Goal: Information Seeking & Learning: Understand process/instructions

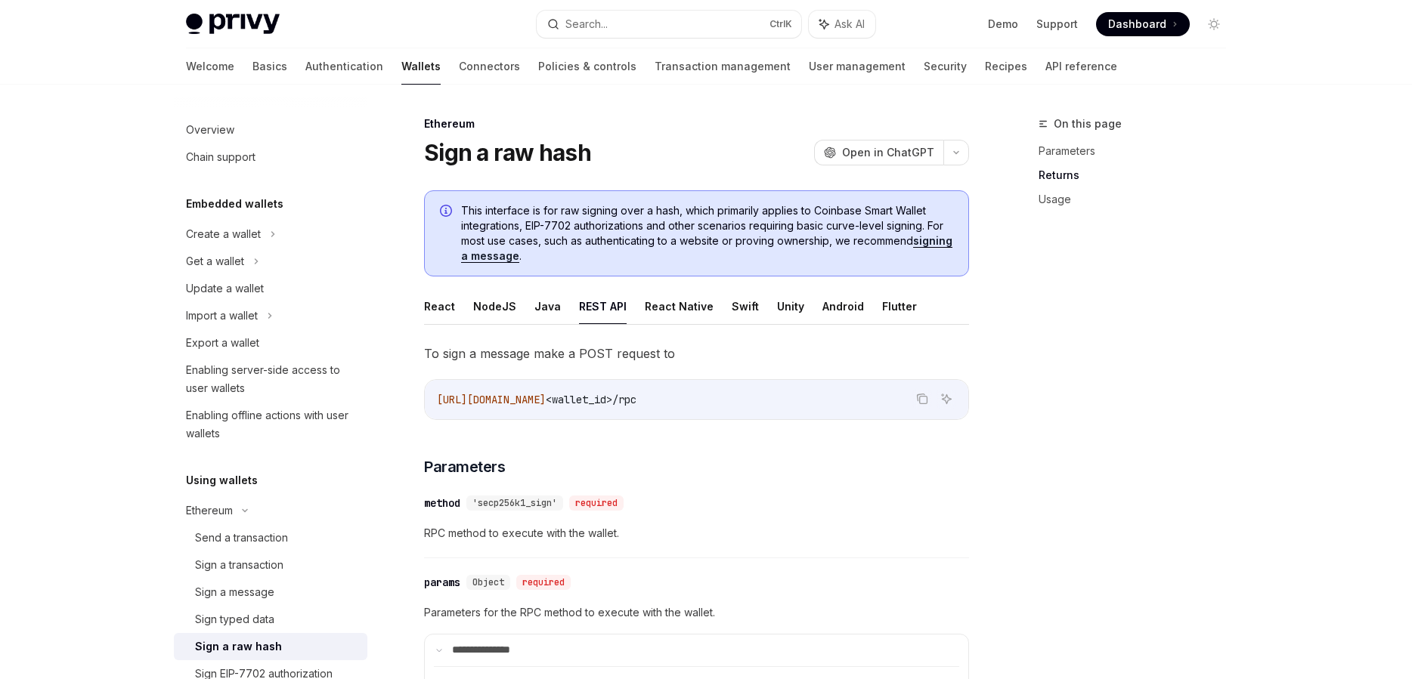
scroll to position [1100, 0]
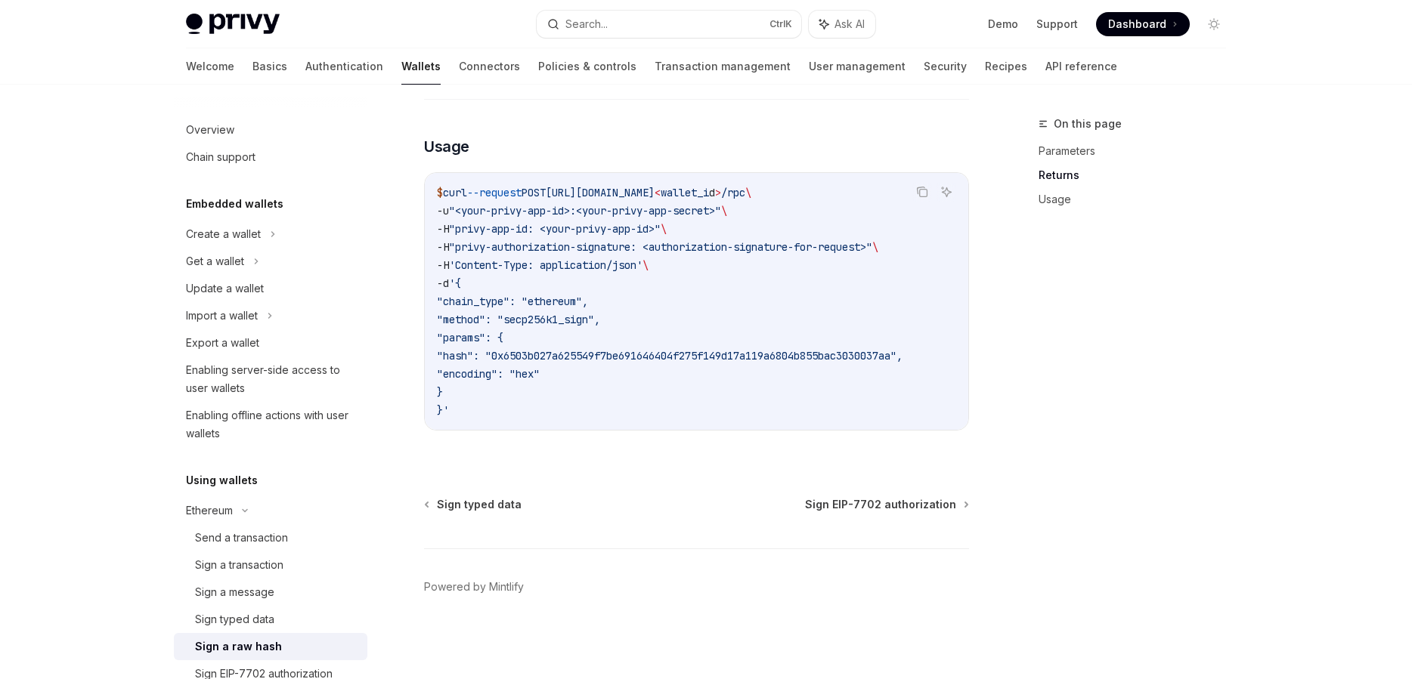
click at [793, 249] on span ""privy-authorization-signature: <authorization-signature-for-request>"" at bounding box center [660, 247] width 423 height 14
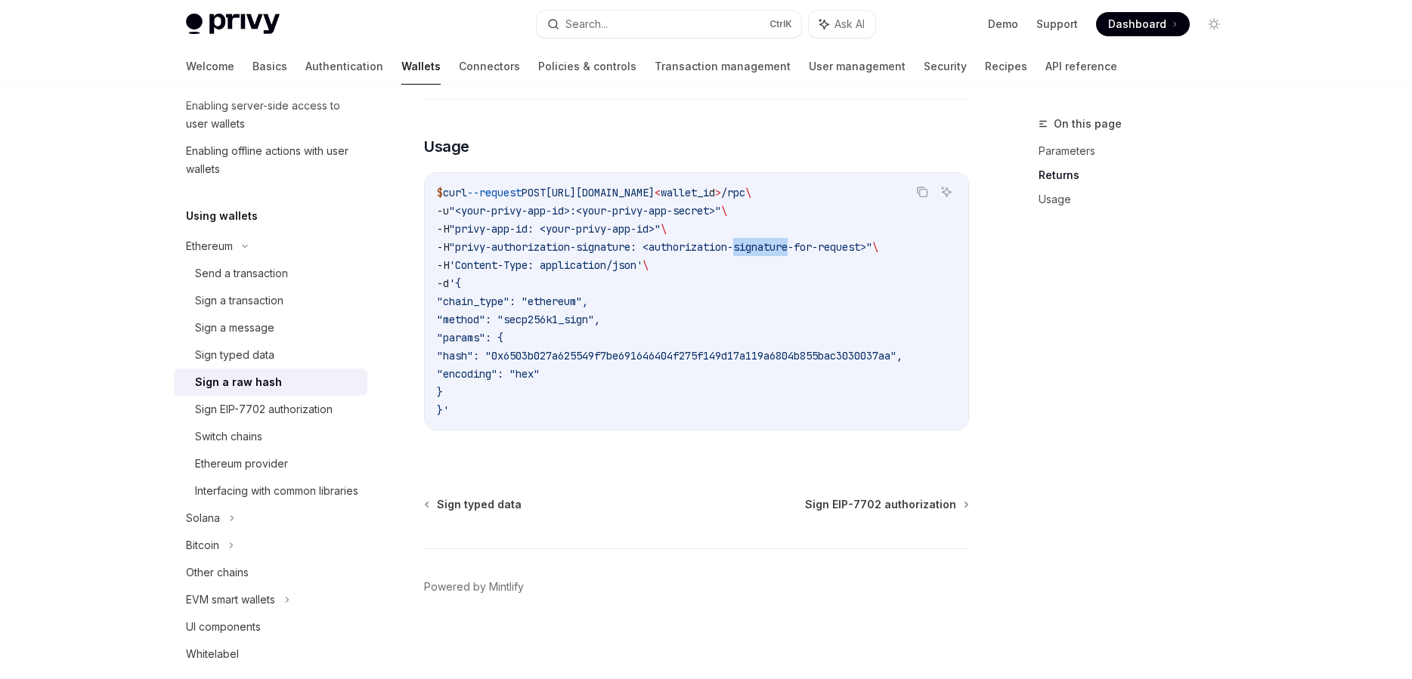
click at [793, 249] on span ""privy-authorization-signature: <authorization-signature-for-request>"" at bounding box center [660, 247] width 423 height 14
click at [793, 264] on code "$ curl --request POST [URL][DOMAIN_NAME] < wallet_i d > /rpc \ -u "<your-privy-…" at bounding box center [696, 302] width 519 height 236
click at [594, 252] on span ""privy-authorization-signature: <authorization-signature-for-request>"" at bounding box center [660, 247] width 423 height 14
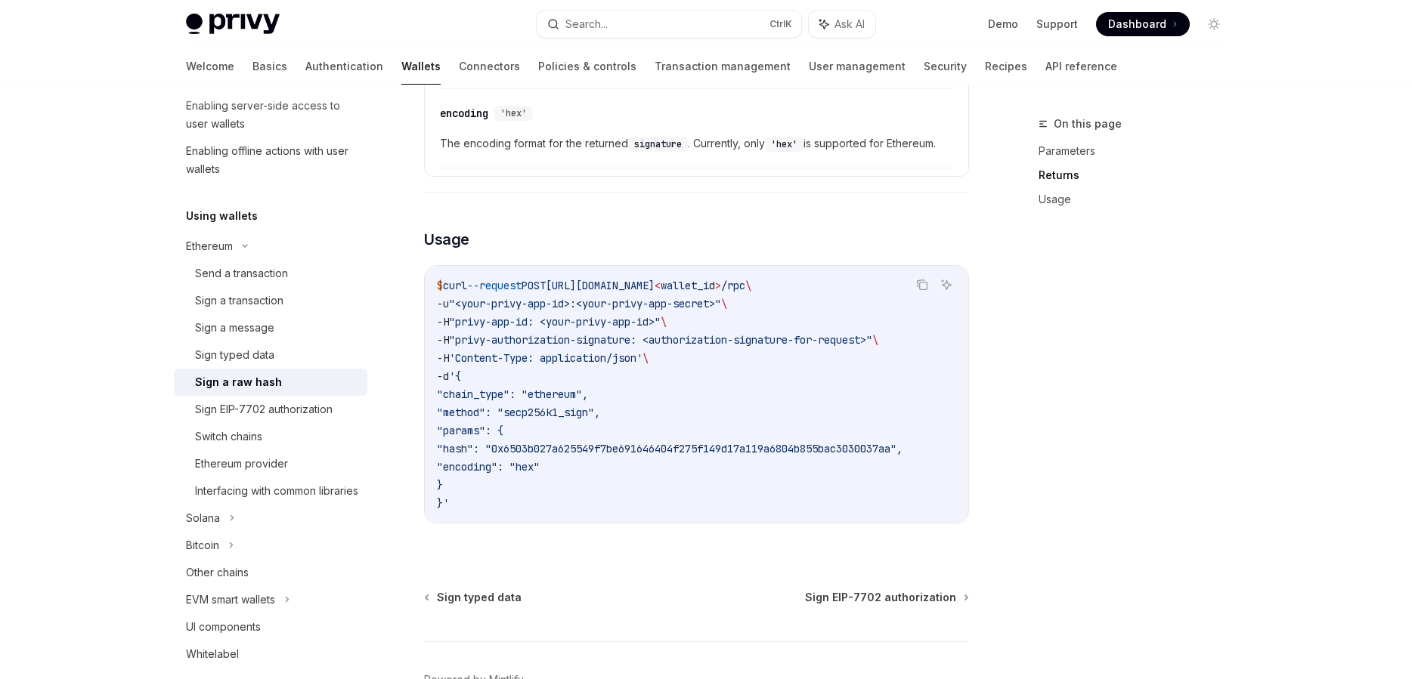
scroll to position [928, 0]
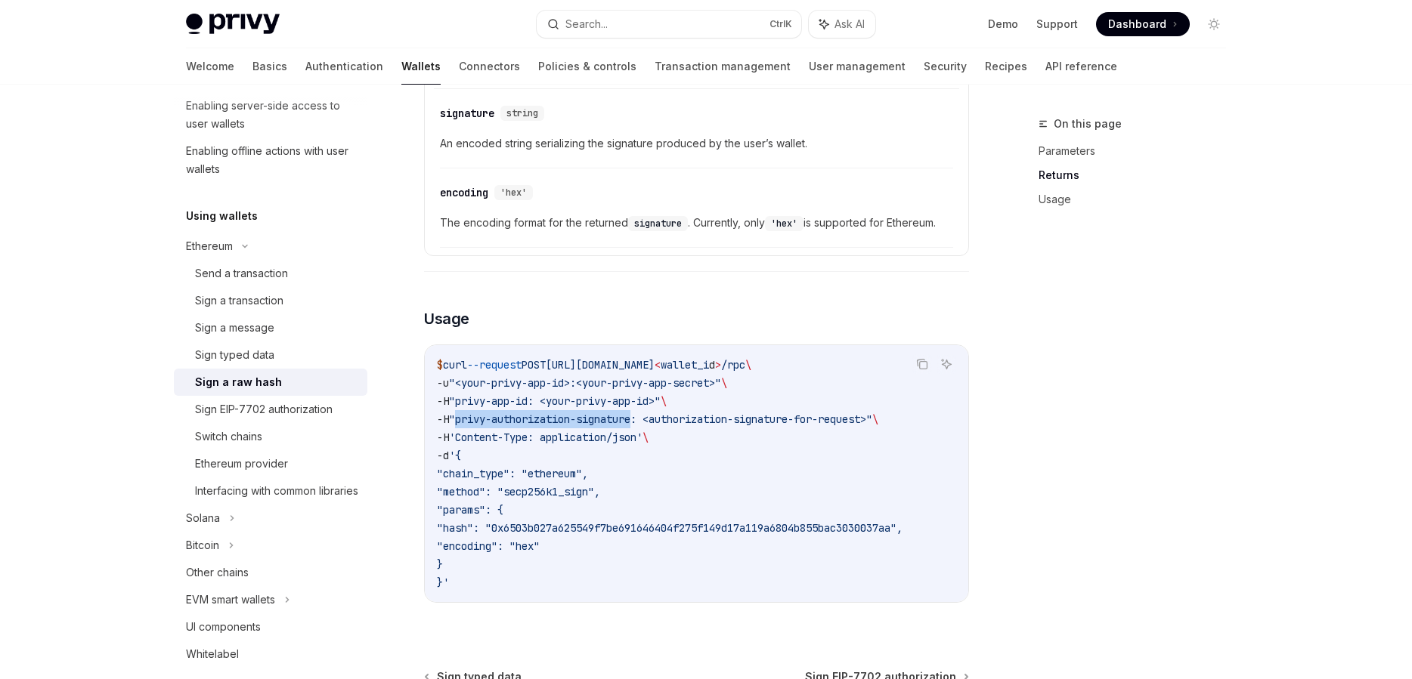
drag, startPoint x: 644, startPoint y: 419, endPoint x: 465, endPoint y: 421, distance: 179.1
click at [465, 421] on span ""privy-authorization-signature: <authorization-signature-for-request>"" at bounding box center [660, 420] width 423 height 14
copy span "privy-authorization-signature"
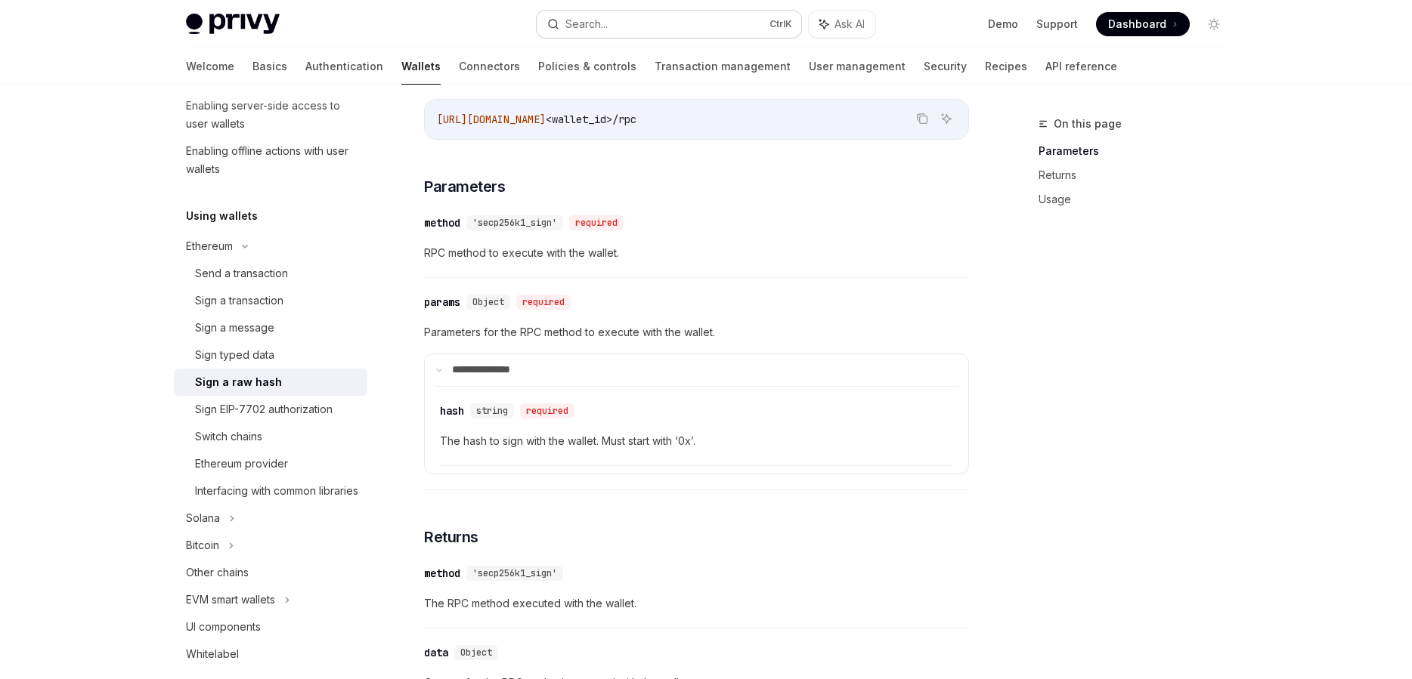
scroll to position [239, 0]
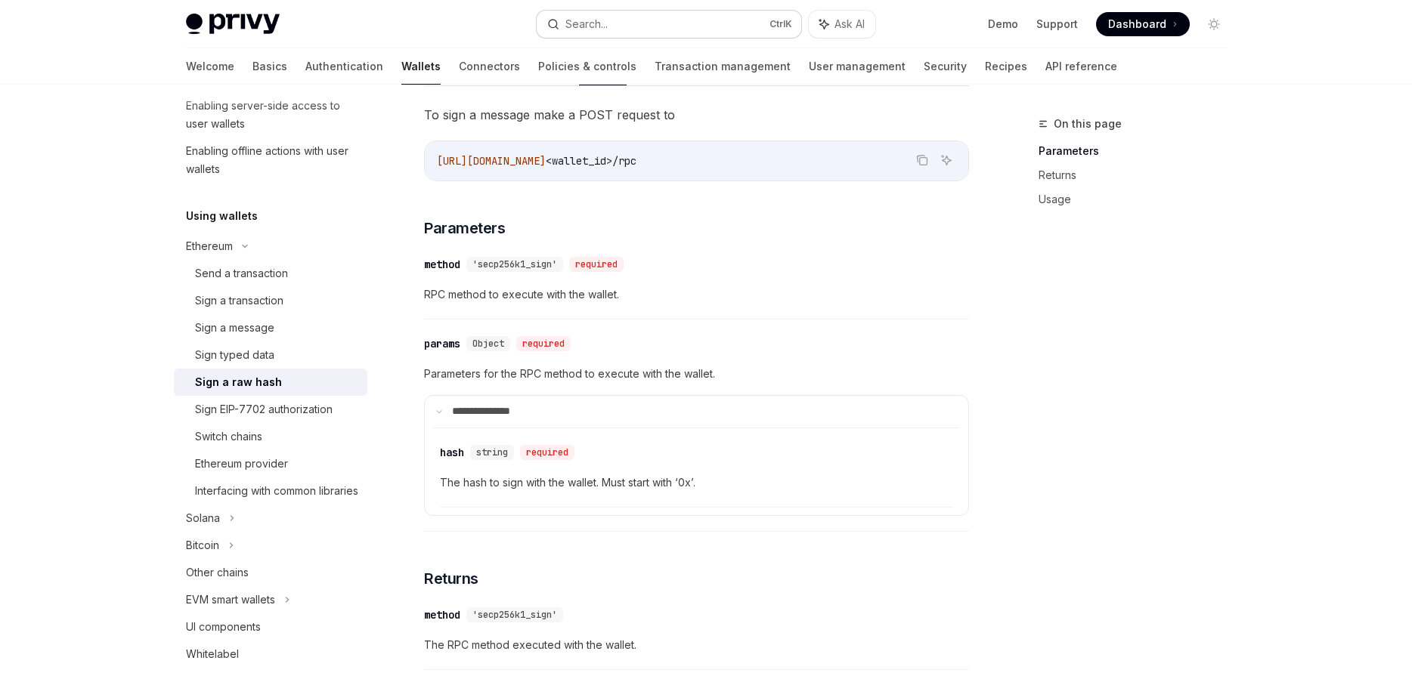
click at [738, 24] on button "Search... Ctrl K" at bounding box center [669, 24] width 265 height 27
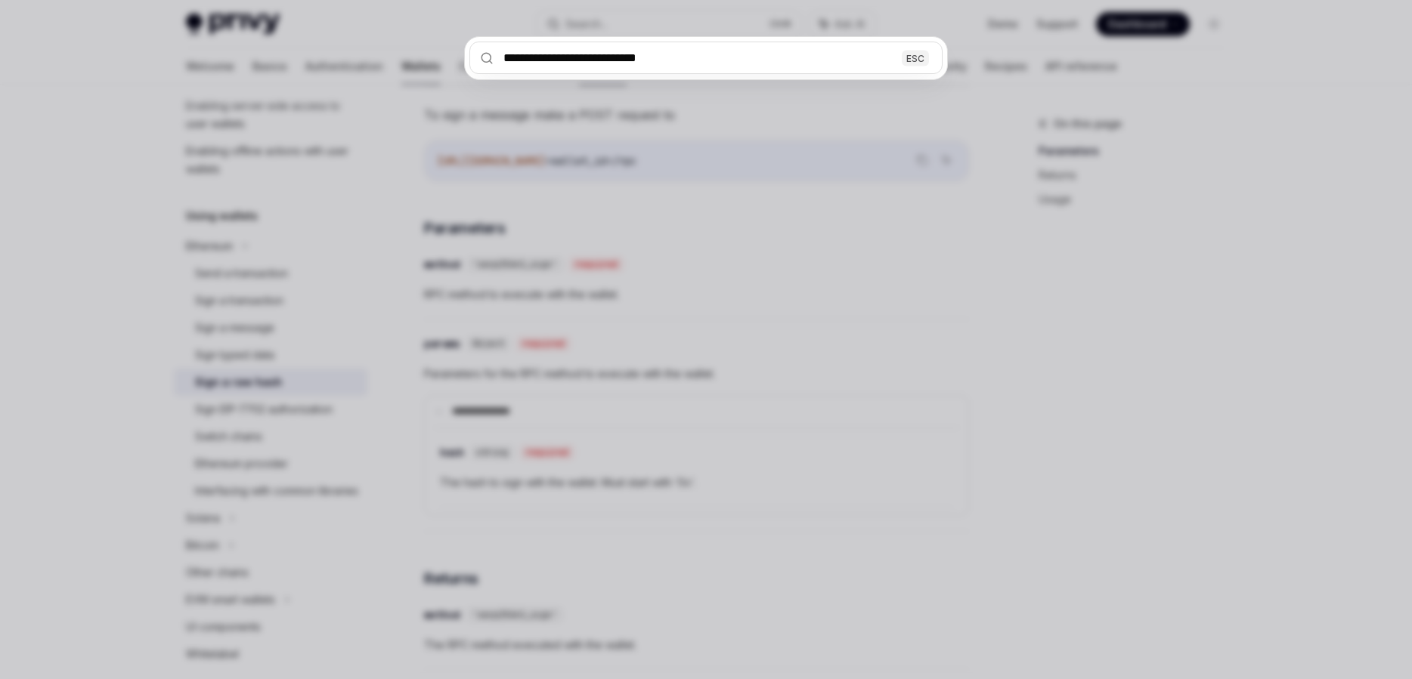
click at [613, 57] on input "**********" at bounding box center [705, 58] width 473 height 33
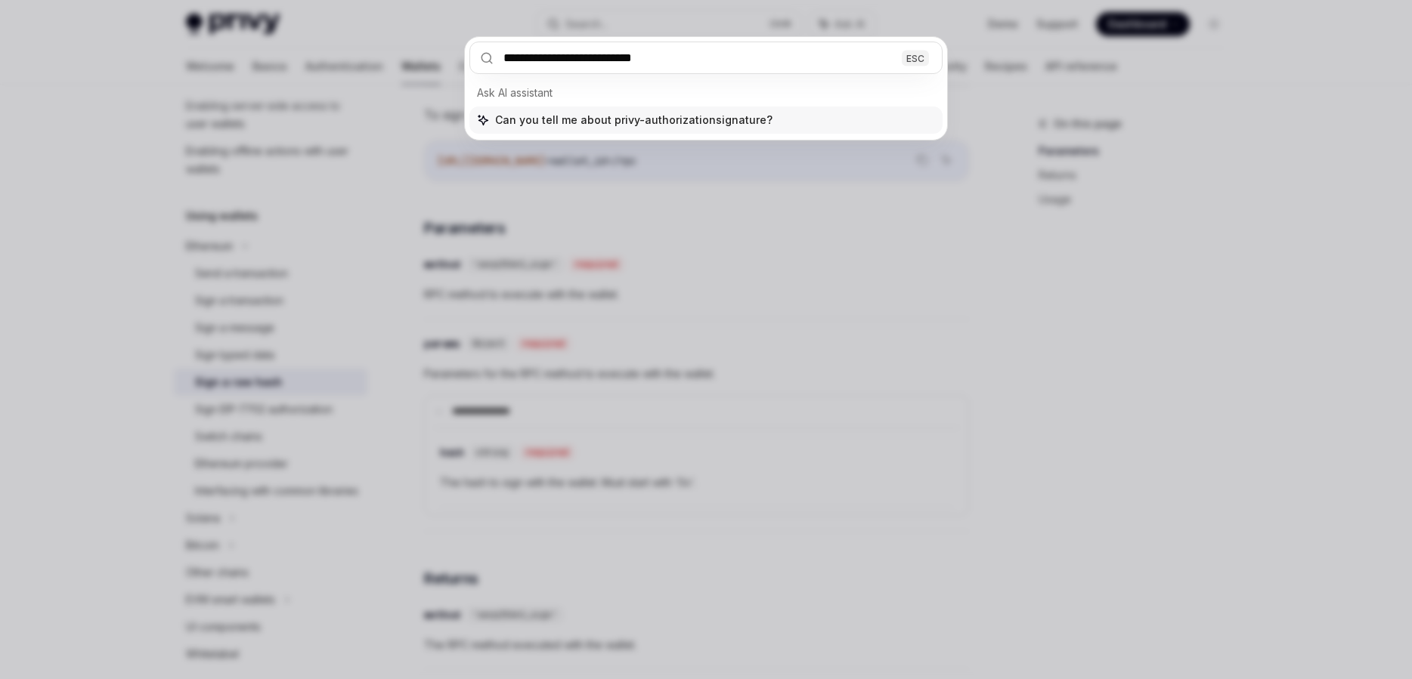
click at [534, 60] on input "**********" at bounding box center [705, 58] width 473 height 33
click at [602, 63] on input "**********" at bounding box center [705, 58] width 473 height 33
type input "**********"
type textarea "*"
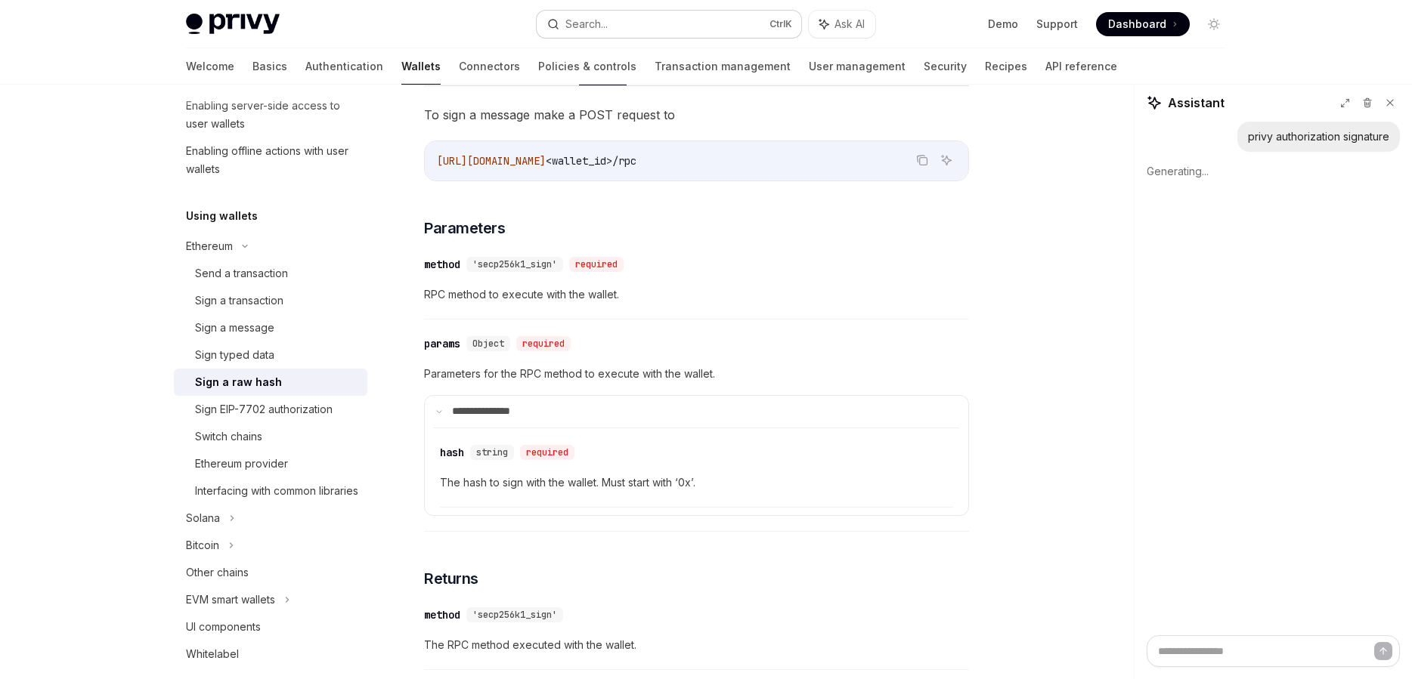
click at [700, 29] on button "Search... Ctrl K" at bounding box center [669, 24] width 265 height 27
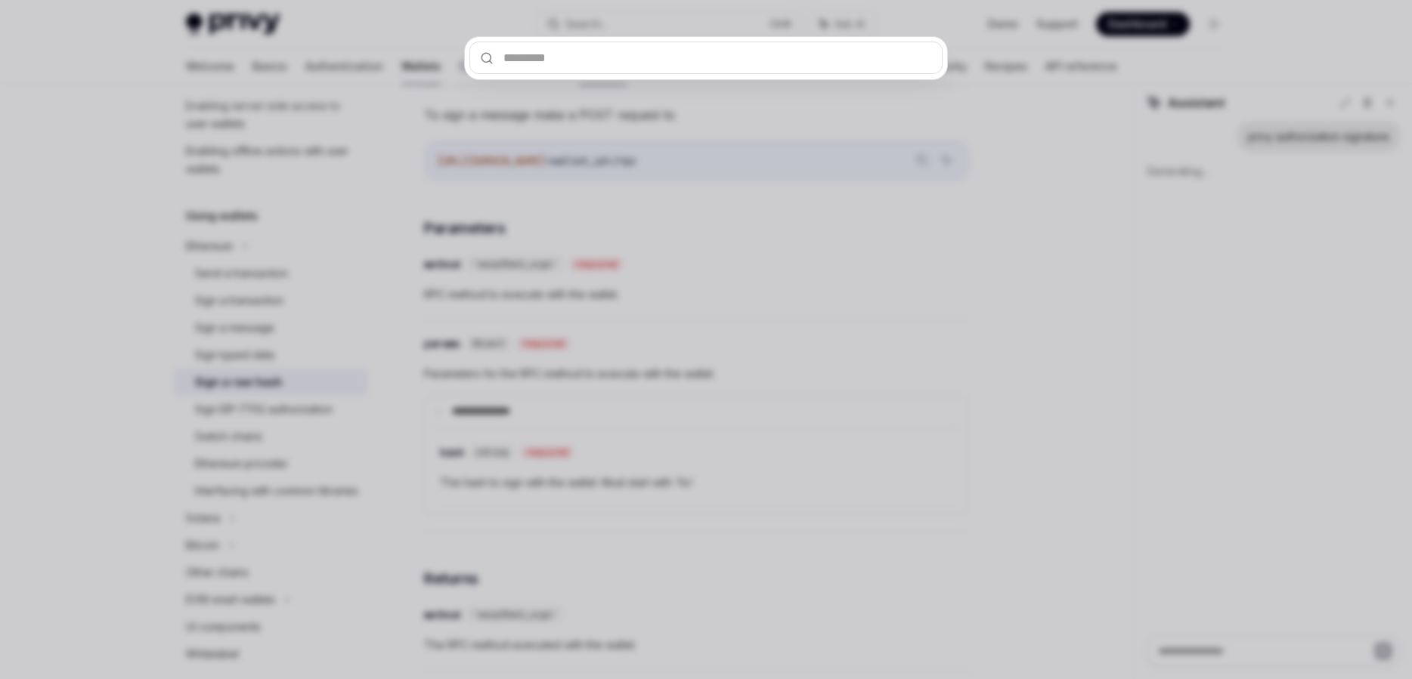
type input "**********"
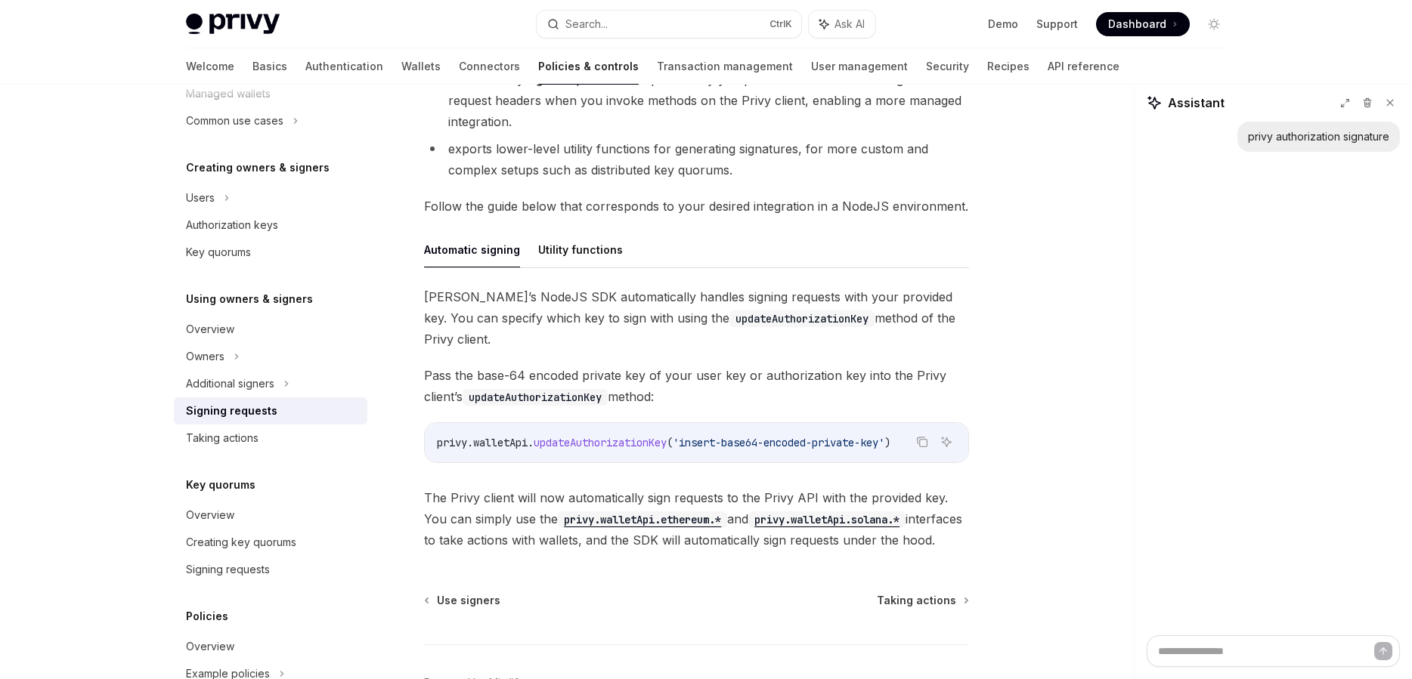
scroll to position [240, 0]
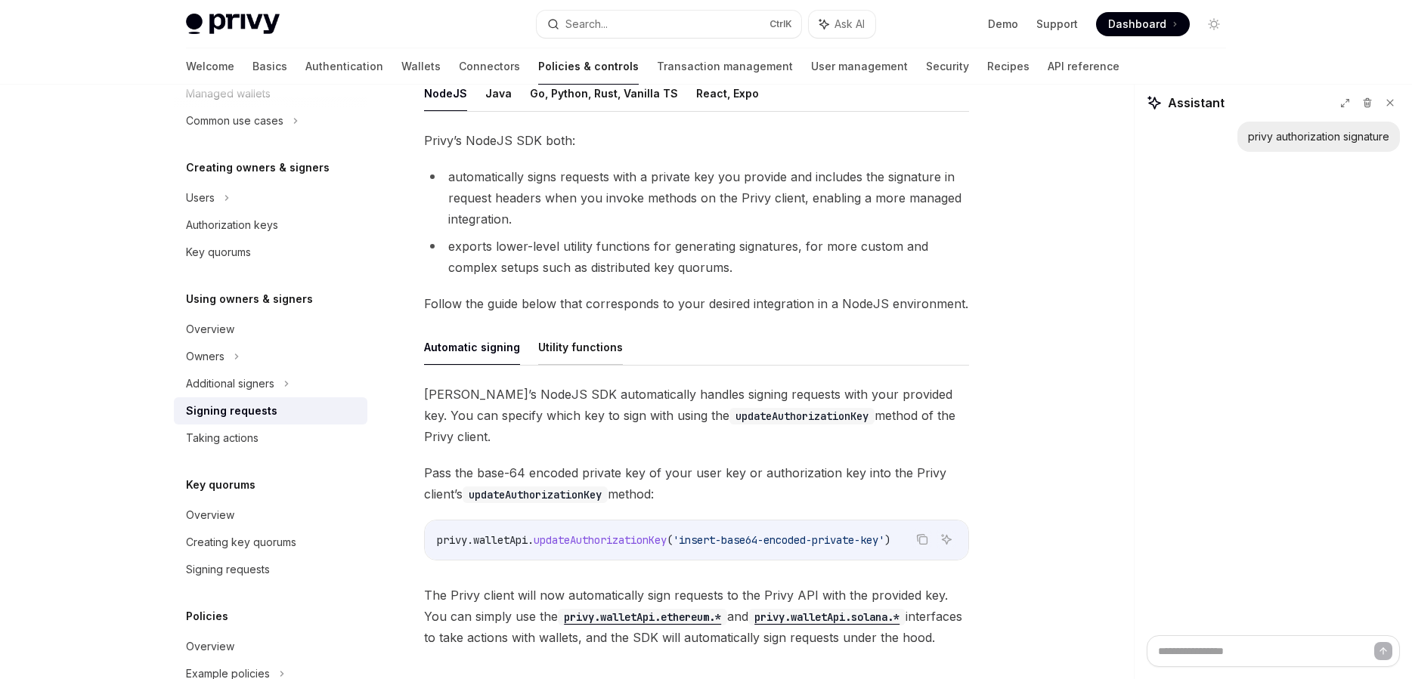
click at [594, 342] on button "Utility functions" at bounding box center [580, 348] width 85 height 36
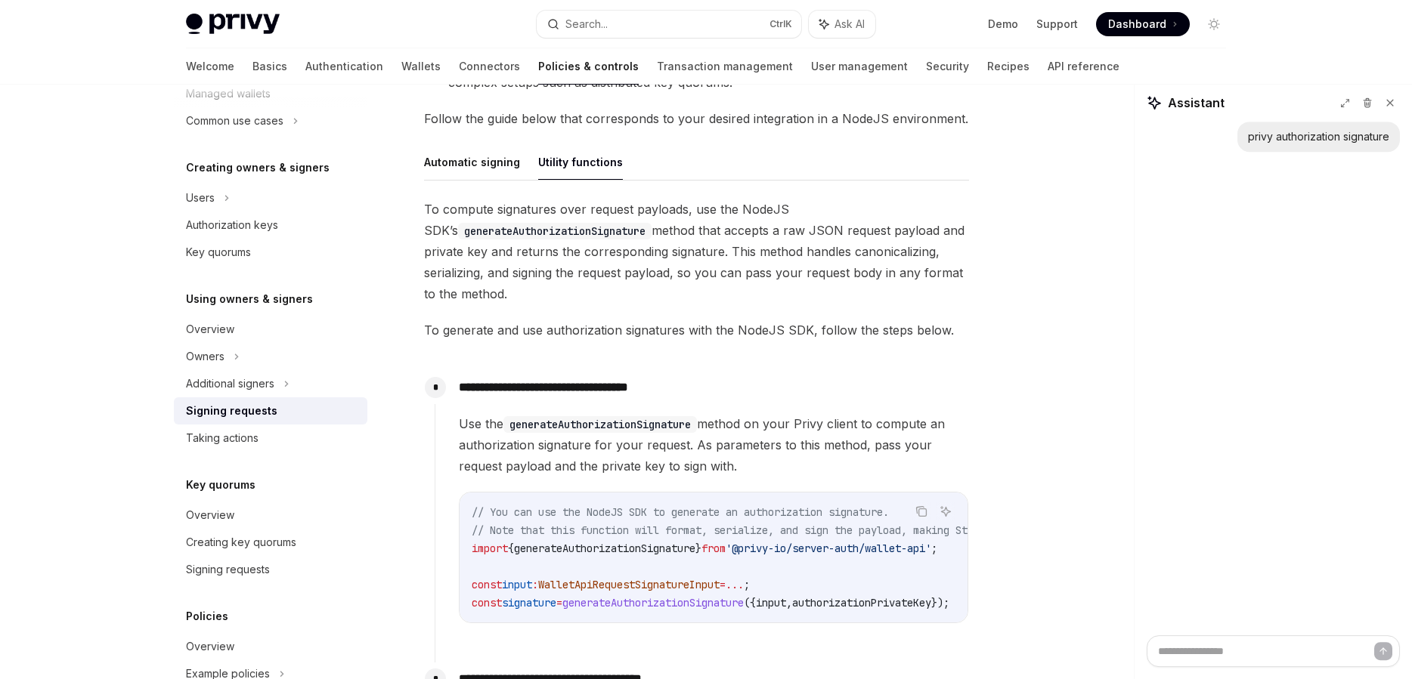
scroll to position [413, 0]
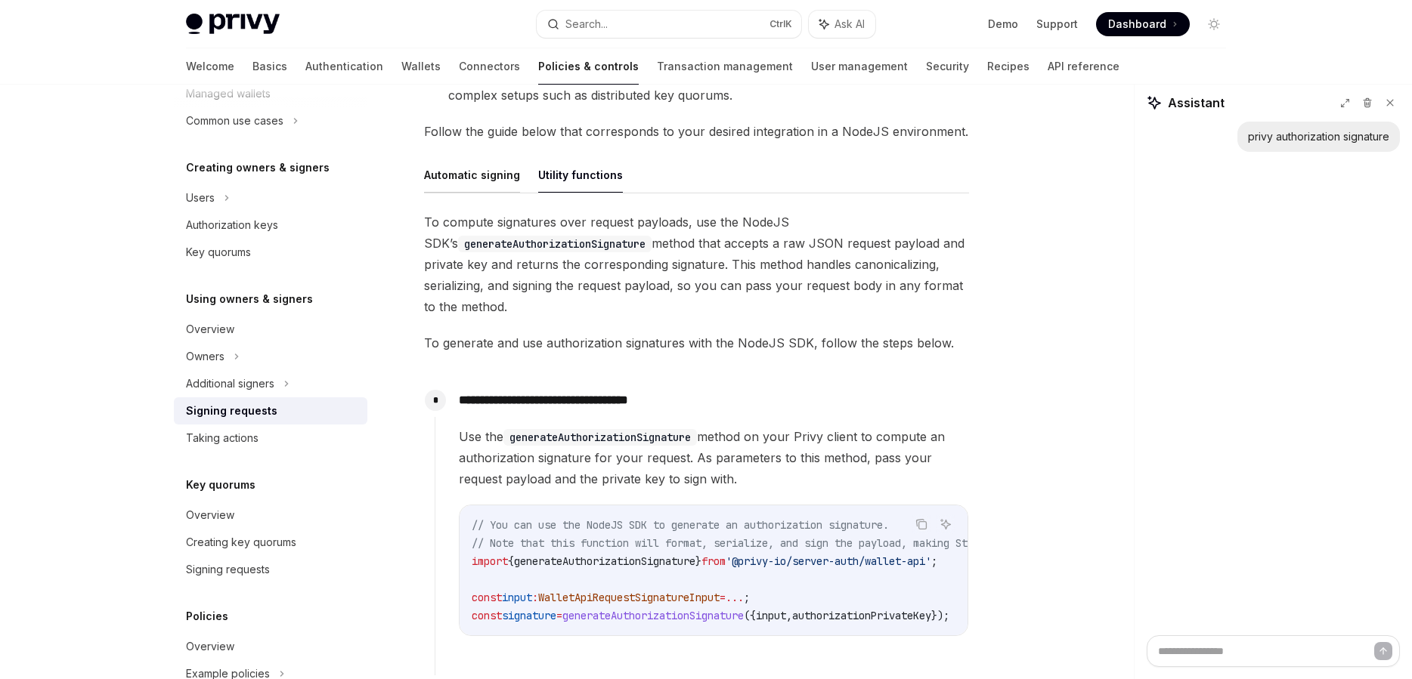
click at [506, 177] on button "Automatic signing" at bounding box center [472, 175] width 96 height 36
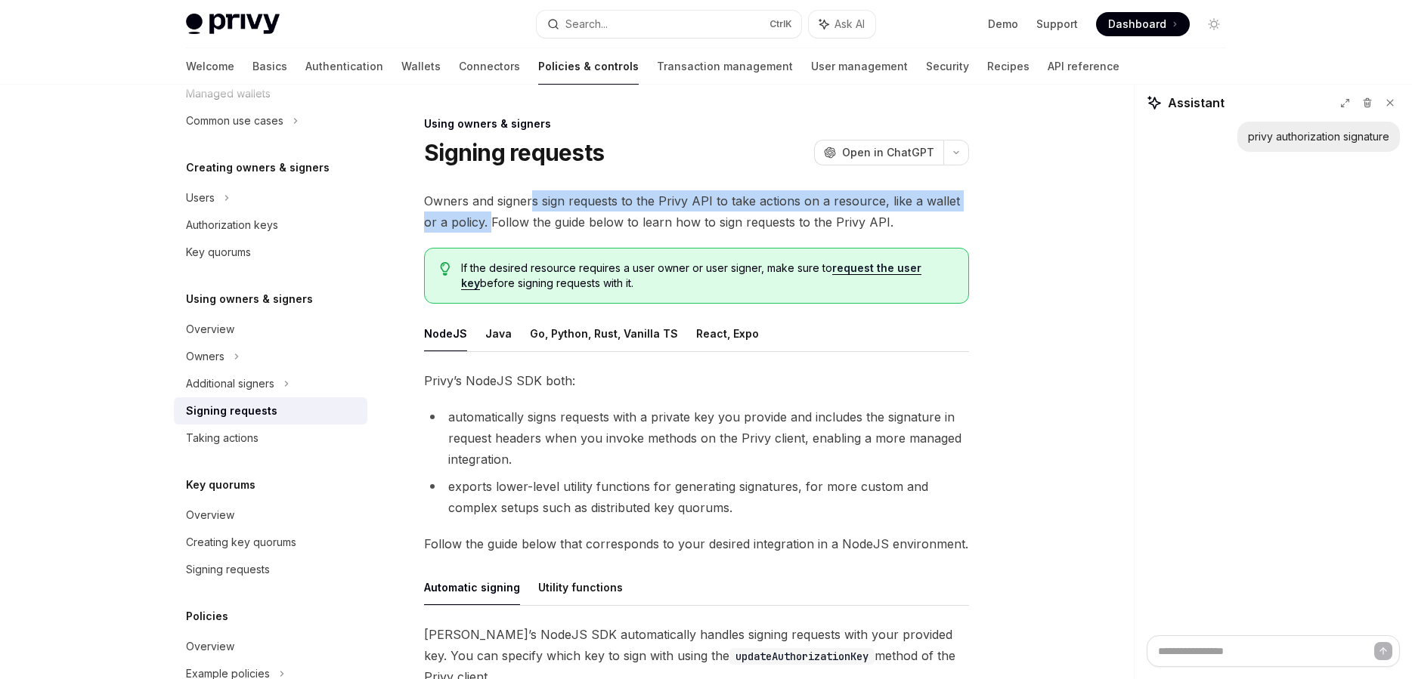
drag, startPoint x: 509, startPoint y: 210, endPoint x: 642, endPoint y: 222, distance: 132.8
click at [624, 218] on span "Owners and signers sign requests to the Privy API to take actions on a resource…" at bounding box center [696, 211] width 545 height 42
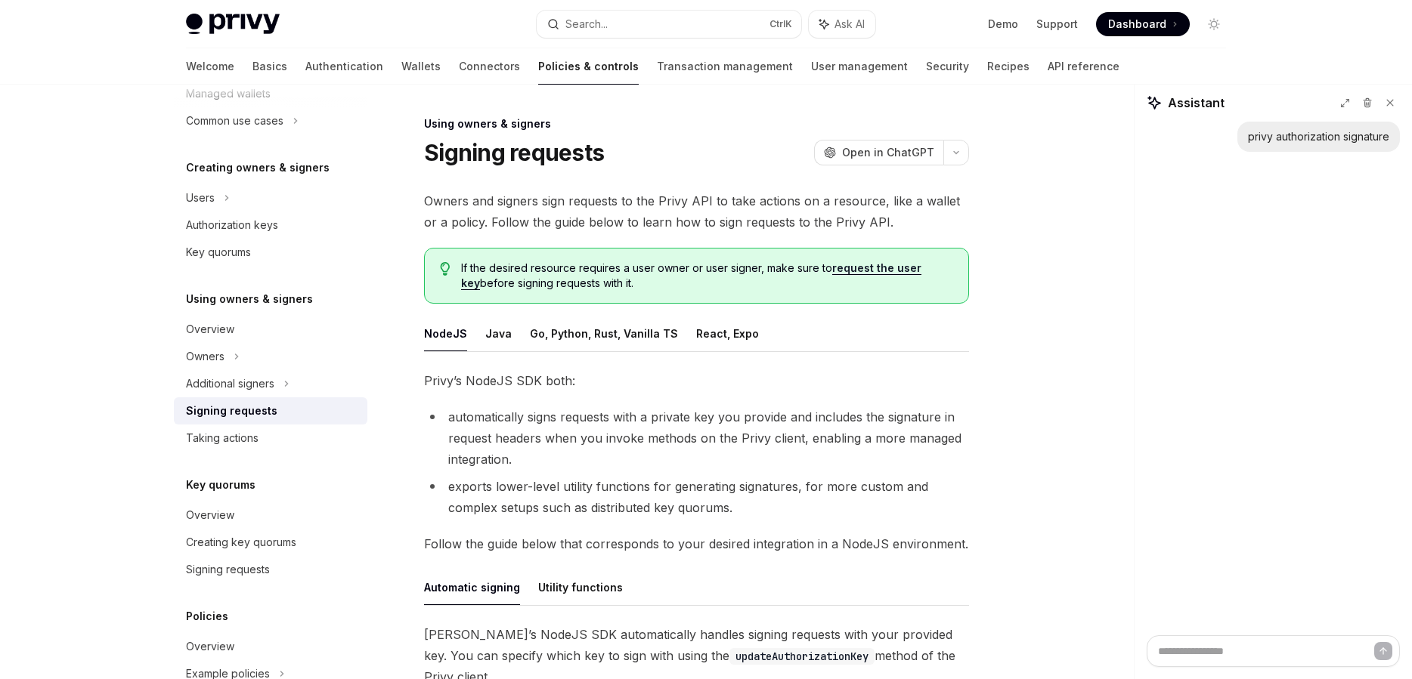
click at [642, 222] on span "Owners and signers sign requests to the Privy API to take actions on a resource…" at bounding box center [696, 211] width 545 height 42
click at [881, 261] on span "If the desired resource requires a user owner or user signer, make sure to requ…" at bounding box center [707, 276] width 492 height 30
click at [885, 265] on link "request the user key" at bounding box center [691, 276] width 460 height 29
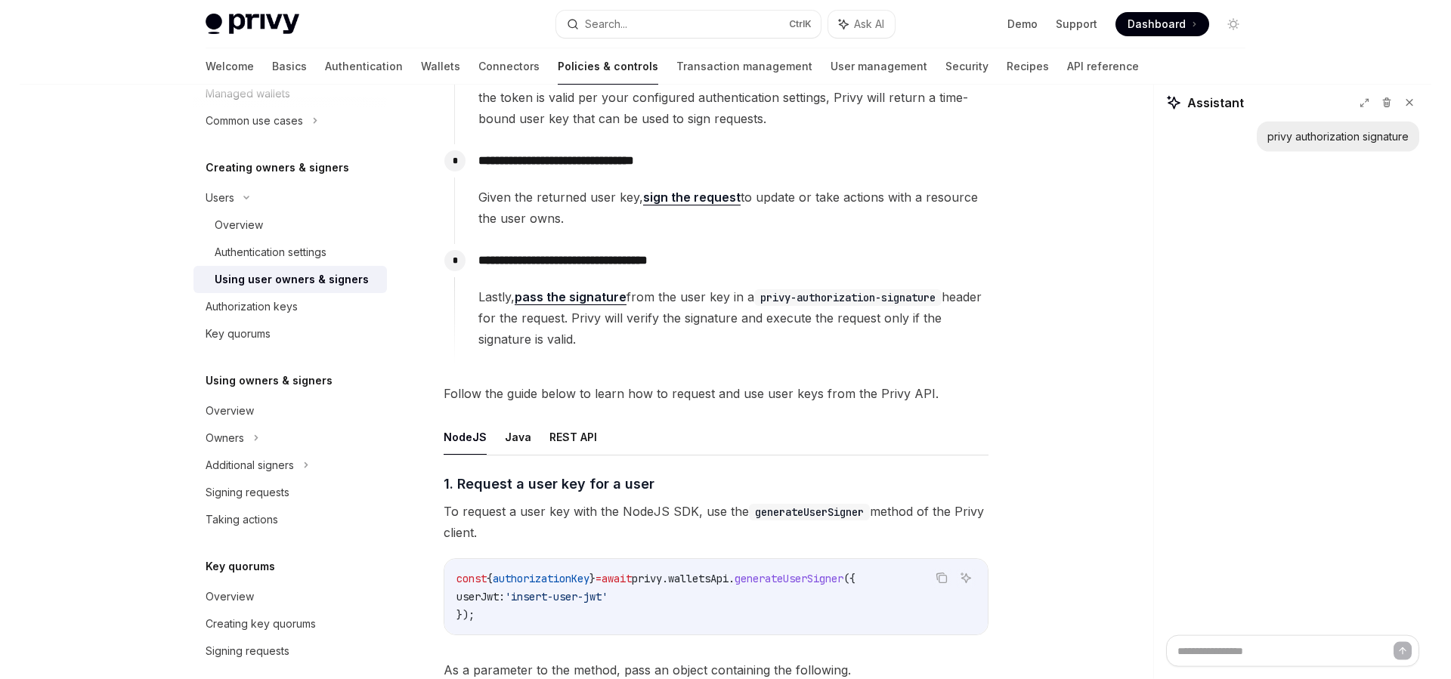
scroll to position [258, 0]
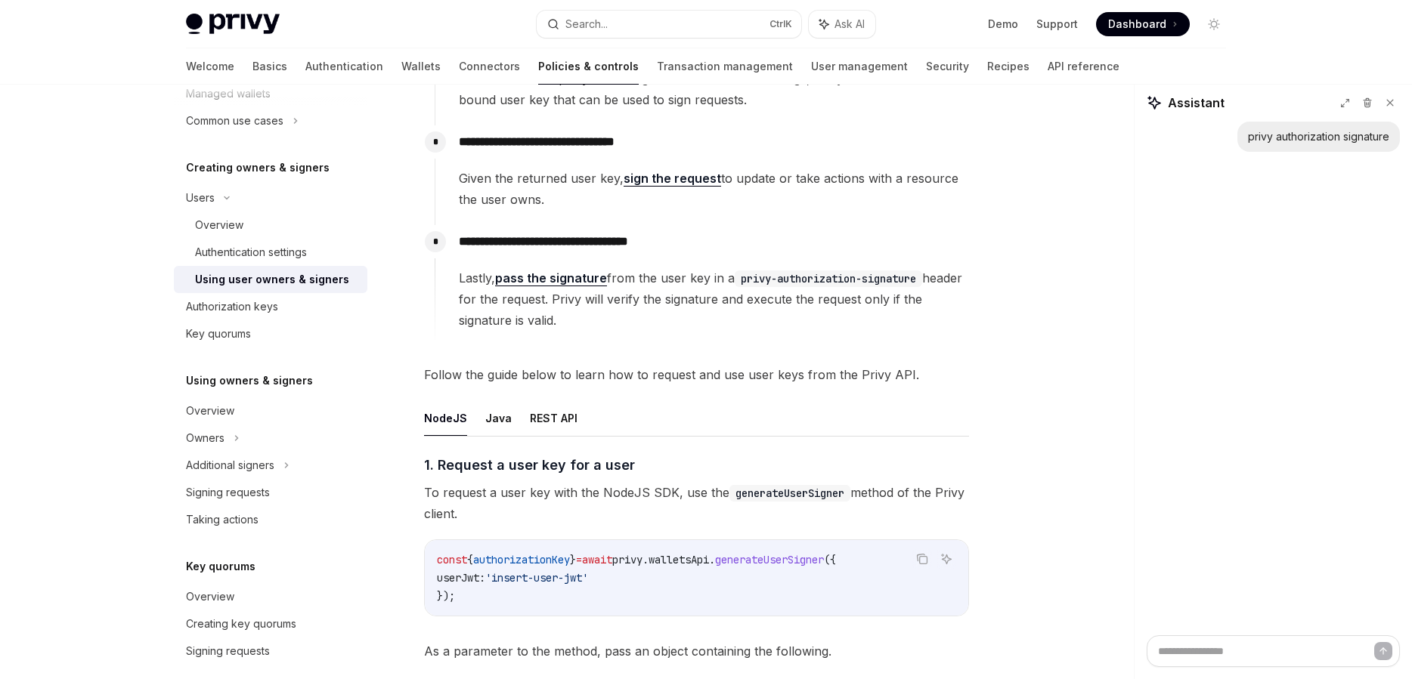
type textarea "*"
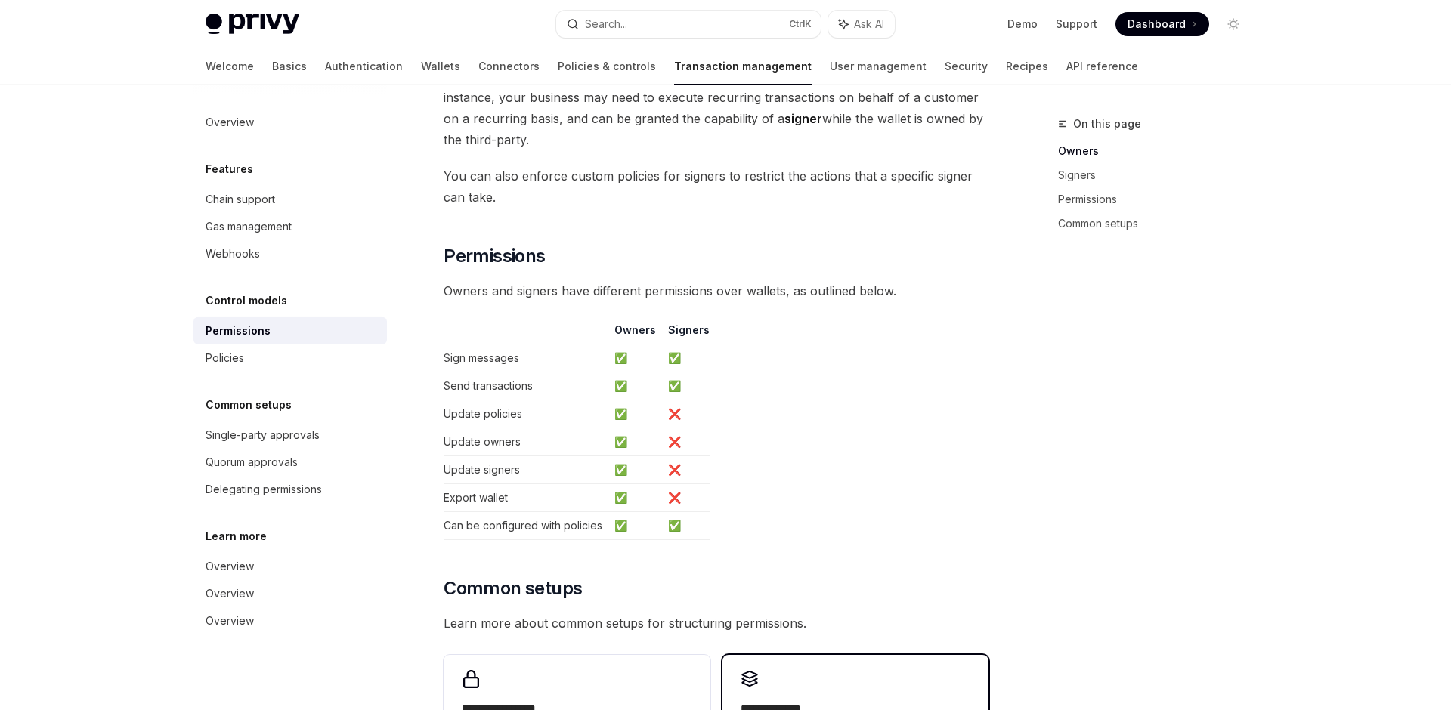
scroll to position [879, 0]
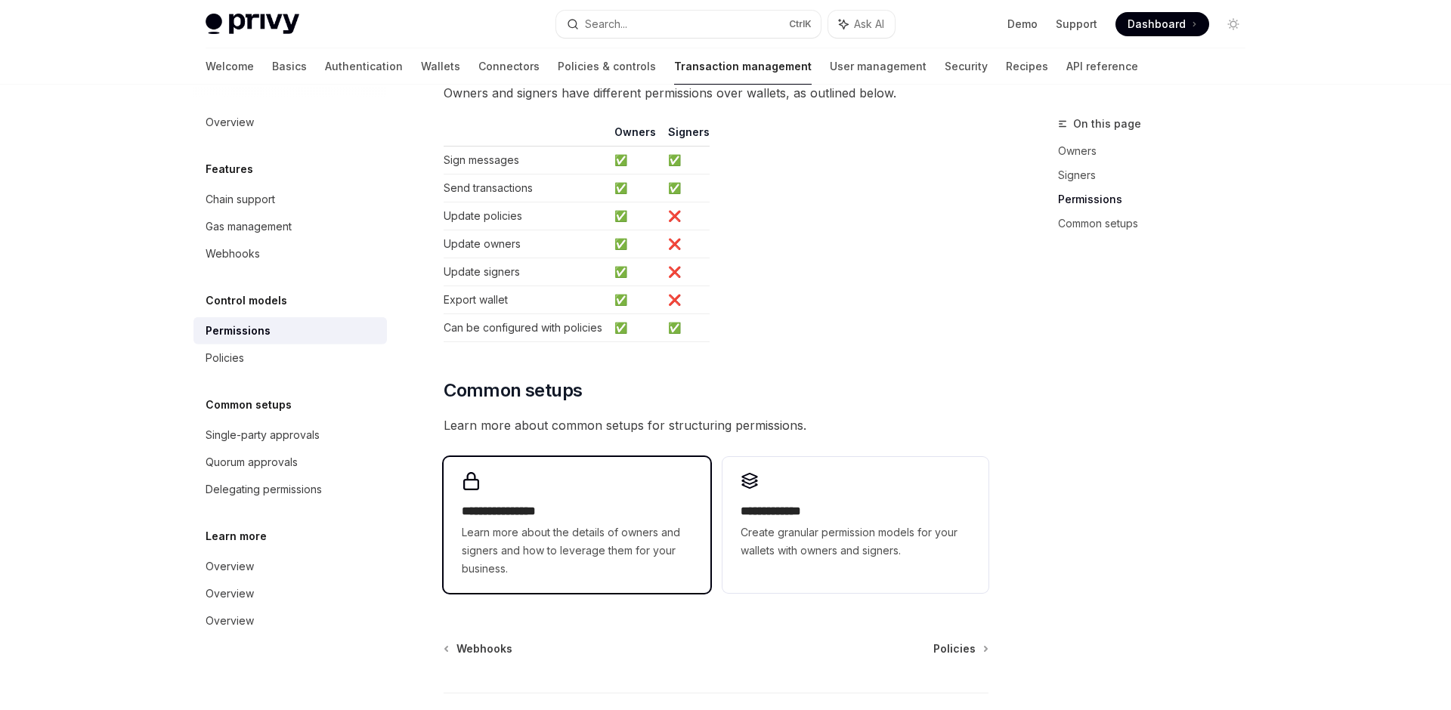
click at [630, 474] on div "**********" at bounding box center [577, 525] width 266 height 136
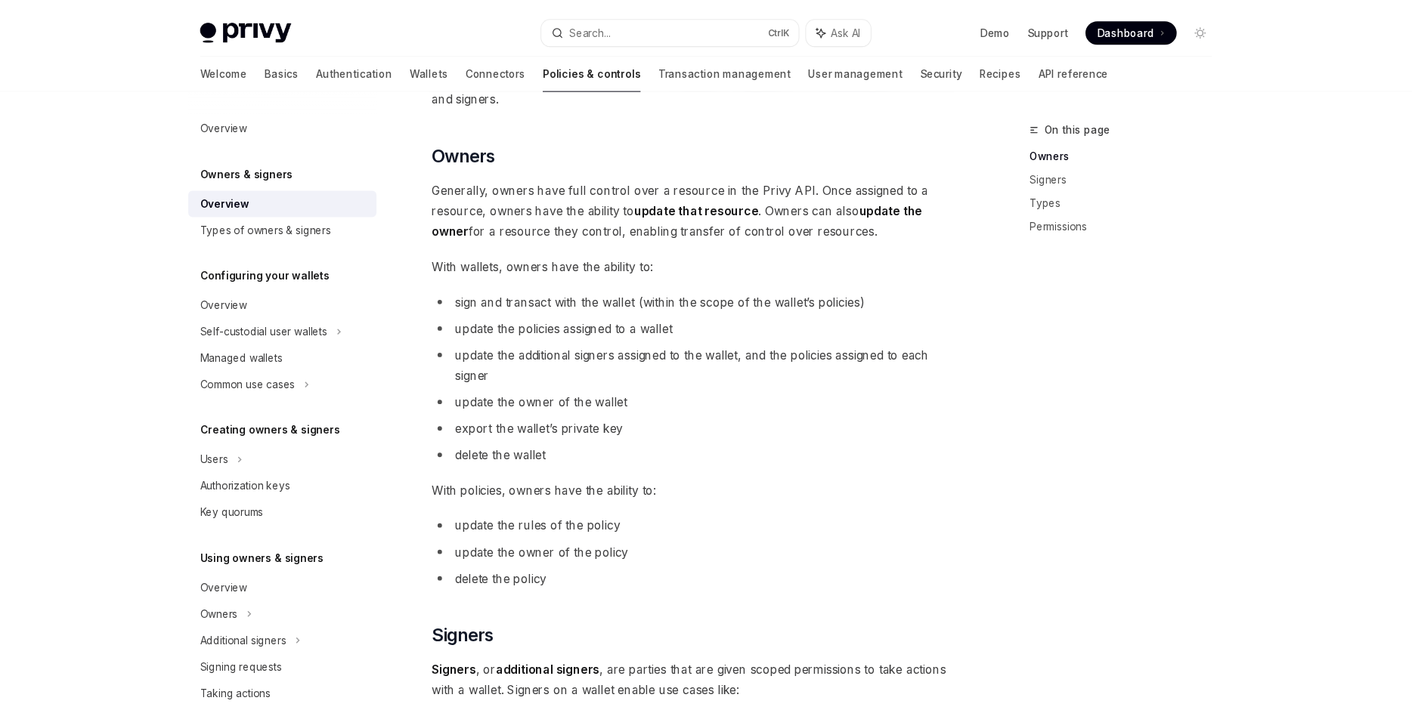
scroll to position [775, 0]
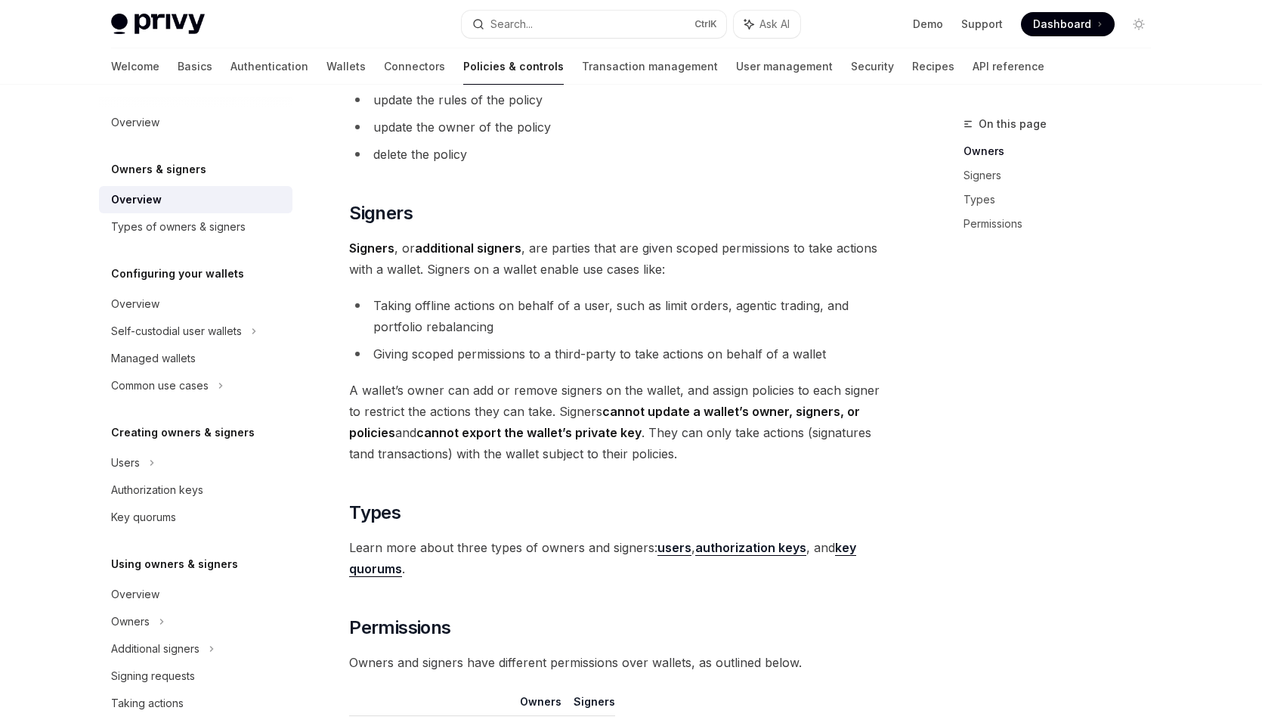
type textarea "*"
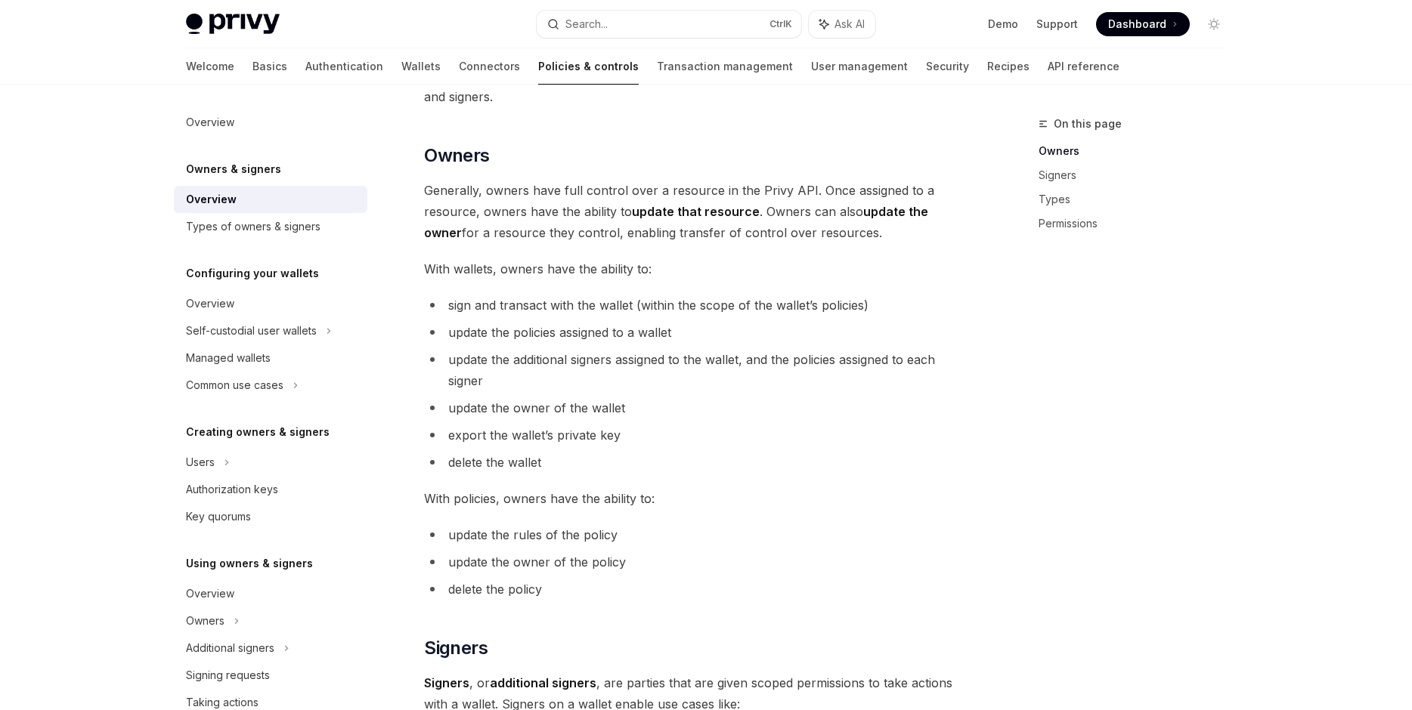
scroll to position [258, 0]
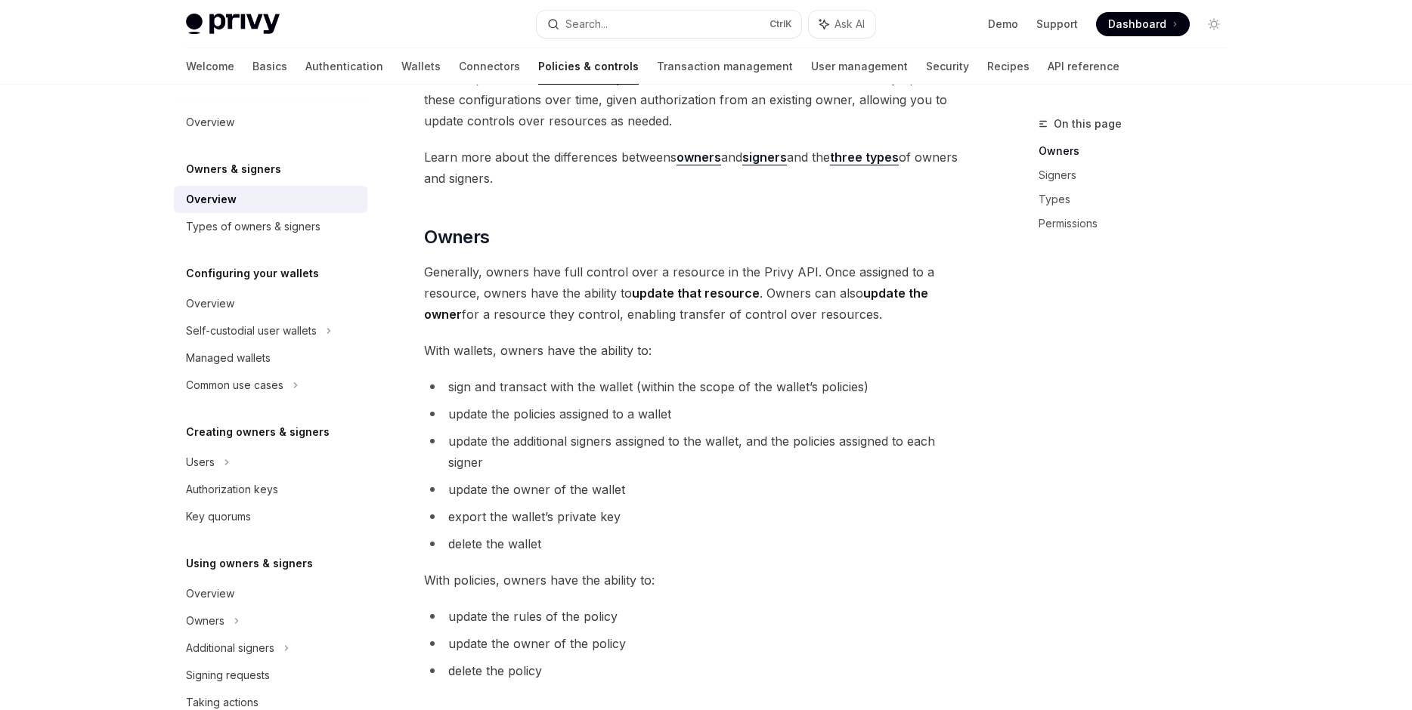
click at [898, 311] on span "Generally, owners have full control over a resource in the Privy API. Once assi…" at bounding box center [696, 293] width 545 height 63
drag, startPoint x: 872, startPoint y: 297, endPoint x: 890, endPoint y: 308, distance: 21.0
click at [885, 304] on span "Generally, owners have full control over a resource in the Privy API. Once assi…" at bounding box center [696, 293] width 545 height 63
click at [890, 308] on span "Generally, owners have full control over a resource in the Privy API. Once assi…" at bounding box center [696, 293] width 545 height 63
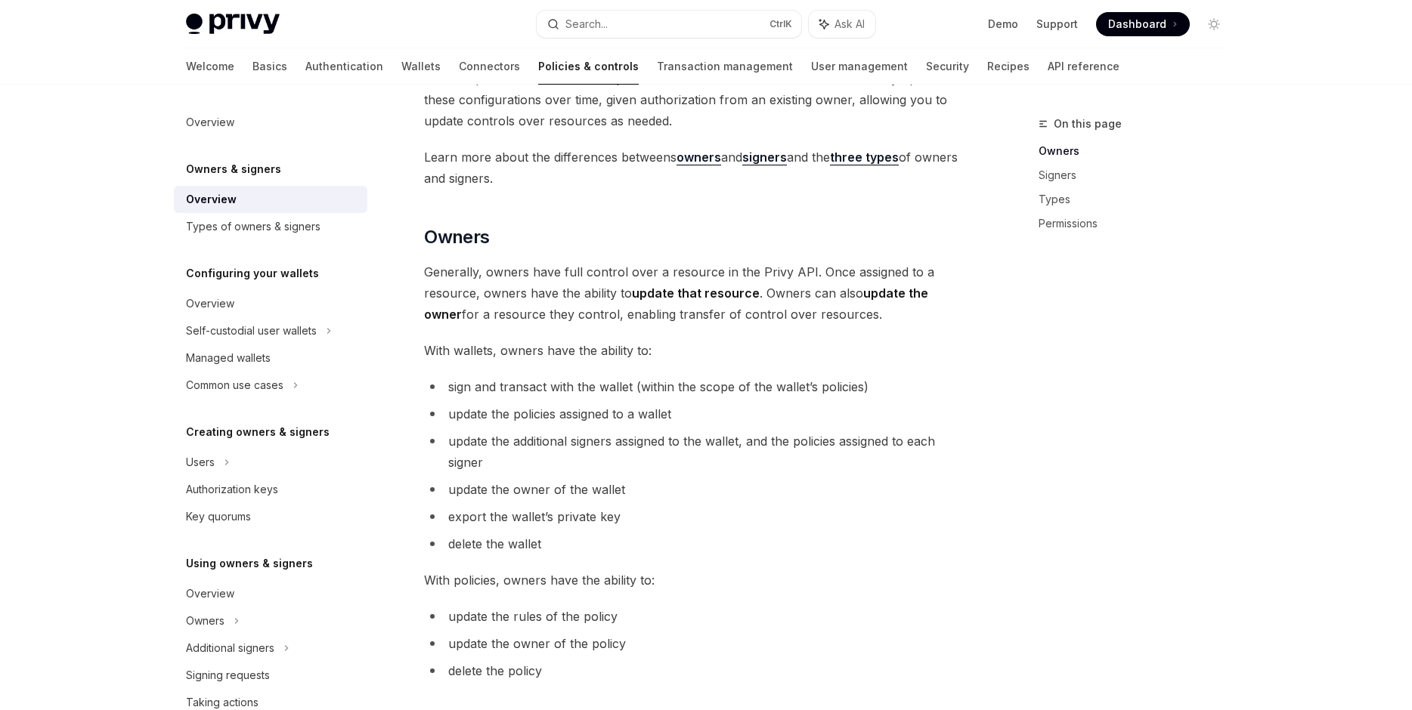
drag, startPoint x: 879, startPoint y: 308, endPoint x: 868, endPoint y: 311, distance: 11.2
click at [876, 308] on span "Generally, owners have full control over a resource in the Privy API. Once assi…" at bounding box center [696, 293] width 545 height 63
drag, startPoint x: 868, startPoint y: 311, endPoint x: 859, endPoint y: 319, distance: 11.8
click at [859, 319] on span "Generally, owners have full control over a resource in the Privy API. Once assi…" at bounding box center [696, 293] width 545 height 63
click at [854, 327] on div "Privy resources, such as wallets and policies, are controlled or managed by a u…" at bounding box center [696, 680] width 545 height 1497
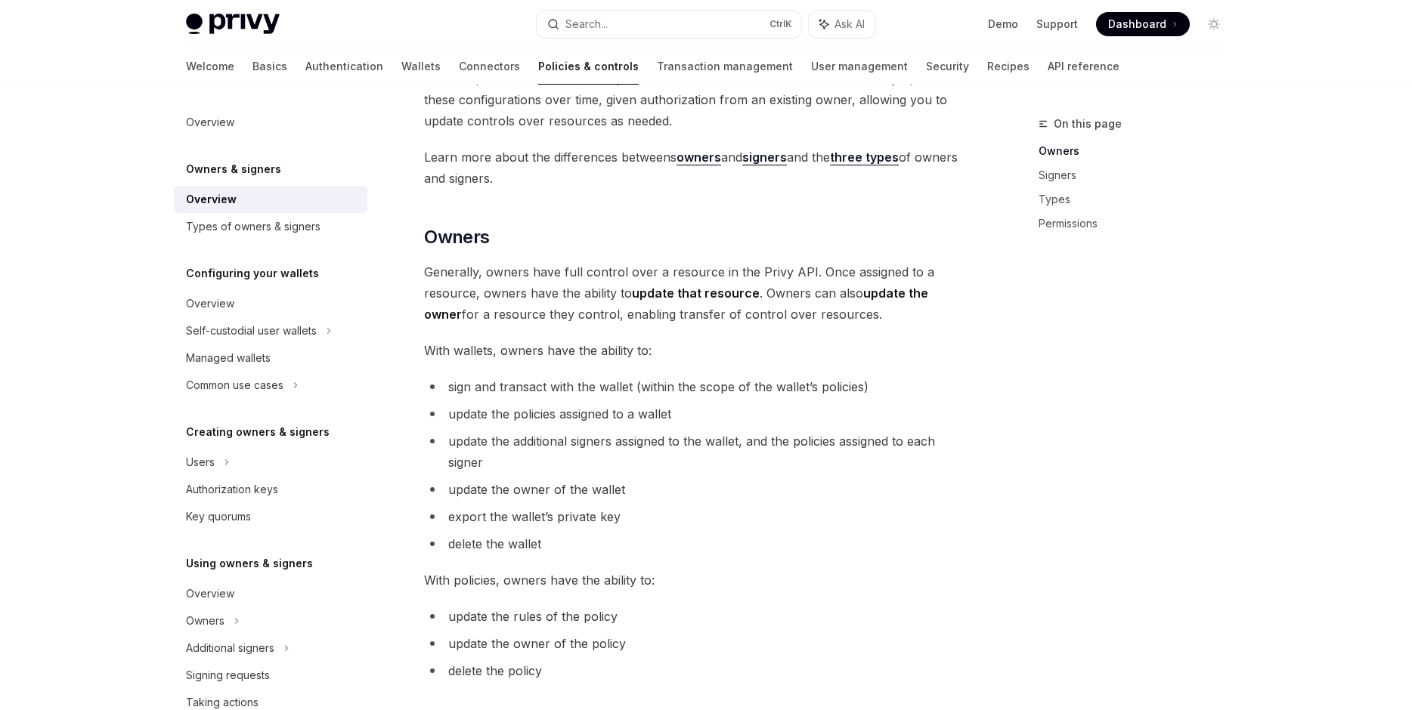
drag, startPoint x: 850, startPoint y: 339, endPoint x: 826, endPoint y: 325, distance: 27.8
click at [826, 325] on div "Privy resources, such as wallets and policies, are controlled or managed by a u…" at bounding box center [696, 680] width 545 height 1497
drag, startPoint x: 826, startPoint y: 325, endPoint x: 742, endPoint y: 302, distance: 86.9
click at [744, 302] on div "Privy resources, such as wallets and policies, are controlled or managed by a u…" at bounding box center [696, 680] width 545 height 1497
drag, startPoint x: 742, startPoint y: 302, endPoint x: 617, endPoint y: 317, distance: 126.4
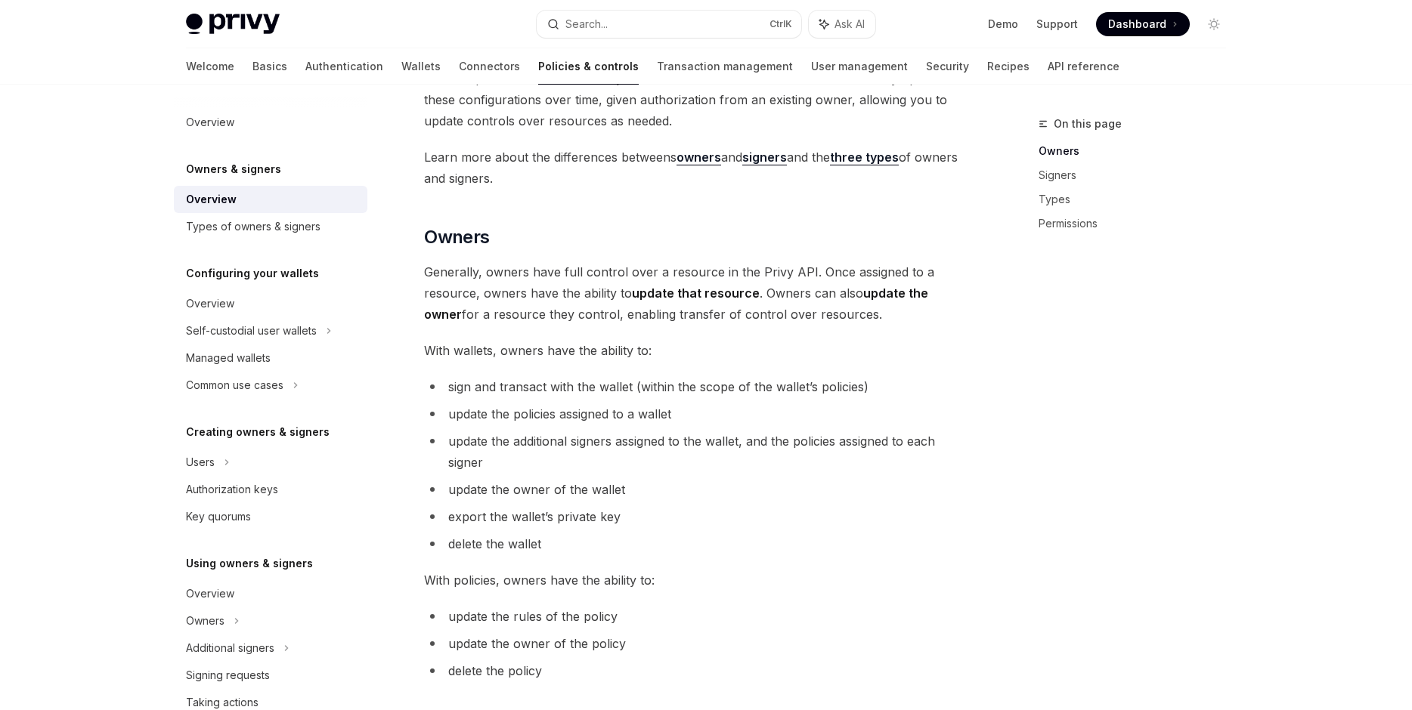
click at [741, 302] on span "Generally, owners have full control over a resource in the Privy API. Once assi…" at bounding box center [696, 293] width 545 height 63
drag, startPoint x: 602, startPoint y: 317, endPoint x: 752, endPoint y: 364, distance: 157.5
click at [702, 351] on div "Privy resources, such as wallets and policies, are controlled or managed by a u…" at bounding box center [696, 680] width 545 height 1497
click at [774, 371] on div "Privy resources, such as wallets and policies, are controlled or managed by a u…" at bounding box center [696, 680] width 545 height 1497
drag, startPoint x: 774, startPoint y: 371, endPoint x: 614, endPoint y: 322, distance: 167.6
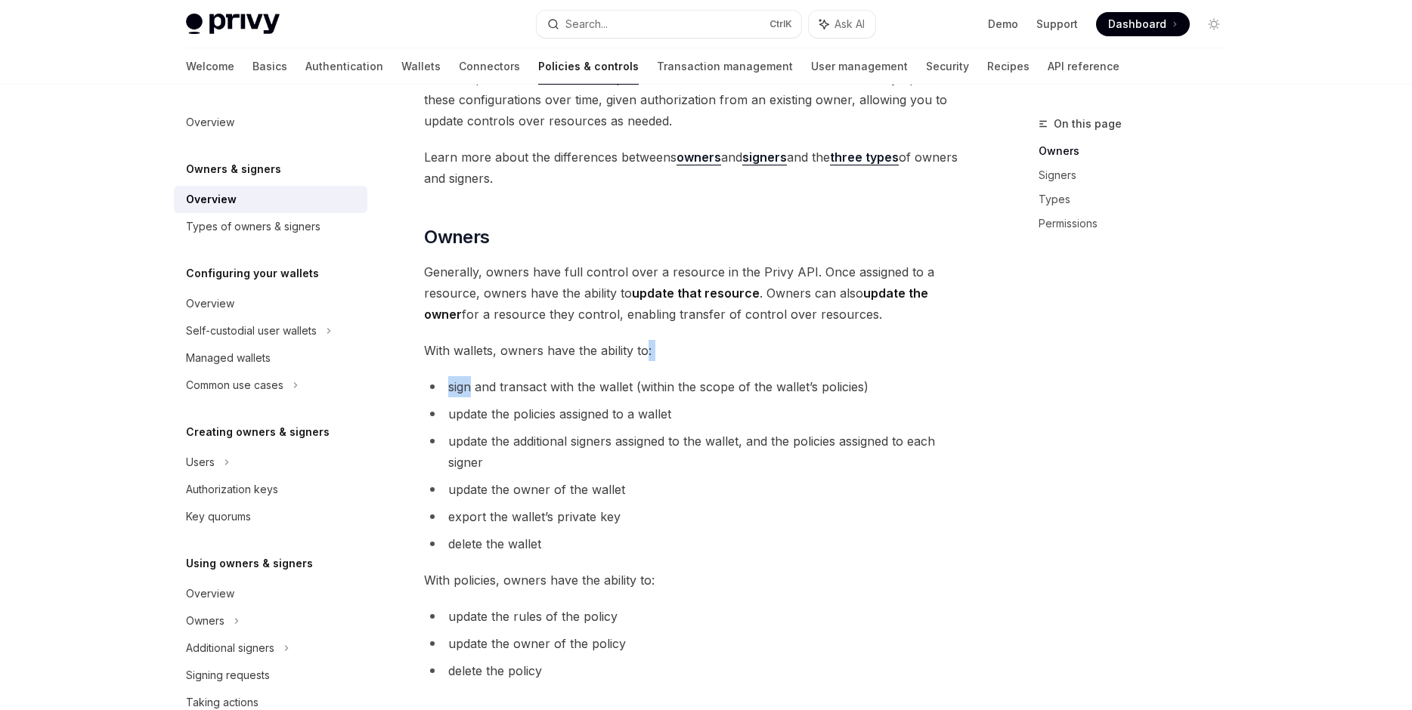
click at [623, 325] on div "Privy resources, such as wallets and policies, are controlled or managed by a u…" at bounding box center [696, 680] width 545 height 1497
click at [614, 322] on span "Generally, owners have full control over a resource in the Privy API. Once assi…" at bounding box center [696, 293] width 545 height 63
drag, startPoint x: 603, startPoint y: 319, endPoint x: 789, endPoint y: 336, distance: 186.7
click at [745, 329] on div "Privy resources, such as wallets and policies, are controlled or managed by a u…" at bounding box center [696, 680] width 545 height 1497
click at [816, 339] on div "Privy resources, such as wallets and policies, are controlled or managed by a u…" at bounding box center [696, 680] width 545 height 1497
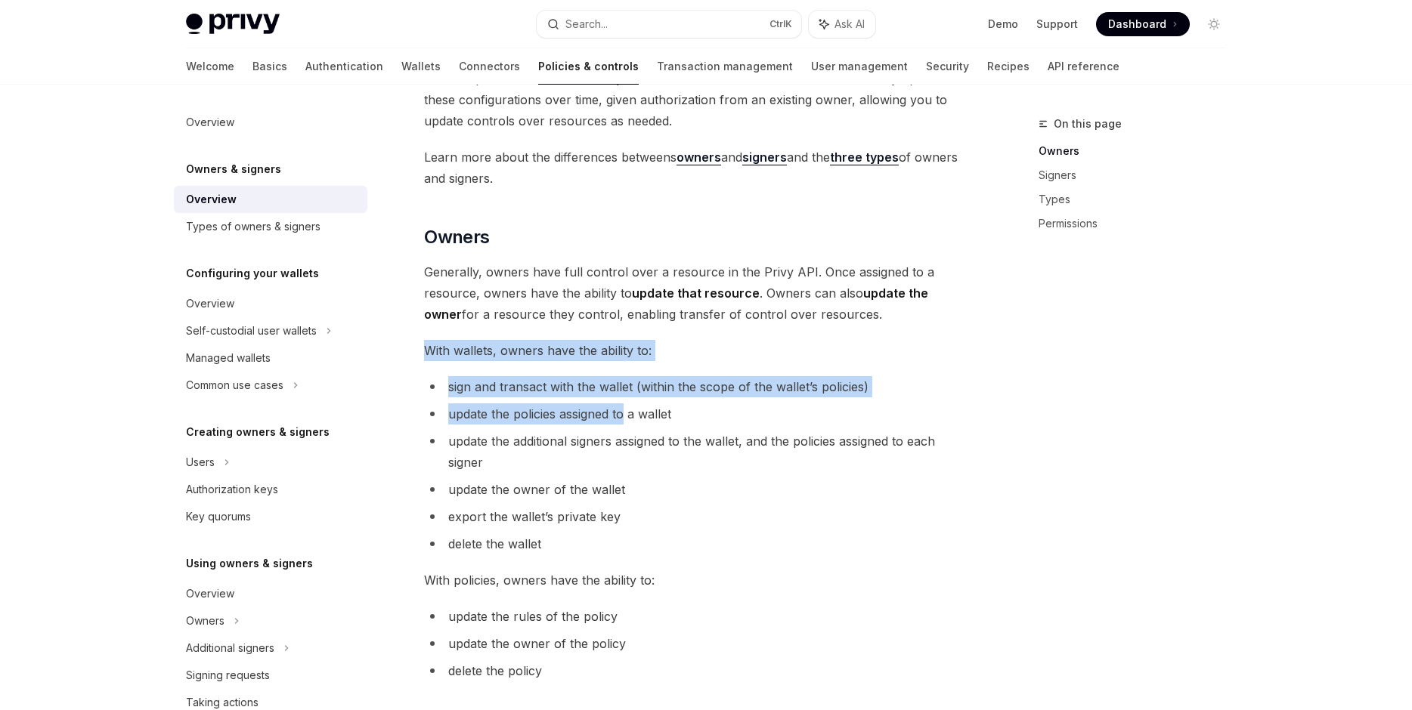
drag, startPoint x: 816, startPoint y: 339, endPoint x: 618, endPoint y: 411, distance: 210.6
click at [618, 411] on div "Privy resources, such as wallets and policies, are controlled or managed by a u…" at bounding box center [696, 680] width 545 height 1497
click at [618, 411] on span "update the policies assigned to a wallet" at bounding box center [559, 414] width 223 height 15
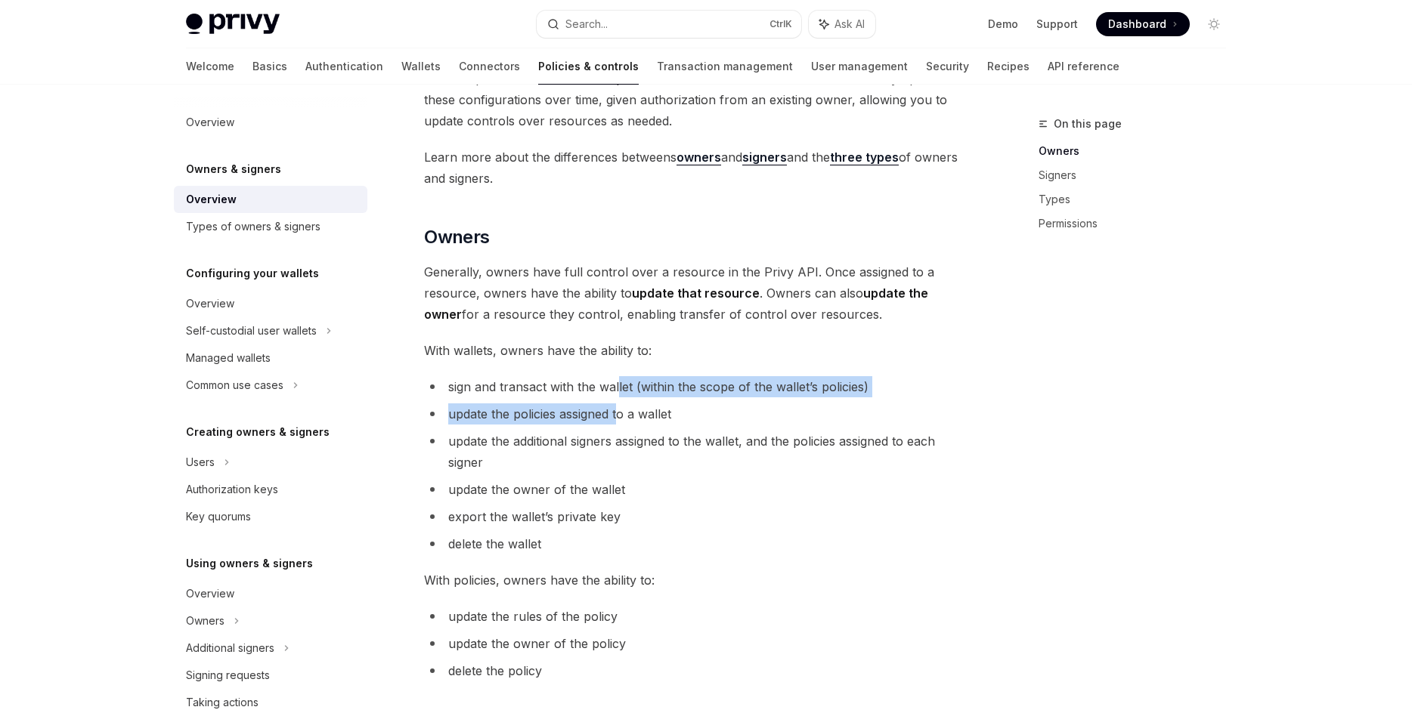
drag, startPoint x: 621, startPoint y: 401, endPoint x: 618, endPoint y: 388, distance: 13.8
click at [618, 389] on ul "sign and transact with the wallet (within the scope of the wallet’s policies) u…" at bounding box center [696, 465] width 545 height 178
drag, startPoint x: 618, startPoint y: 388, endPoint x: 639, endPoint y: 408, distance: 29.4
click at [618, 388] on span "sign and transact with the wallet (within the scope of the wallet’s policies)" at bounding box center [658, 386] width 420 height 15
click at [642, 413] on ul "sign and transact with the wallet (within the scope of the wallet’s policies) u…" at bounding box center [696, 465] width 545 height 178
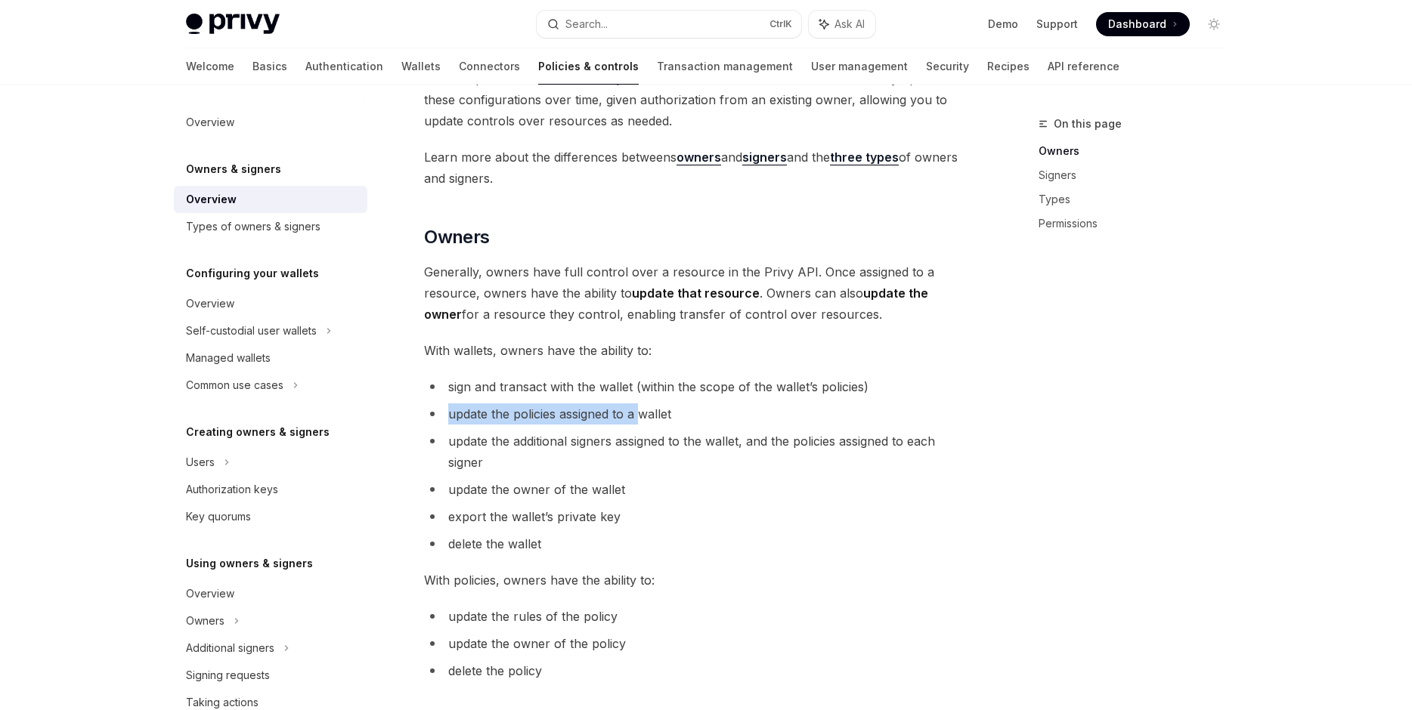
click at [643, 413] on span "update the policies assigned to a wallet" at bounding box center [559, 414] width 223 height 15
drag, startPoint x: 674, startPoint y: 413, endPoint x: 659, endPoint y: 395, distance: 24.2
click at [659, 395] on ul "sign and transact with the wallet (within the scope of the wallet’s policies) u…" at bounding box center [696, 465] width 545 height 178
click at [659, 395] on li "sign and transact with the wallet (within the scope of the wallet’s policies)" at bounding box center [696, 386] width 545 height 21
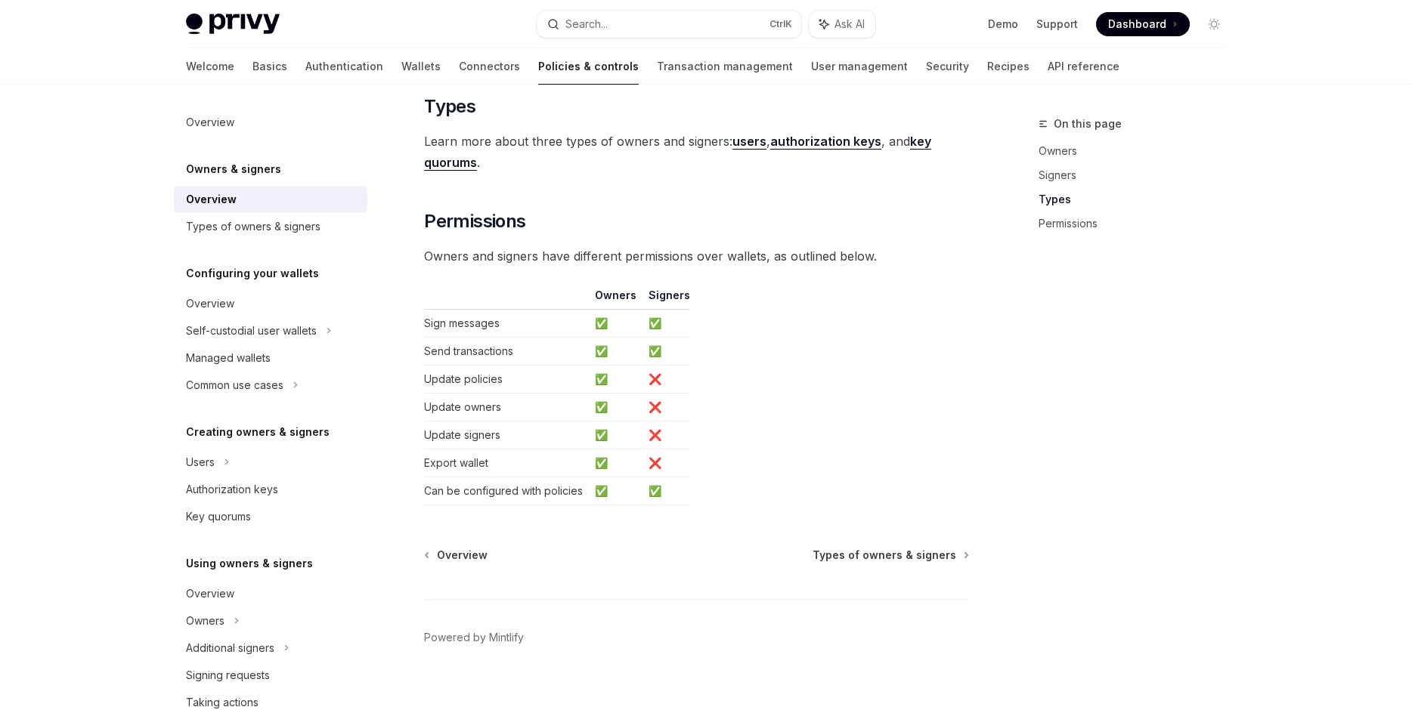
scroll to position [1201, 0]
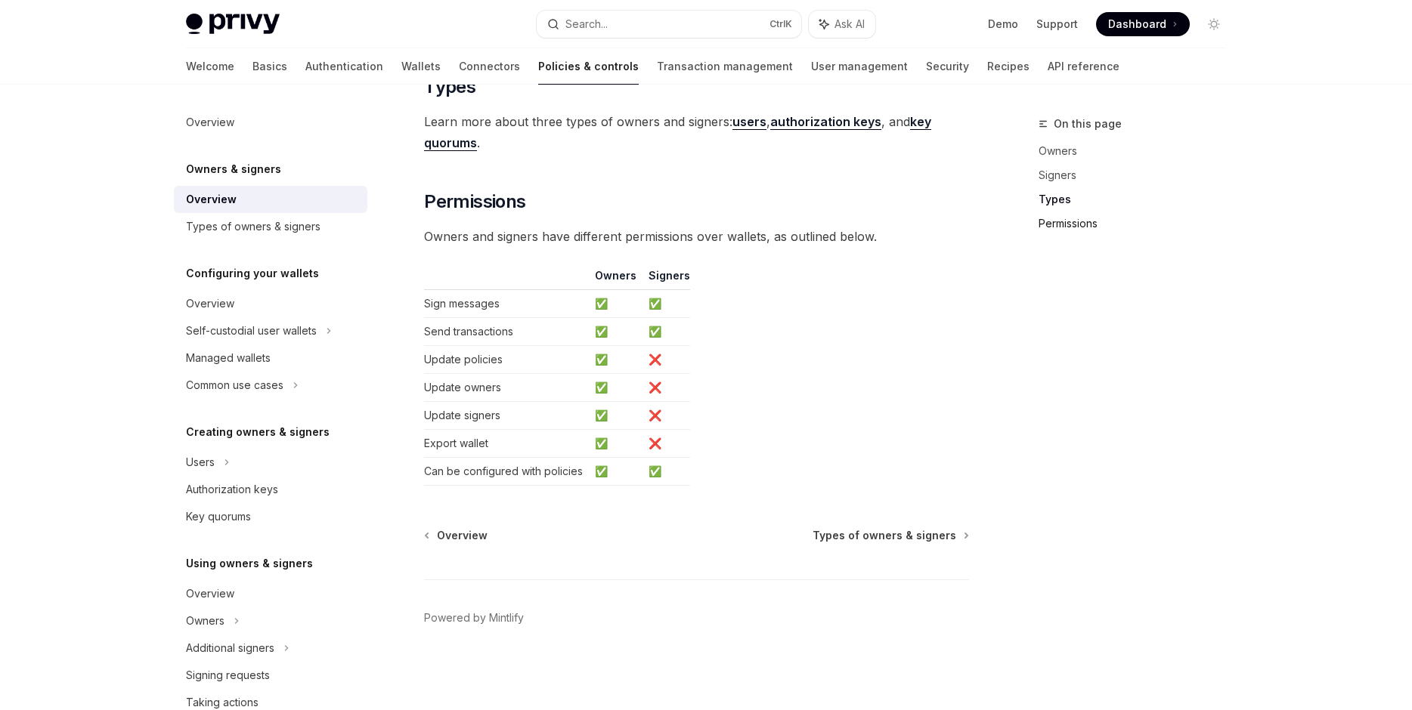
click at [1077, 232] on link "Permissions" at bounding box center [1139, 224] width 200 height 24
drag, startPoint x: 916, startPoint y: 128, endPoint x: 850, endPoint y: 177, distance: 82.1
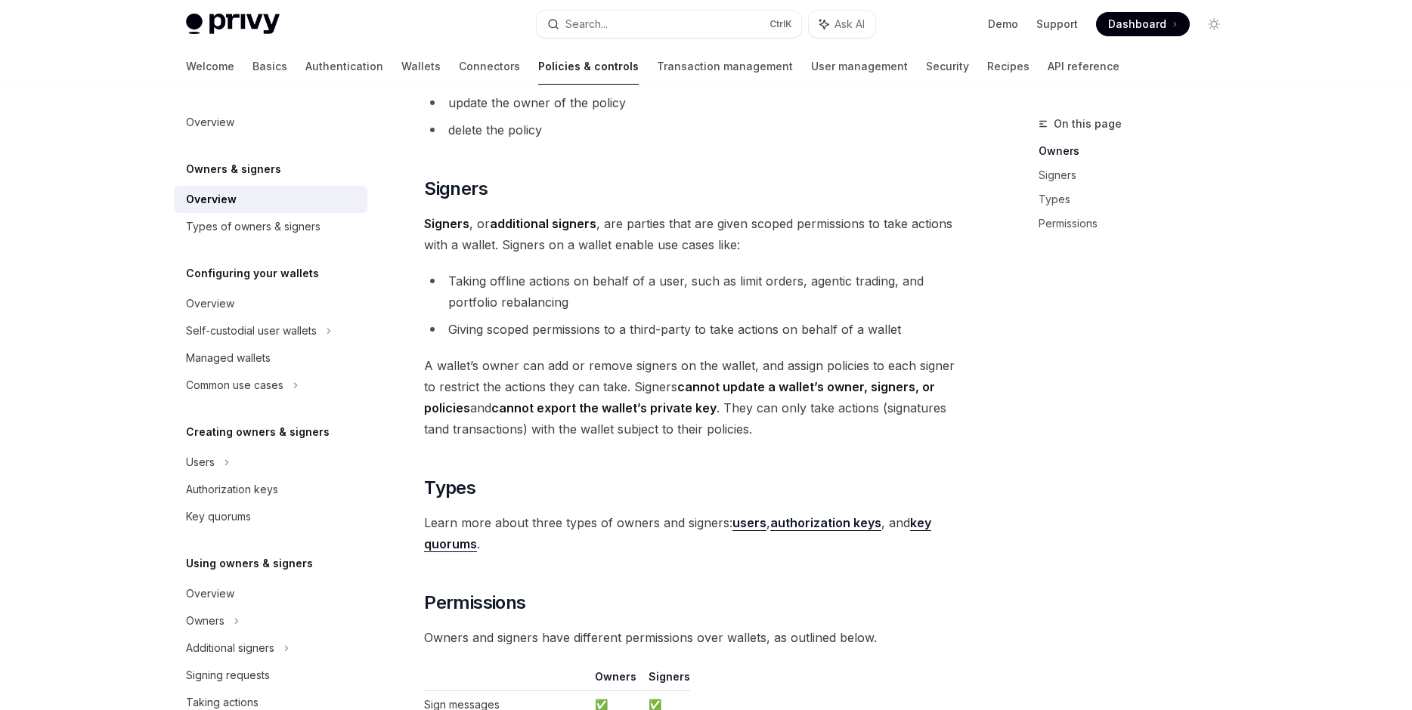
scroll to position [770, 0]
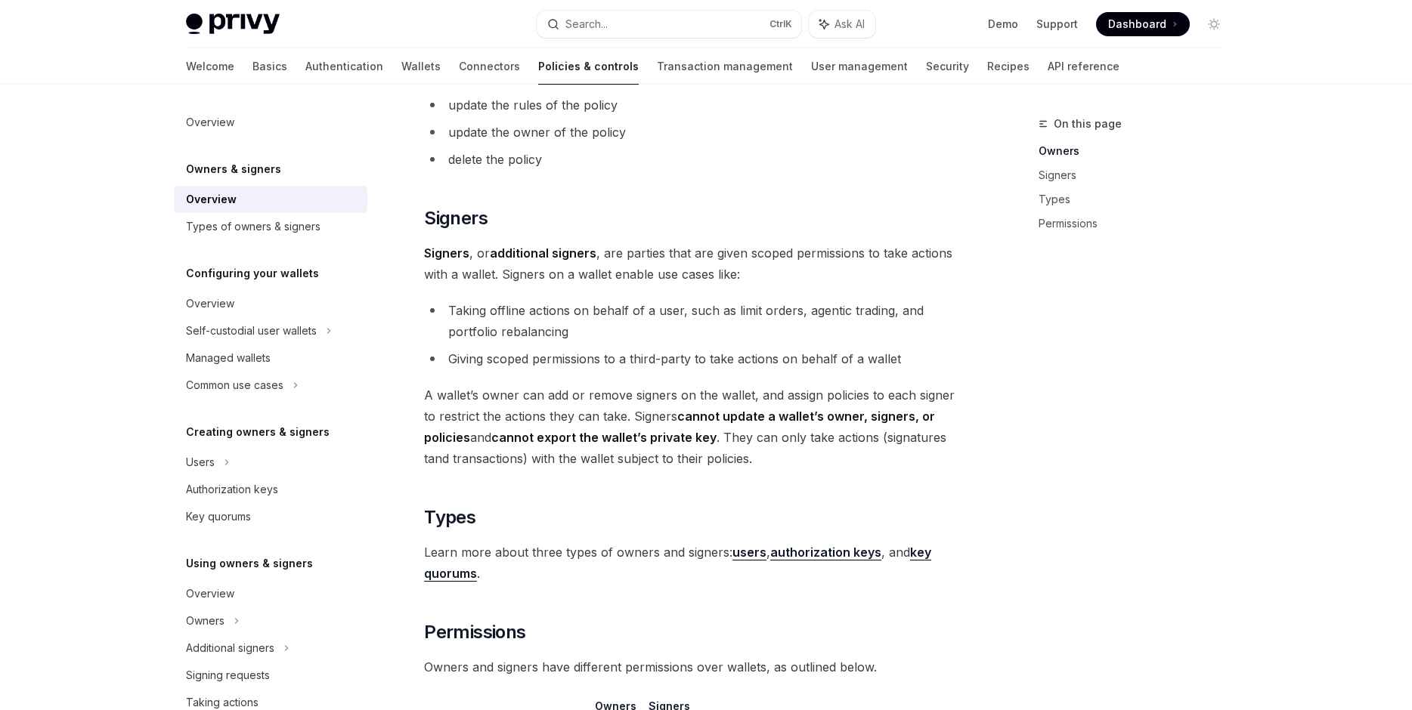
click at [675, 333] on li "Taking offline actions on behalf of a user, such as limit orders, agentic tradi…" at bounding box center [696, 321] width 545 height 42
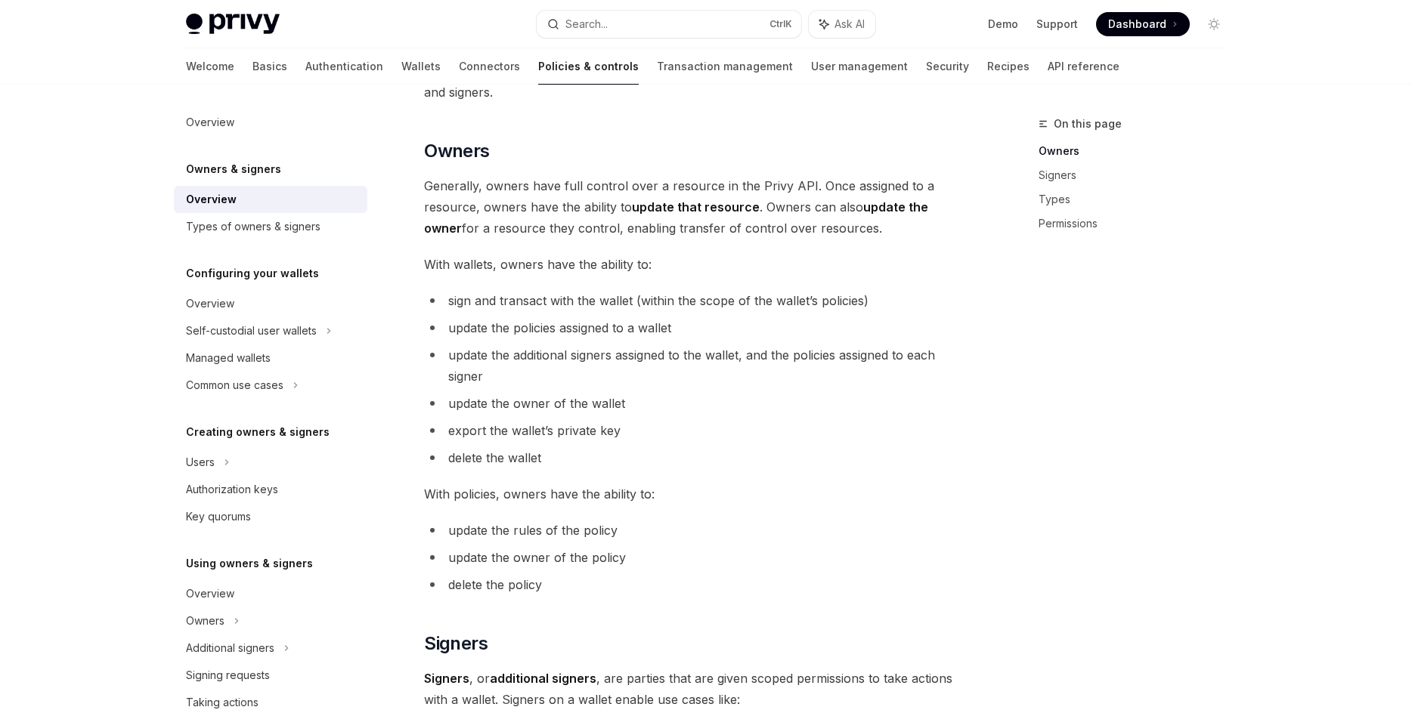
scroll to position [862, 0]
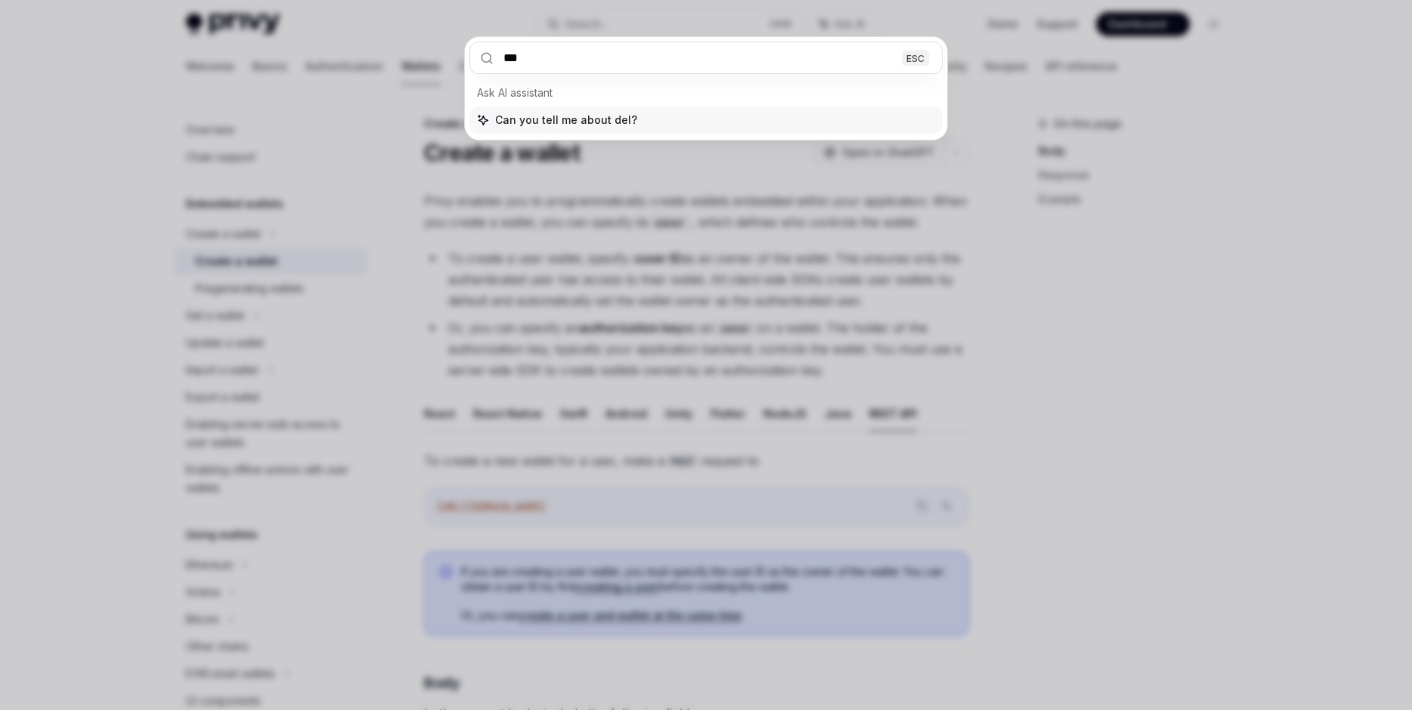
type input "****"
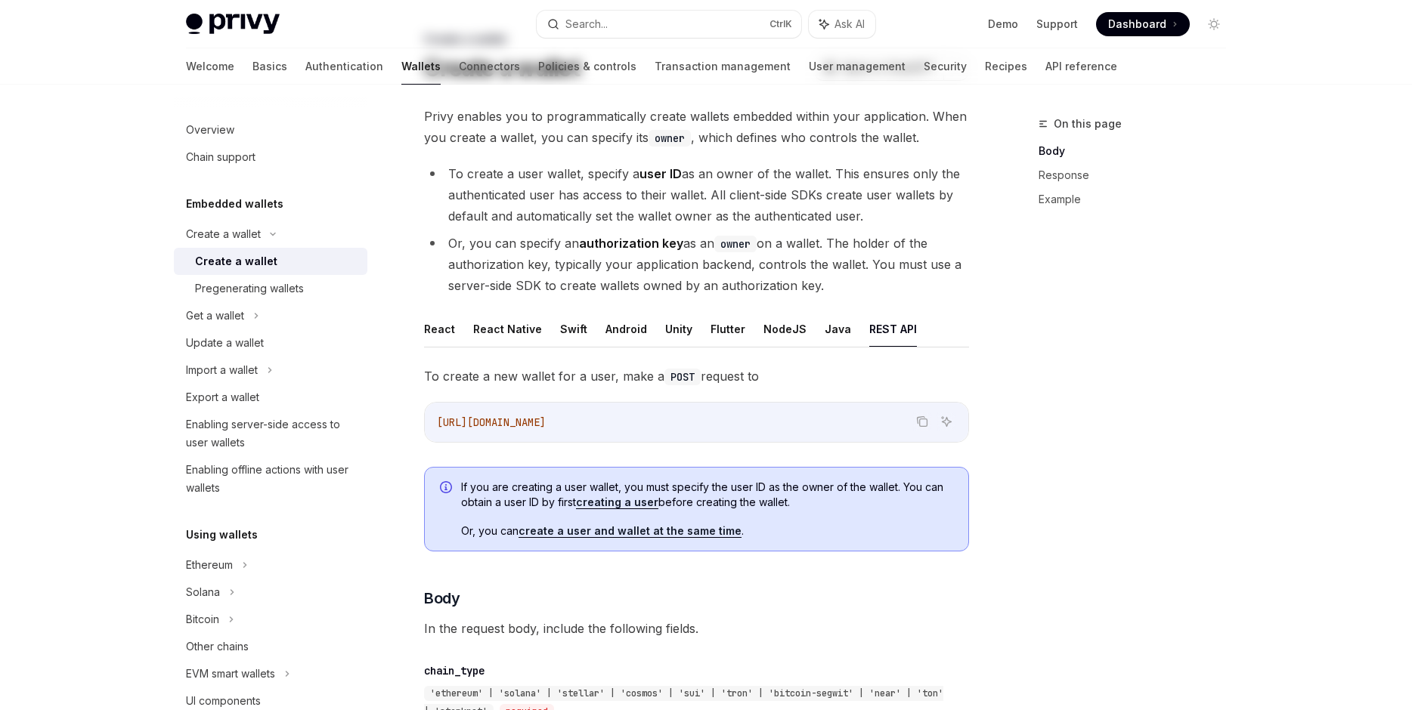
scroll to position [789, 0]
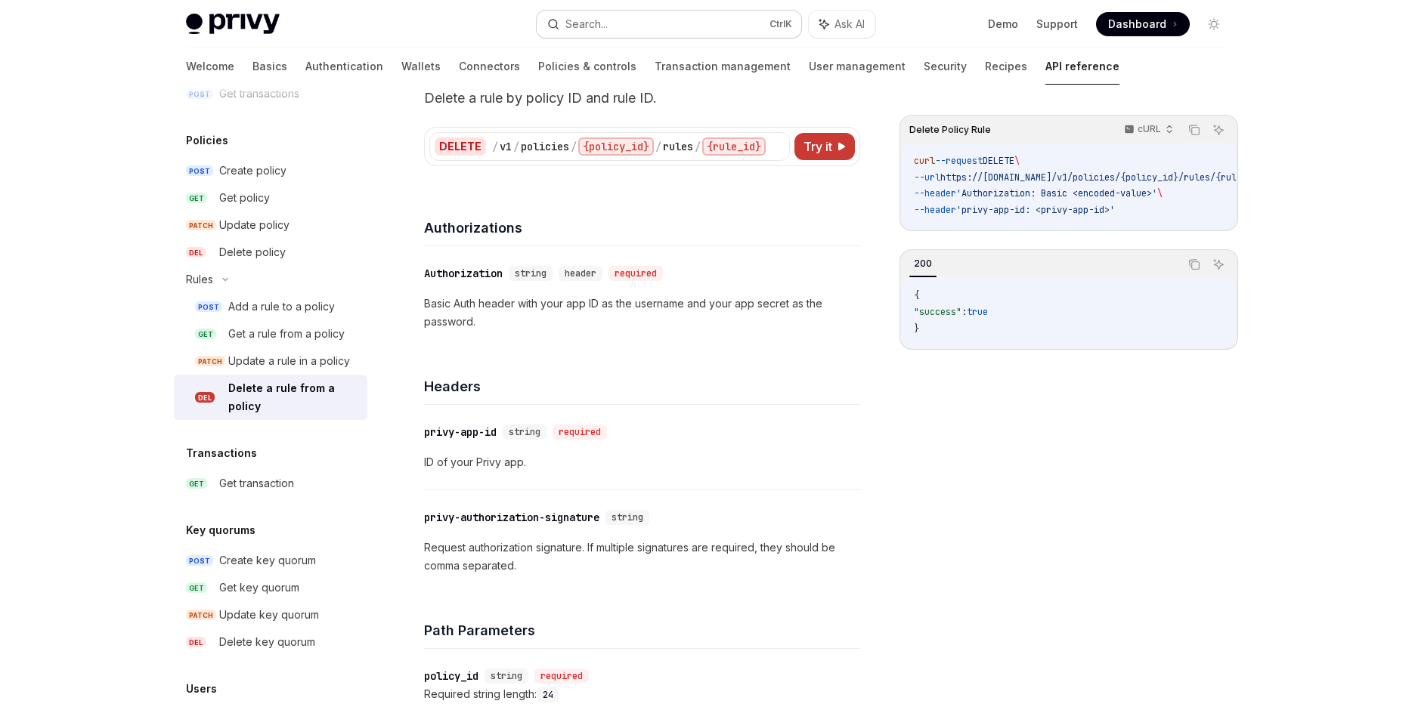
click at [666, 28] on button "Search... Ctrl K" at bounding box center [669, 24] width 265 height 27
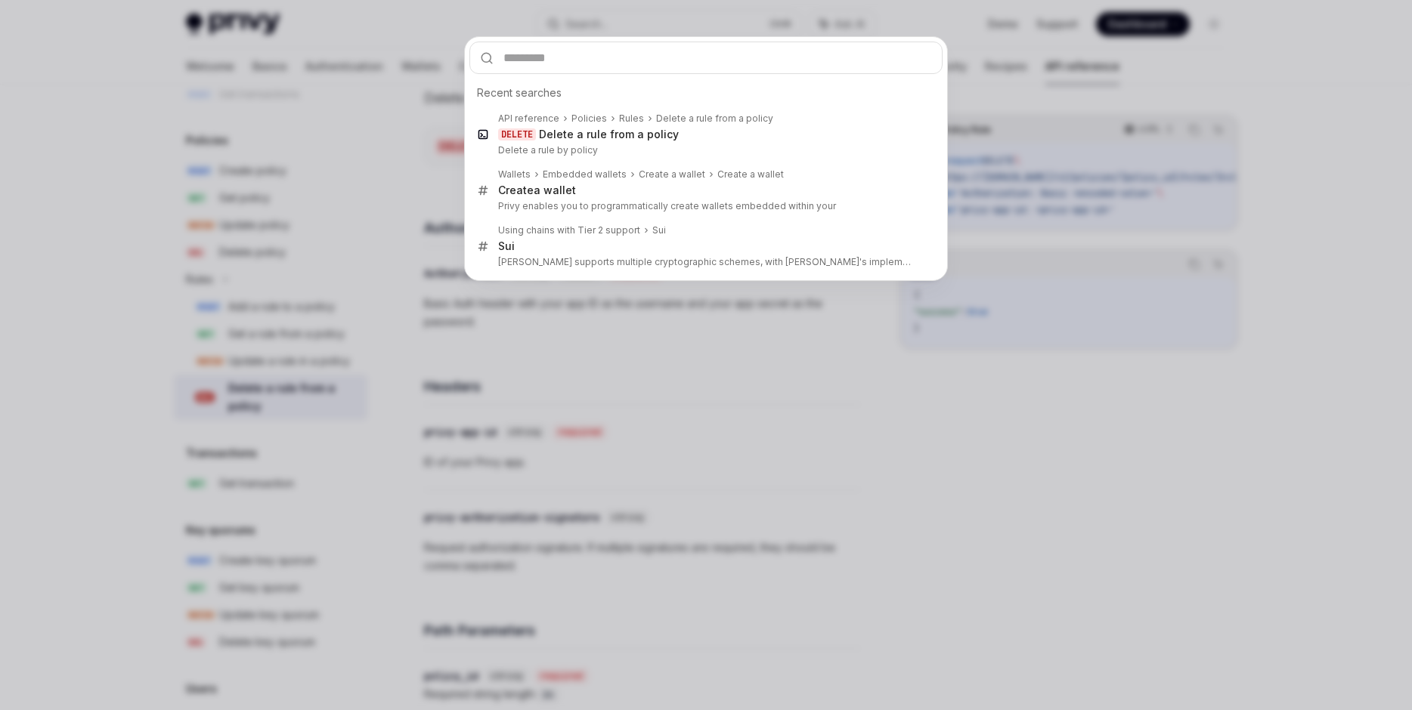
click at [432, 194] on div "Recent searches API reference Policies Rules Delete a rule from a policy DELETE…" at bounding box center [706, 355] width 1412 height 710
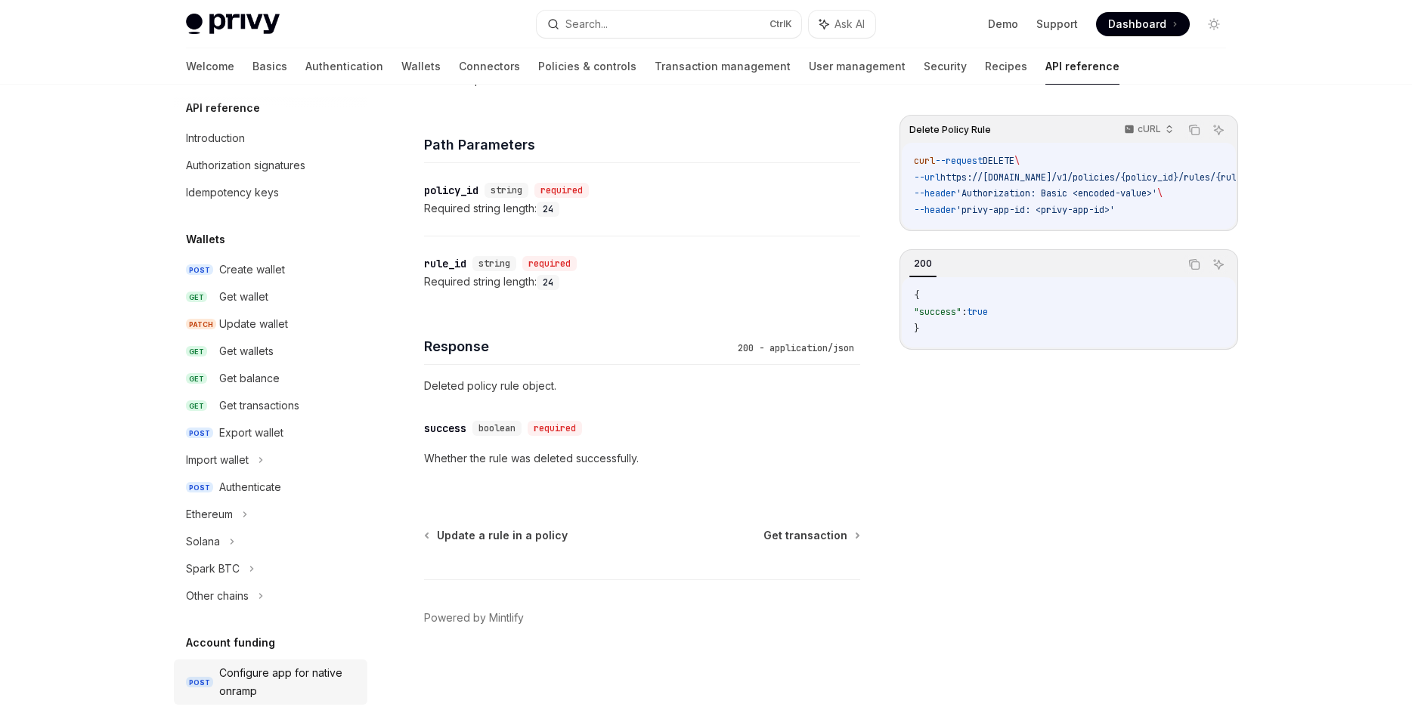
scroll to position [0, 0]
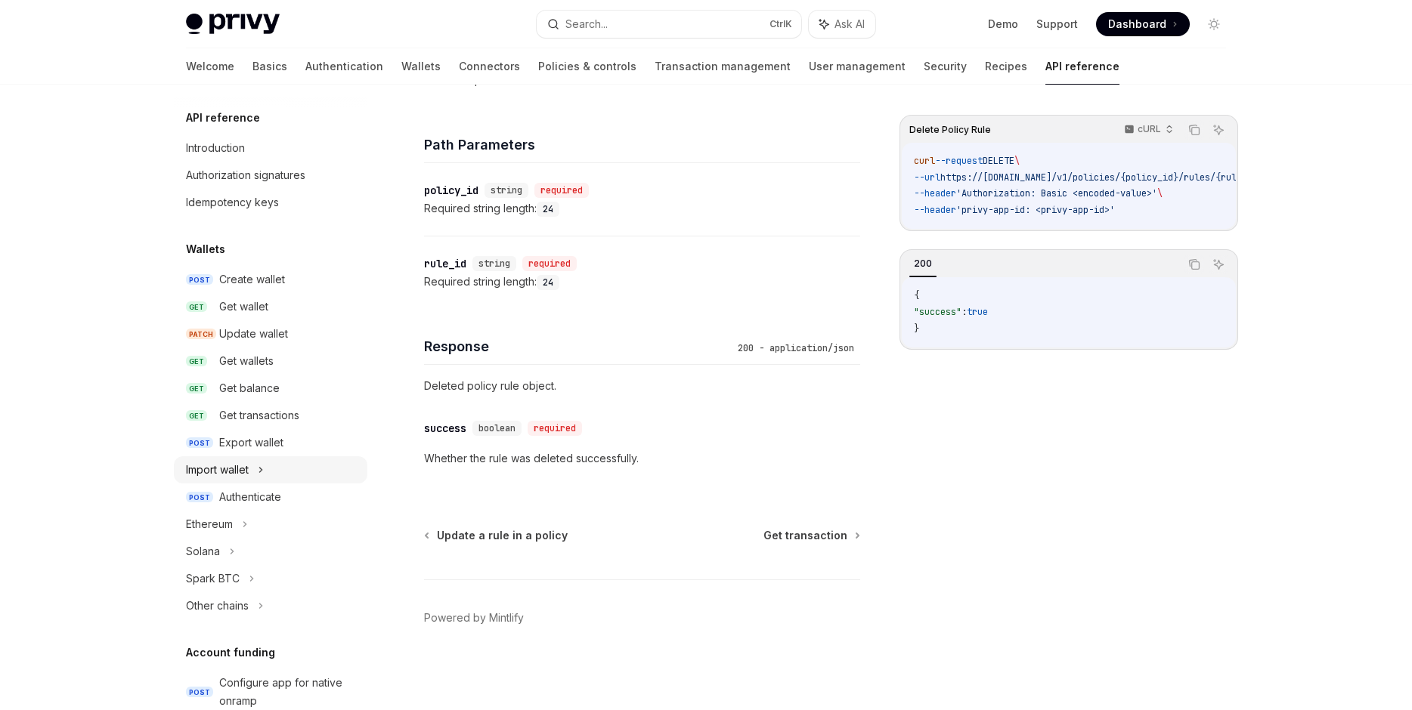
click at [316, 469] on div "Import wallet" at bounding box center [270, 470] width 193 height 27
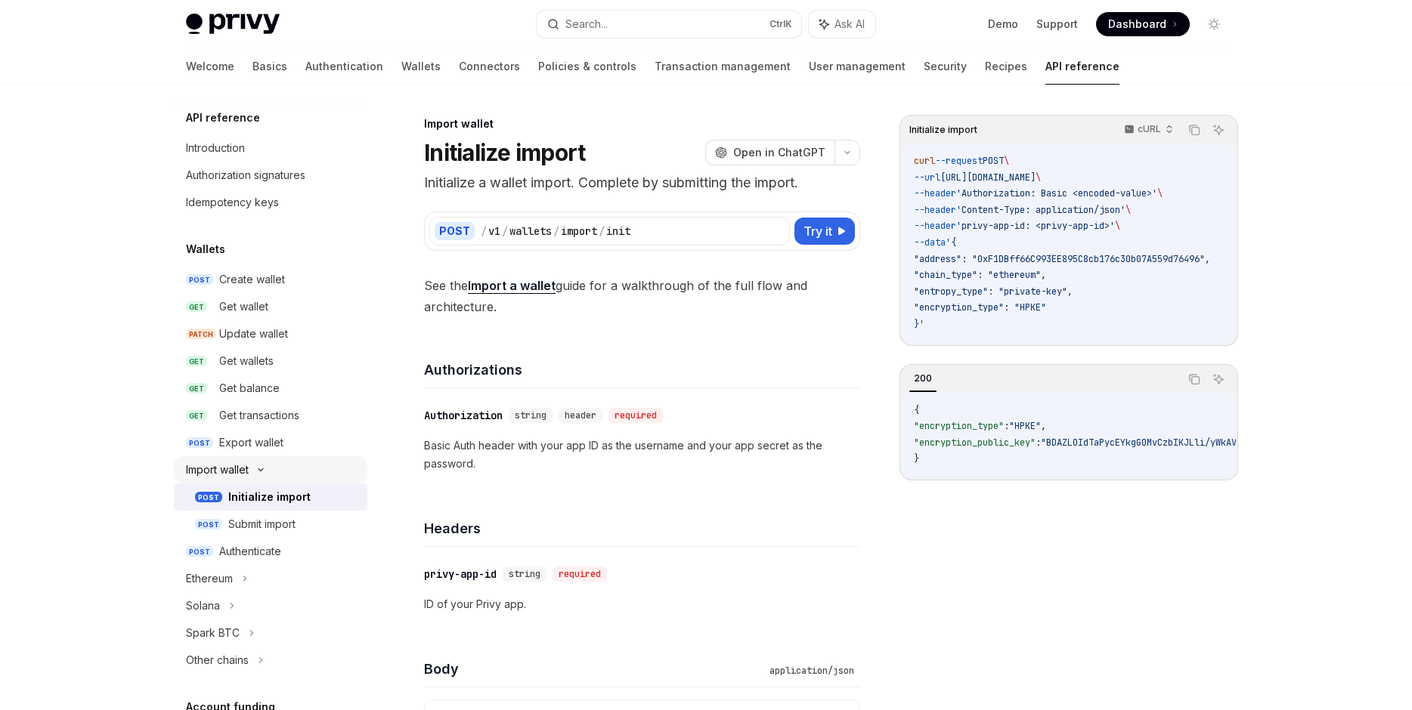
click at [316, 469] on div "Import wallet" at bounding box center [270, 470] width 193 height 27
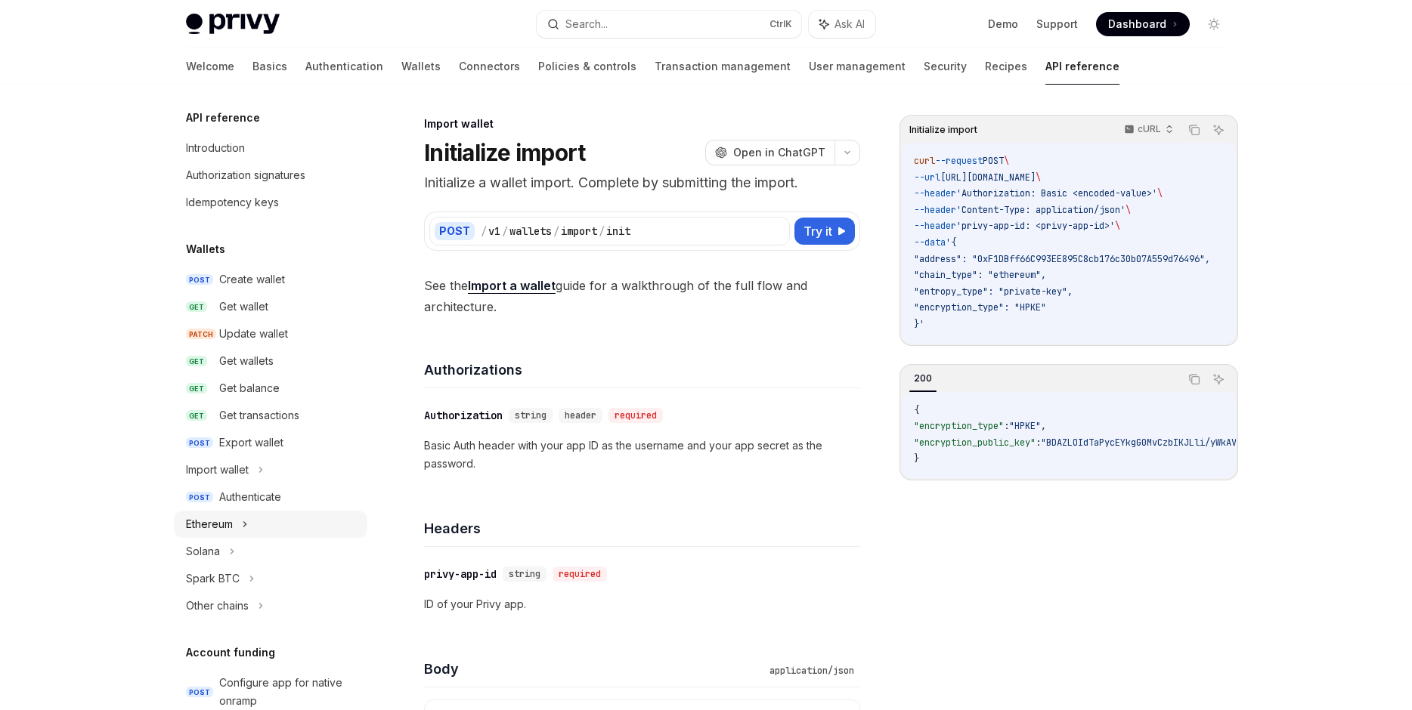
click at [310, 516] on div "Ethereum" at bounding box center [270, 524] width 193 height 27
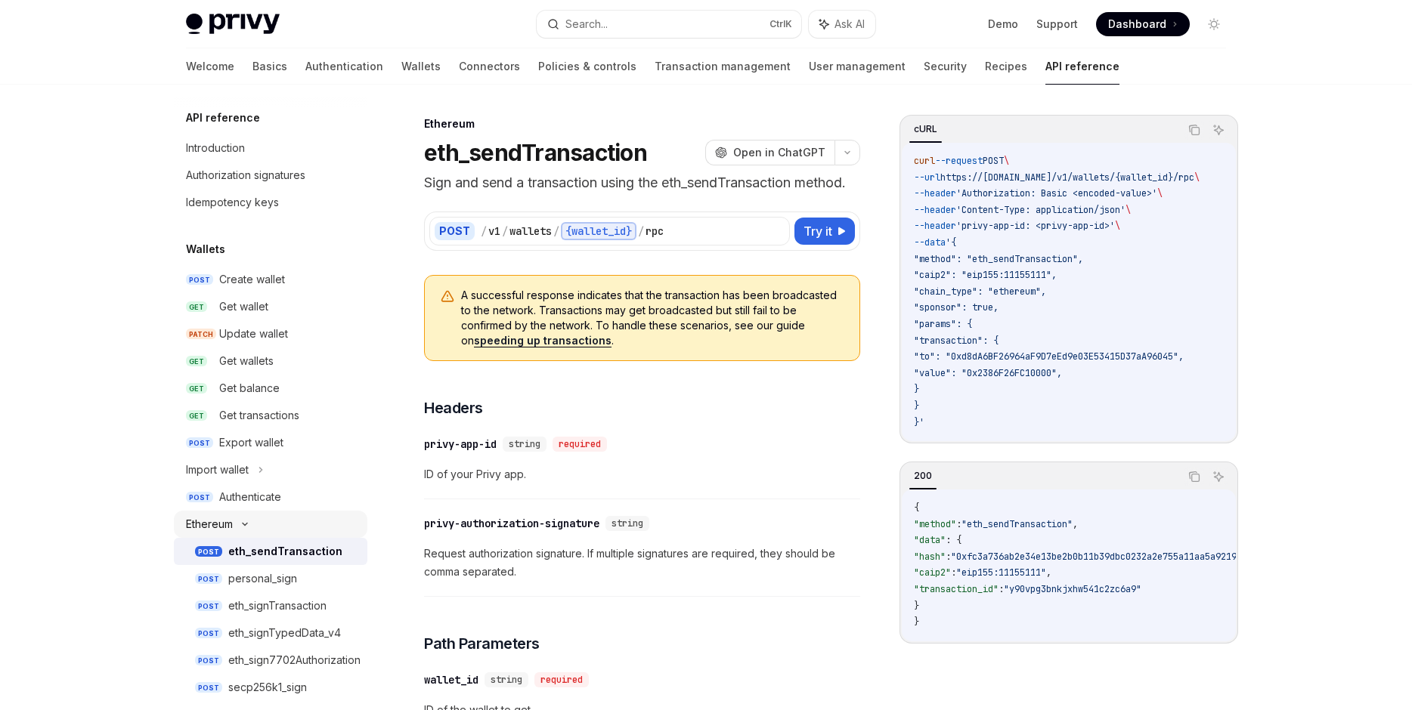
click at [310, 516] on div "Ethereum" at bounding box center [270, 524] width 193 height 27
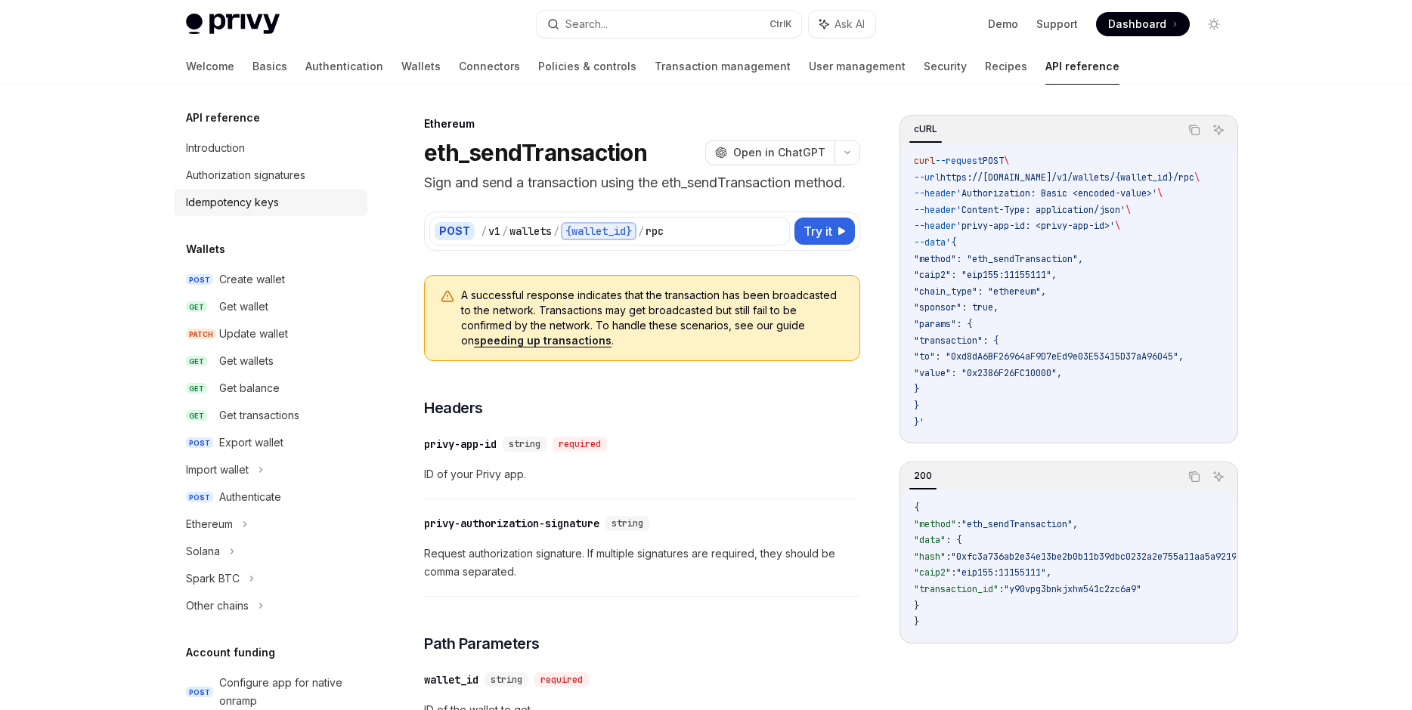
click at [258, 201] on div "Idempotency keys" at bounding box center [232, 202] width 93 height 18
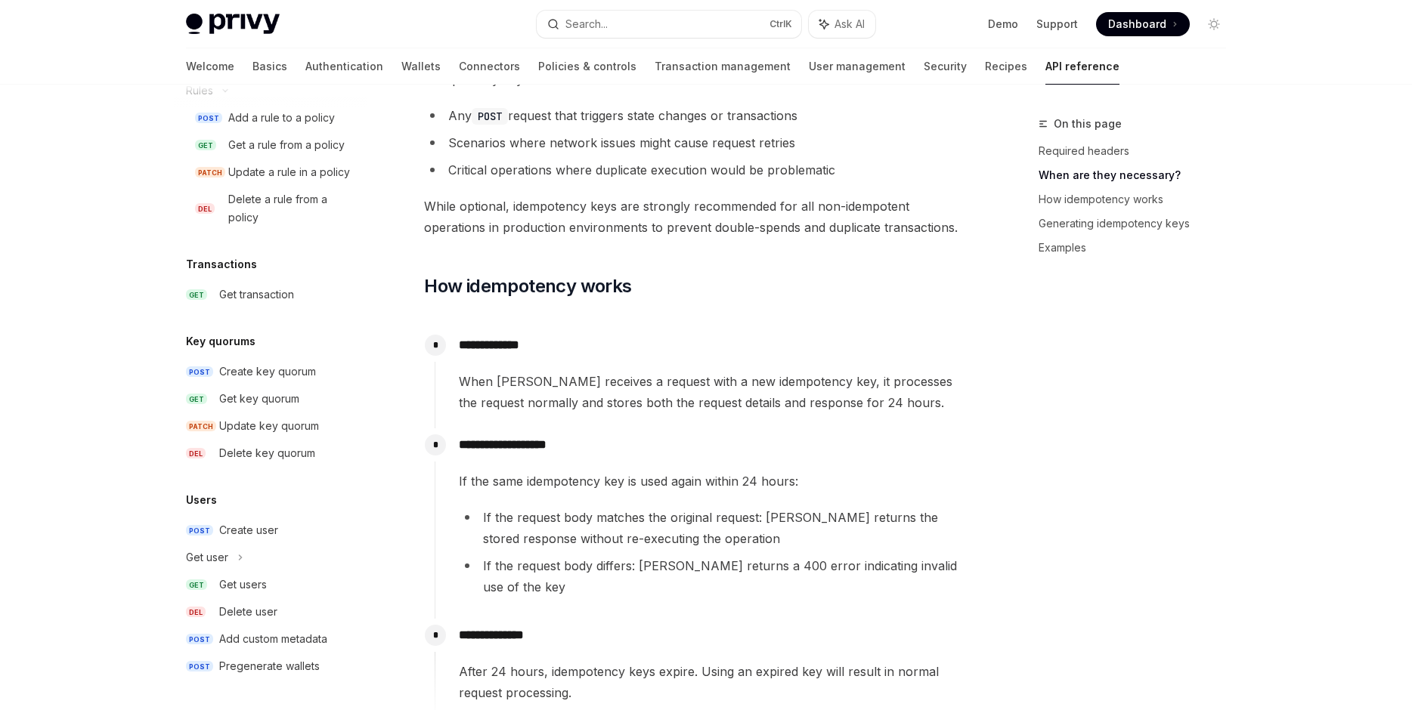
scroll to position [517, 0]
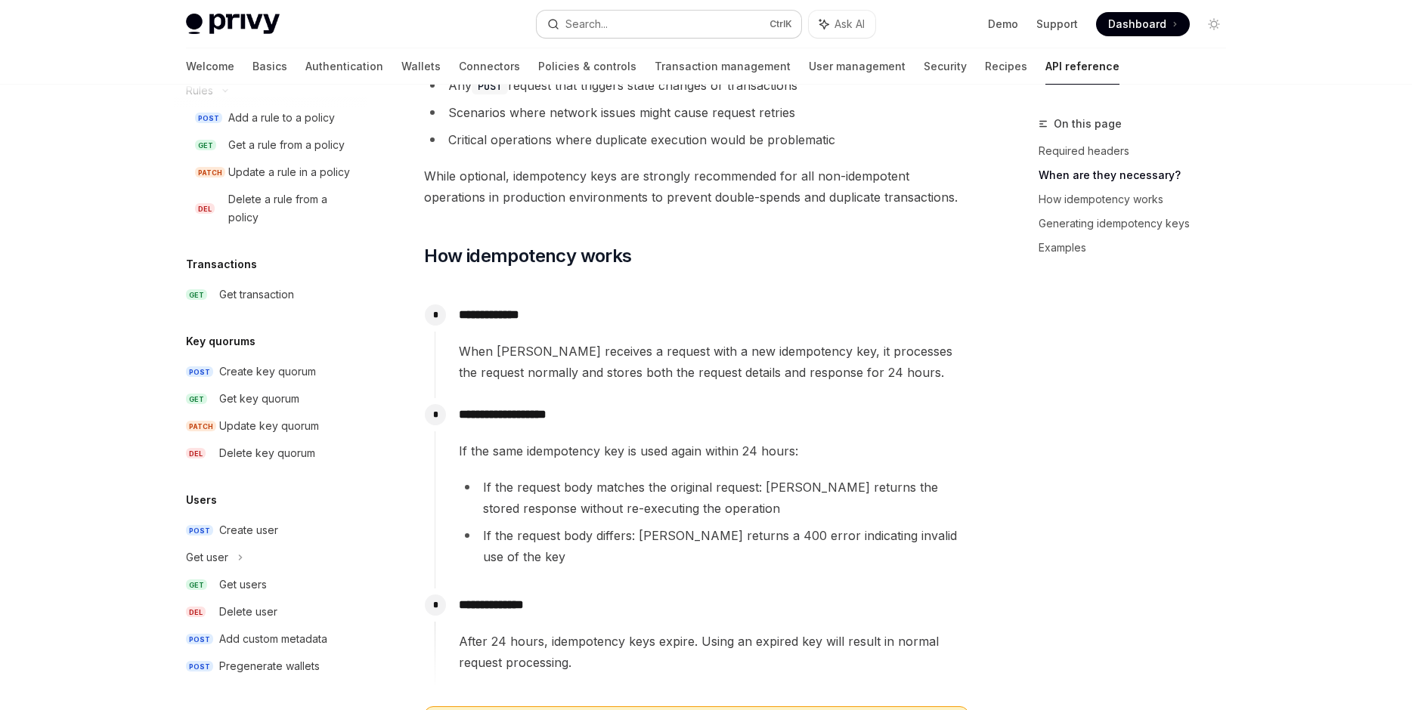
click at [793, 23] on button "Search... Ctrl K" at bounding box center [669, 24] width 265 height 27
type textarea "*"
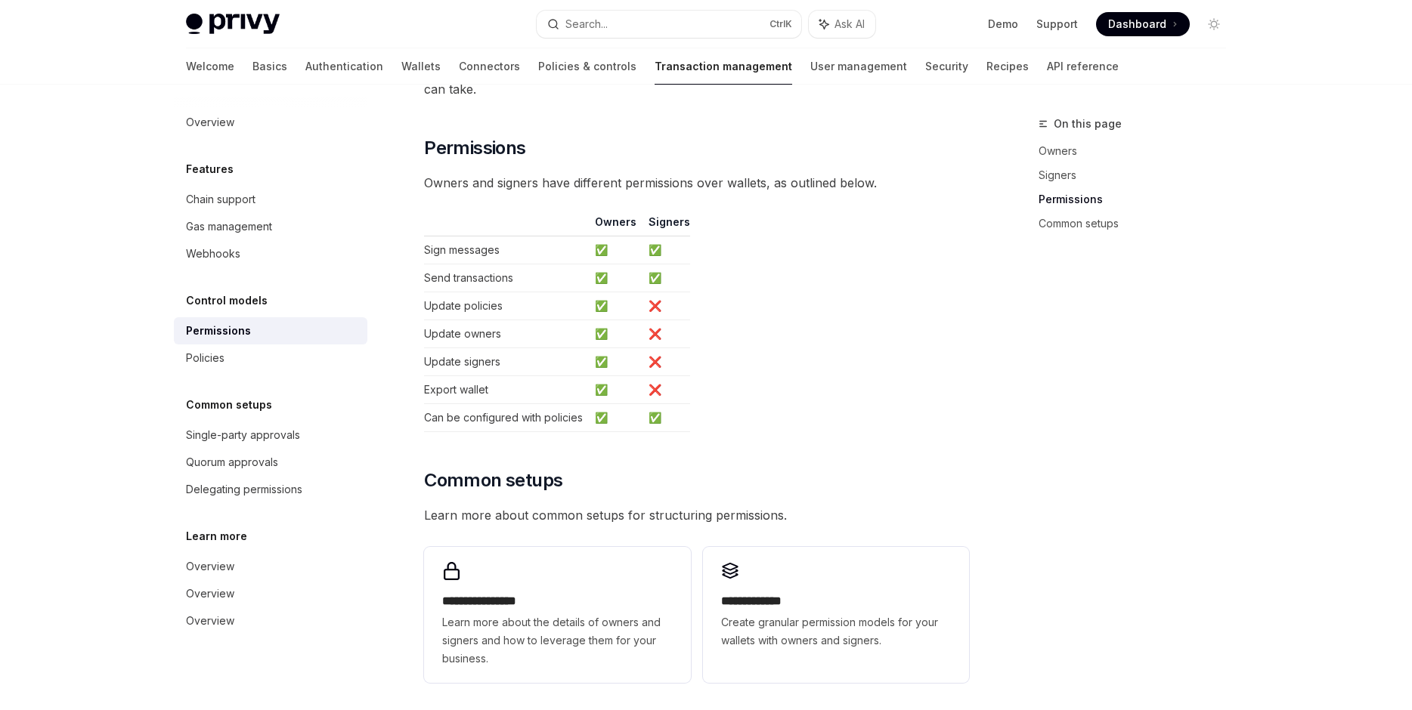
click at [893, 440] on div "Privy wallets support granular permissions that allow you to: Enable custom own…" at bounding box center [696, 45] width 545 height 1288
click at [747, 25] on button "Search... Ctrl K" at bounding box center [669, 24] width 265 height 27
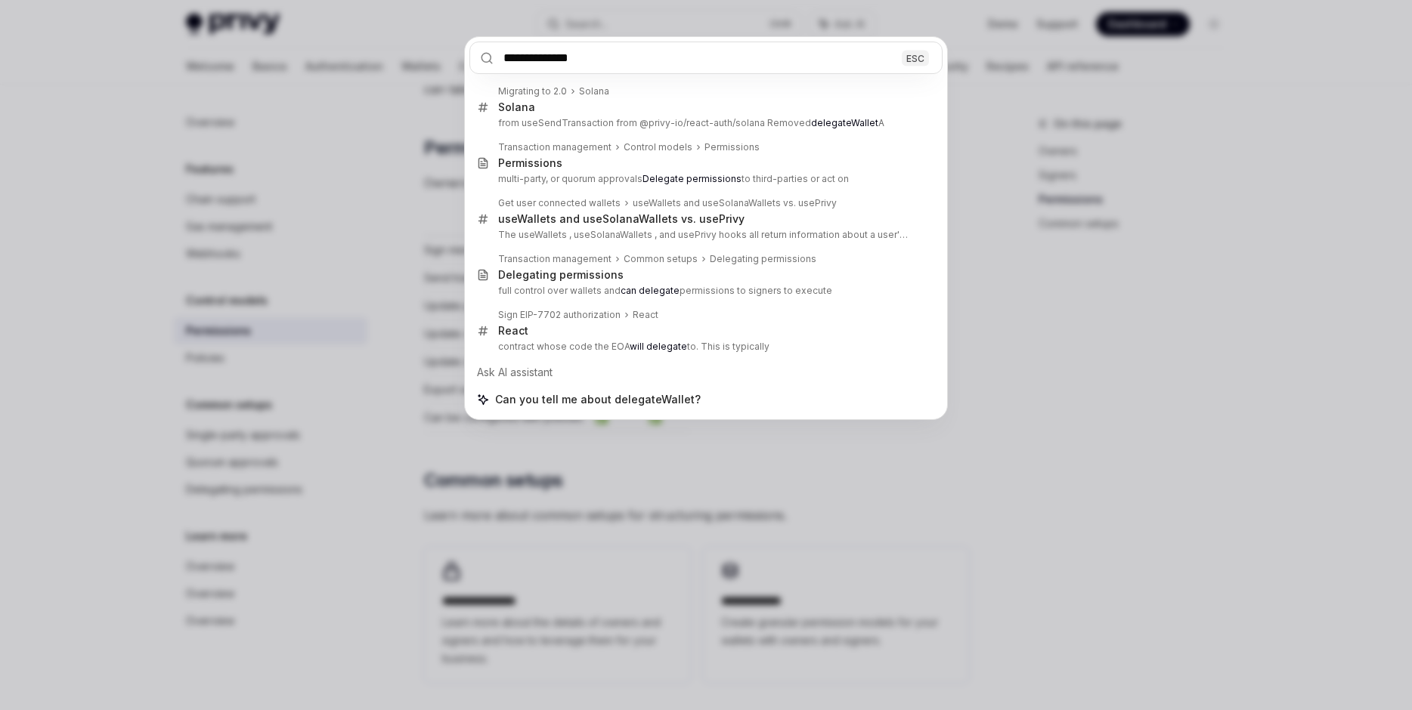
type input "**********"
click at [1076, 339] on div "**********" at bounding box center [706, 355] width 1412 height 710
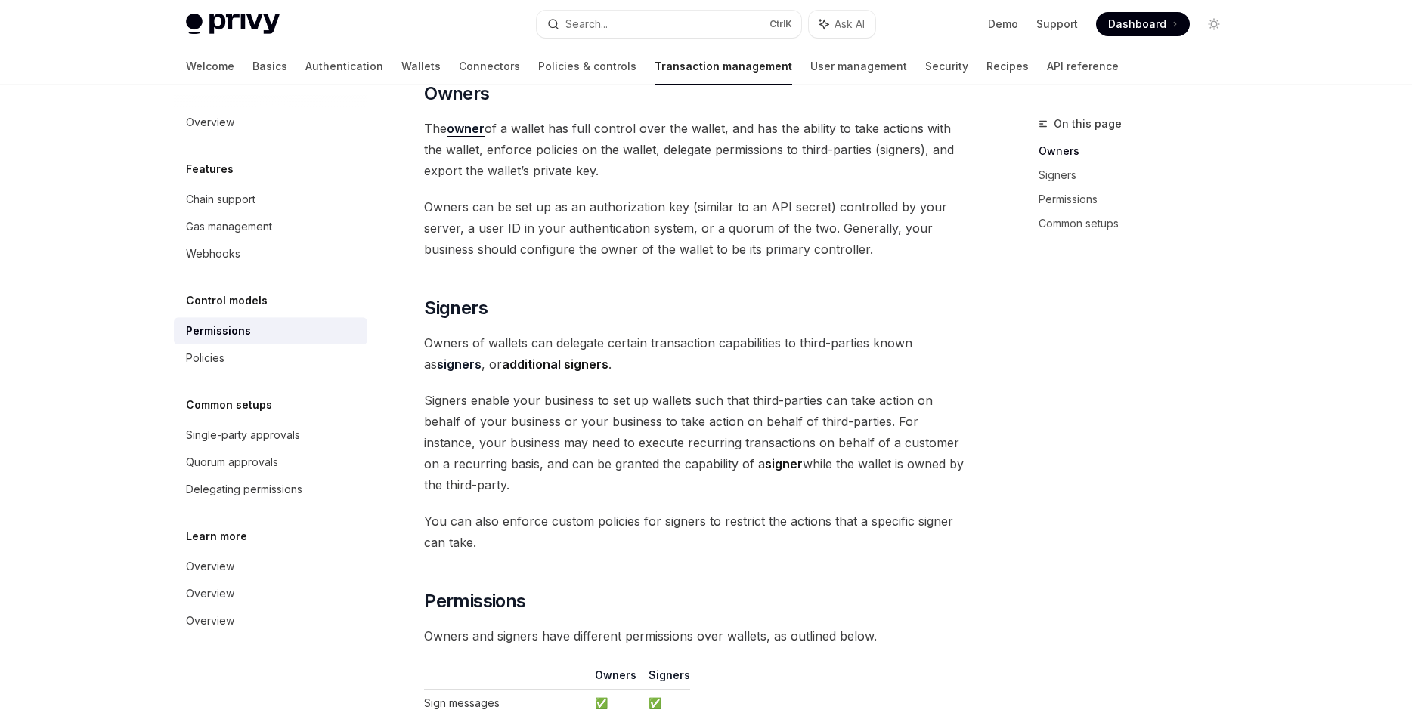
scroll to position [345, 0]
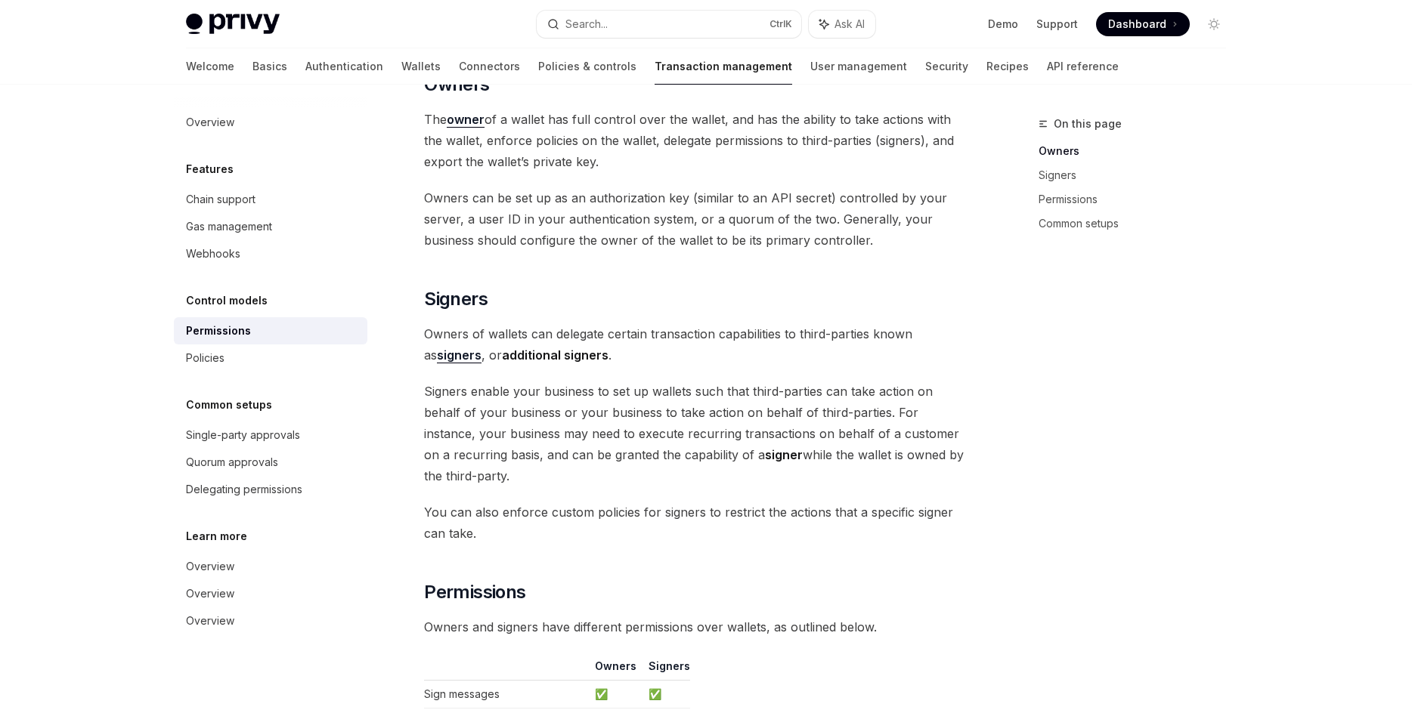
click at [457, 348] on strong "signers" at bounding box center [459, 355] width 45 height 15
type textarea "*"
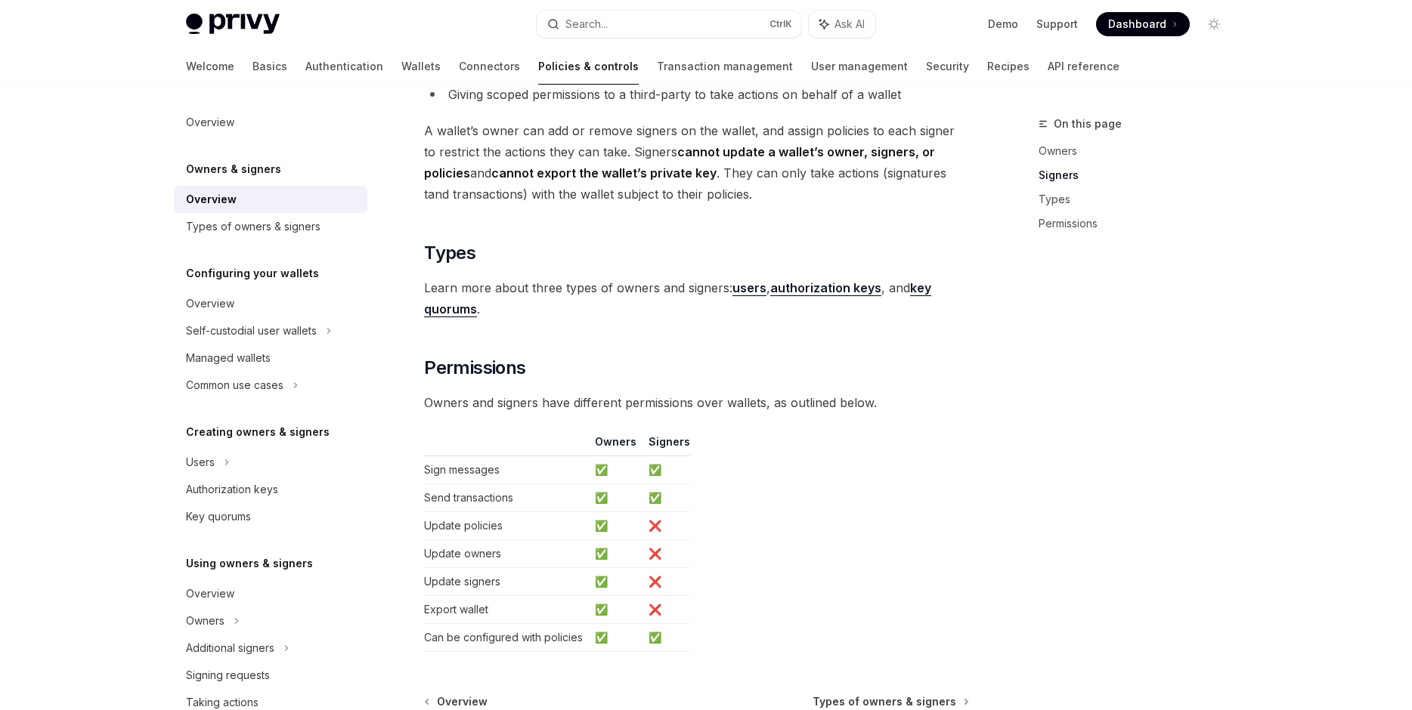
scroll to position [1201, 0]
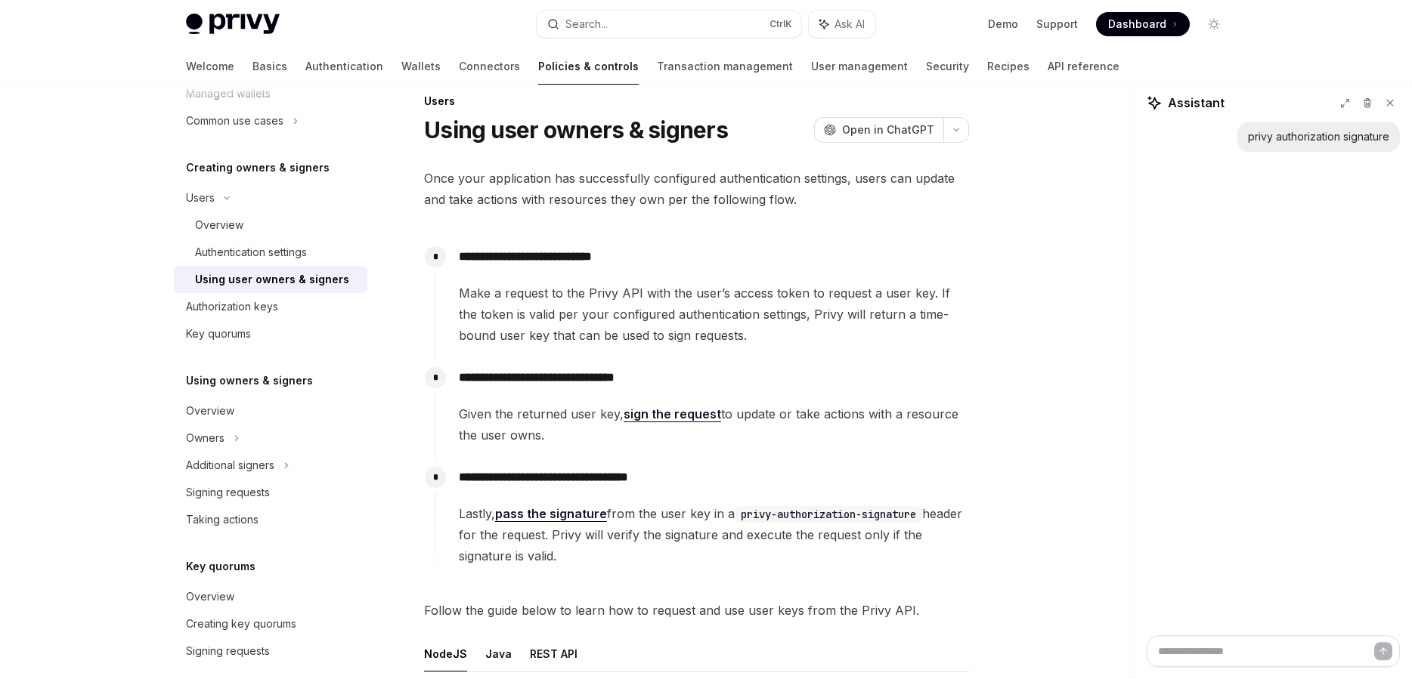
scroll to position [517, 0]
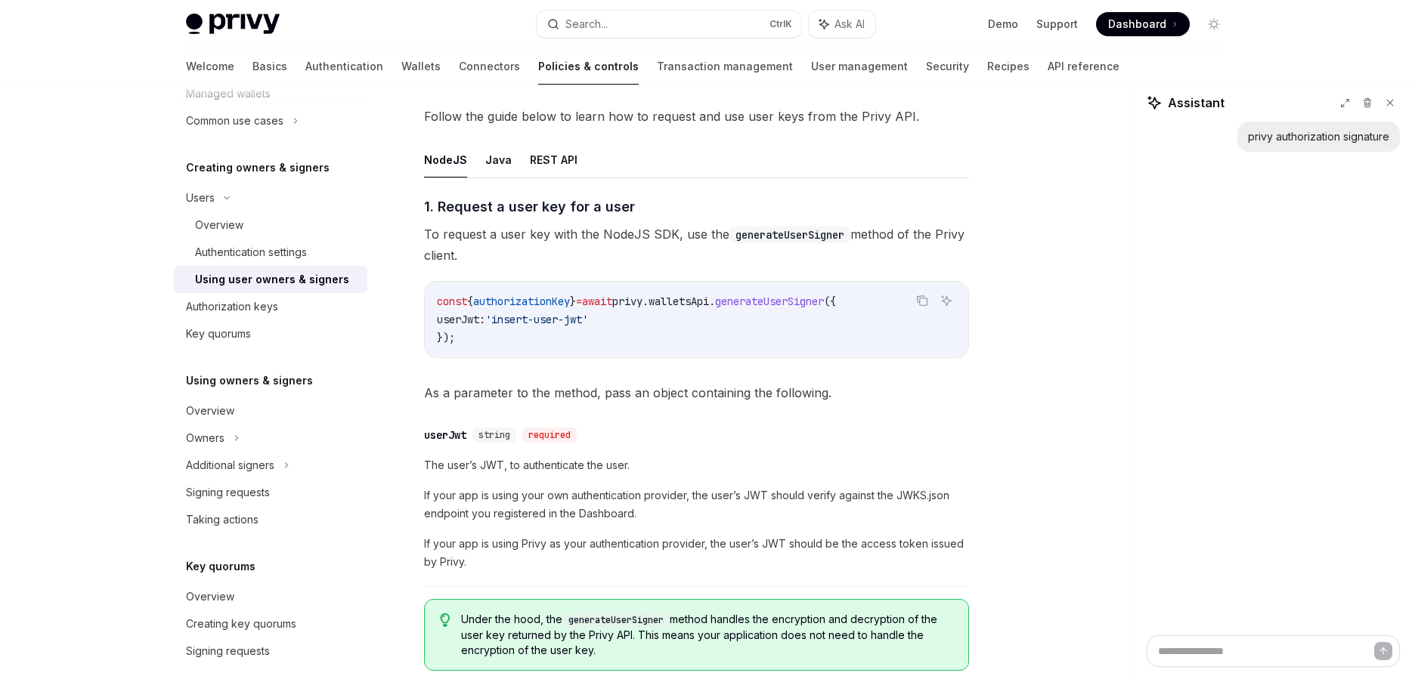
click at [330, 276] on div "Using user owners & signers" at bounding box center [272, 280] width 154 height 18
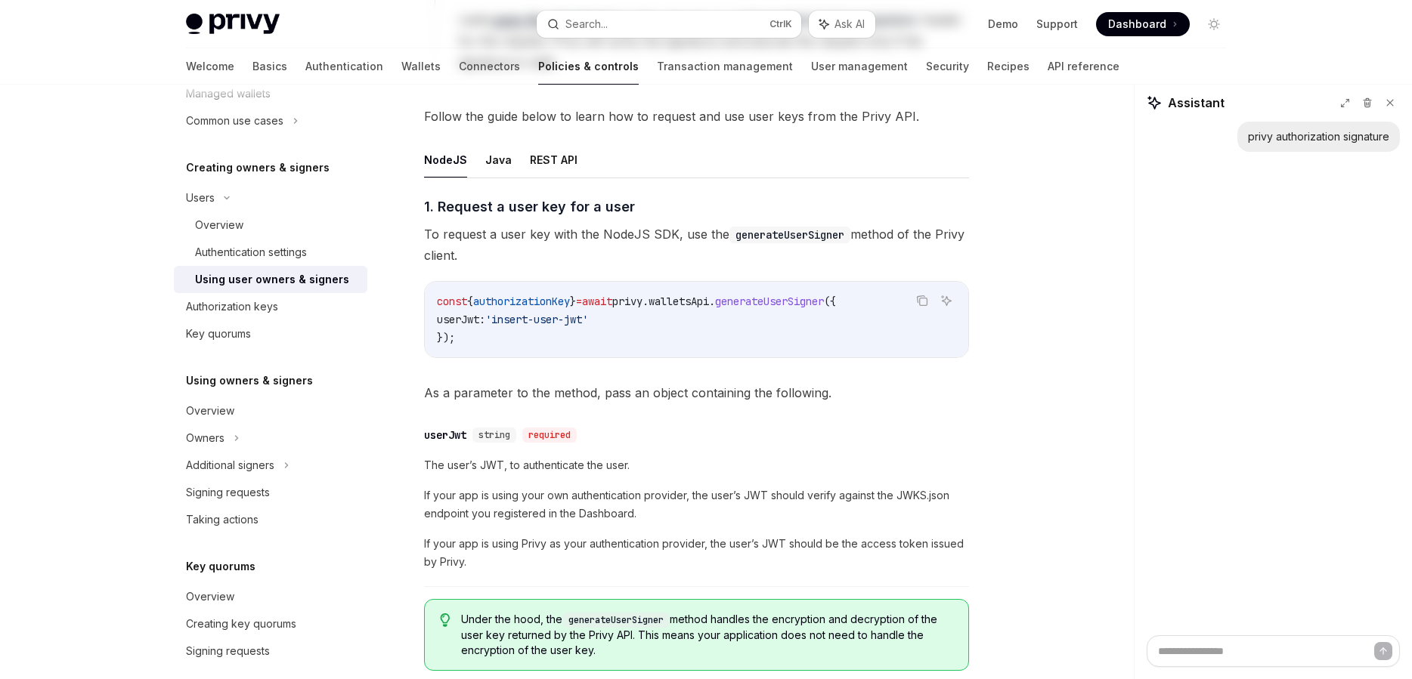
scroll to position [0, 0]
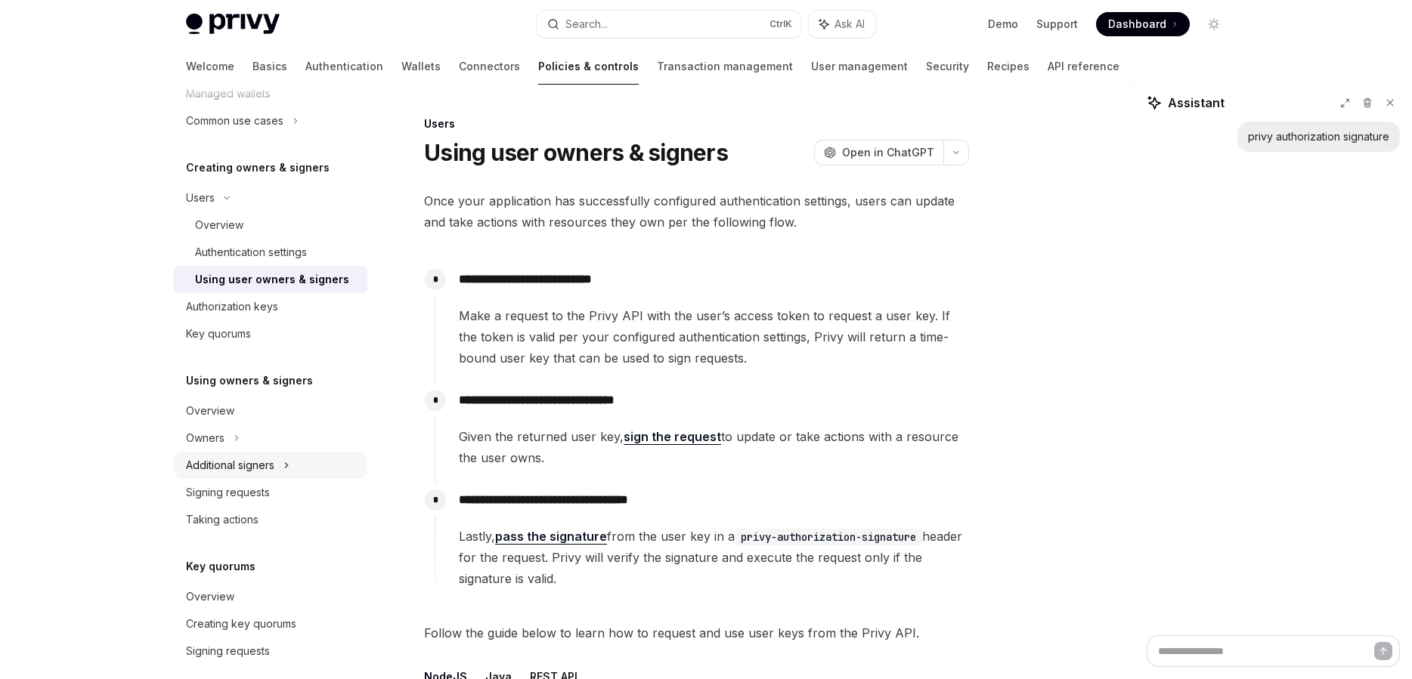
click at [271, 454] on div "Additional signers" at bounding box center [270, 465] width 193 height 27
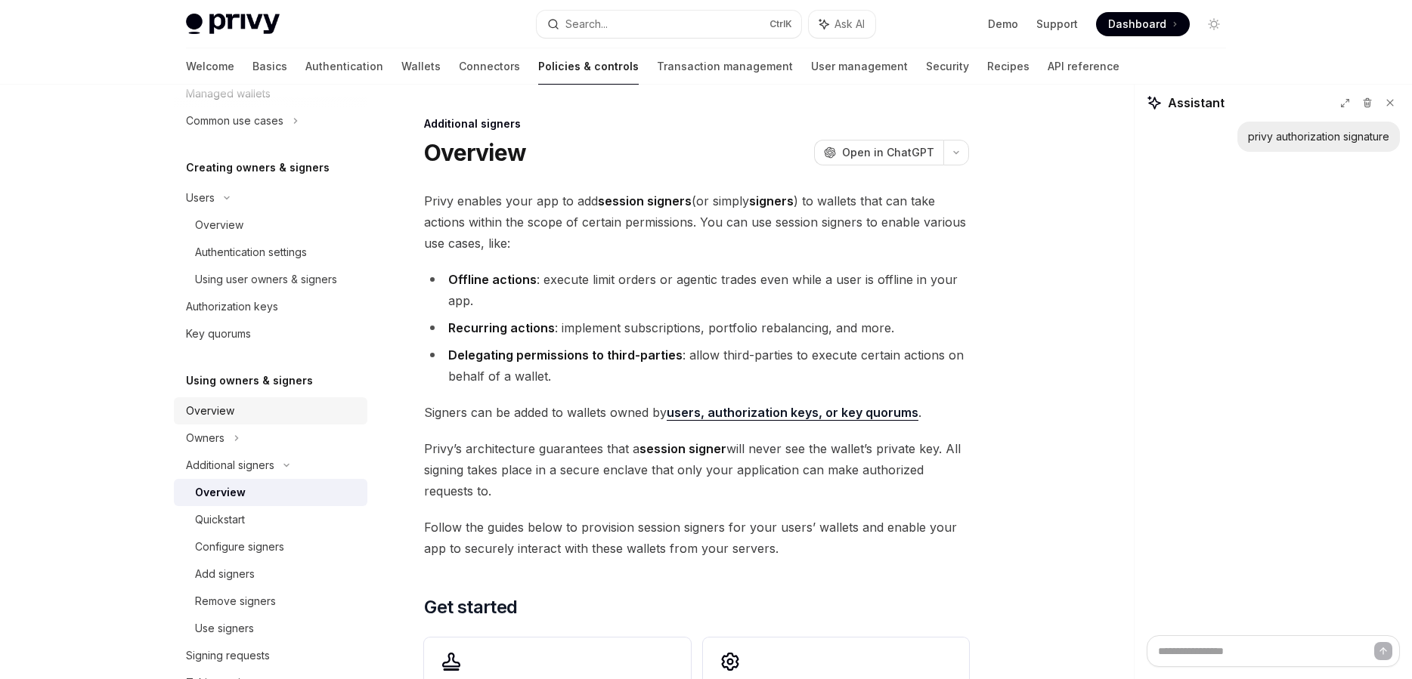
click at [310, 407] on div "Overview" at bounding box center [272, 411] width 172 height 18
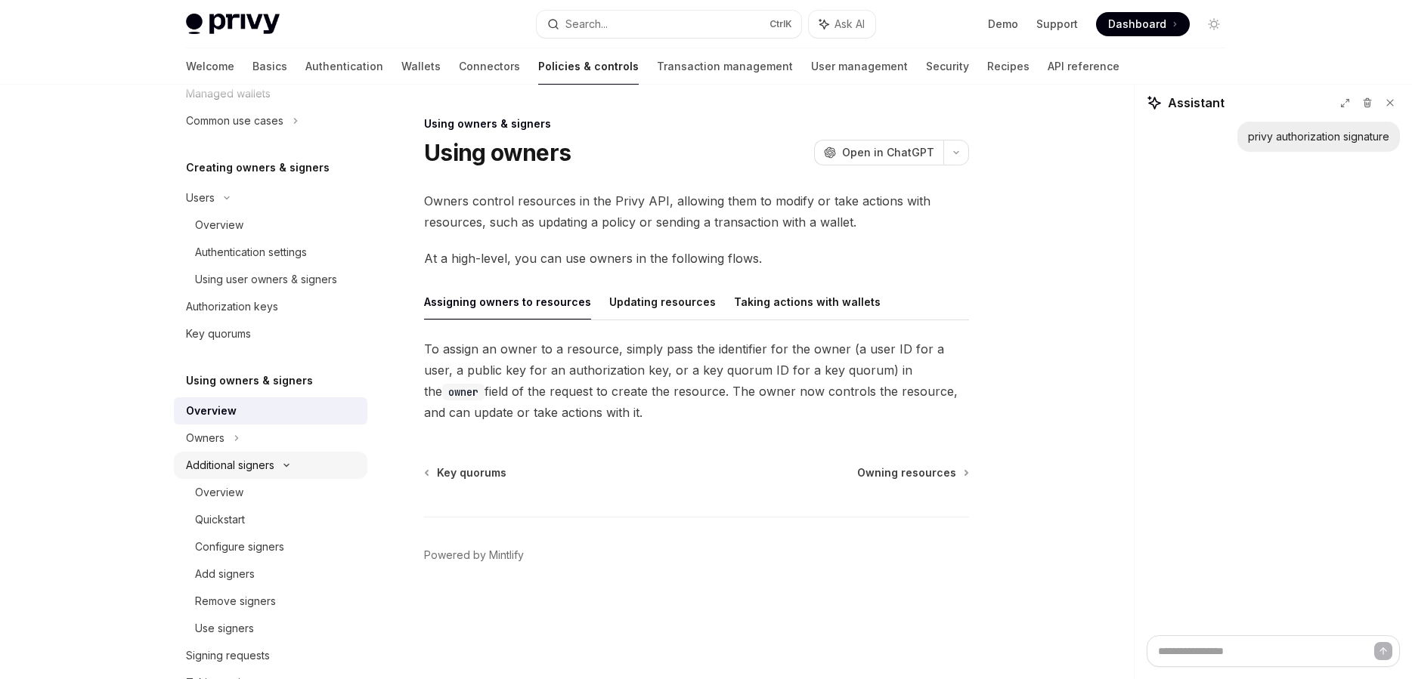
click at [296, 460] on div "Additional signers" at bounding box center [270, 465] width 193 height 27
click at [303, 483] on link "Signing requests" at bounding box center [270, 492] width 193 height 27
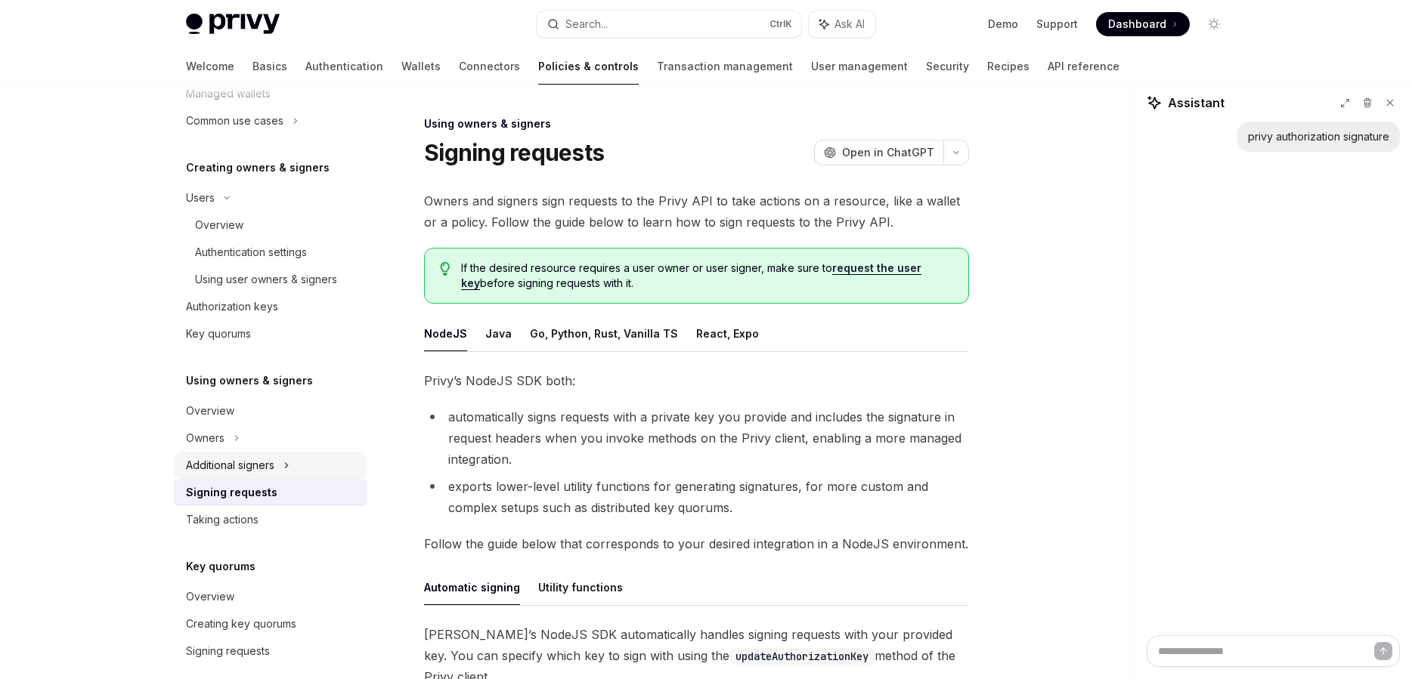
click at [307, 475] on div "Additional signers" at bounding box center [270, 465] width 193 height 27
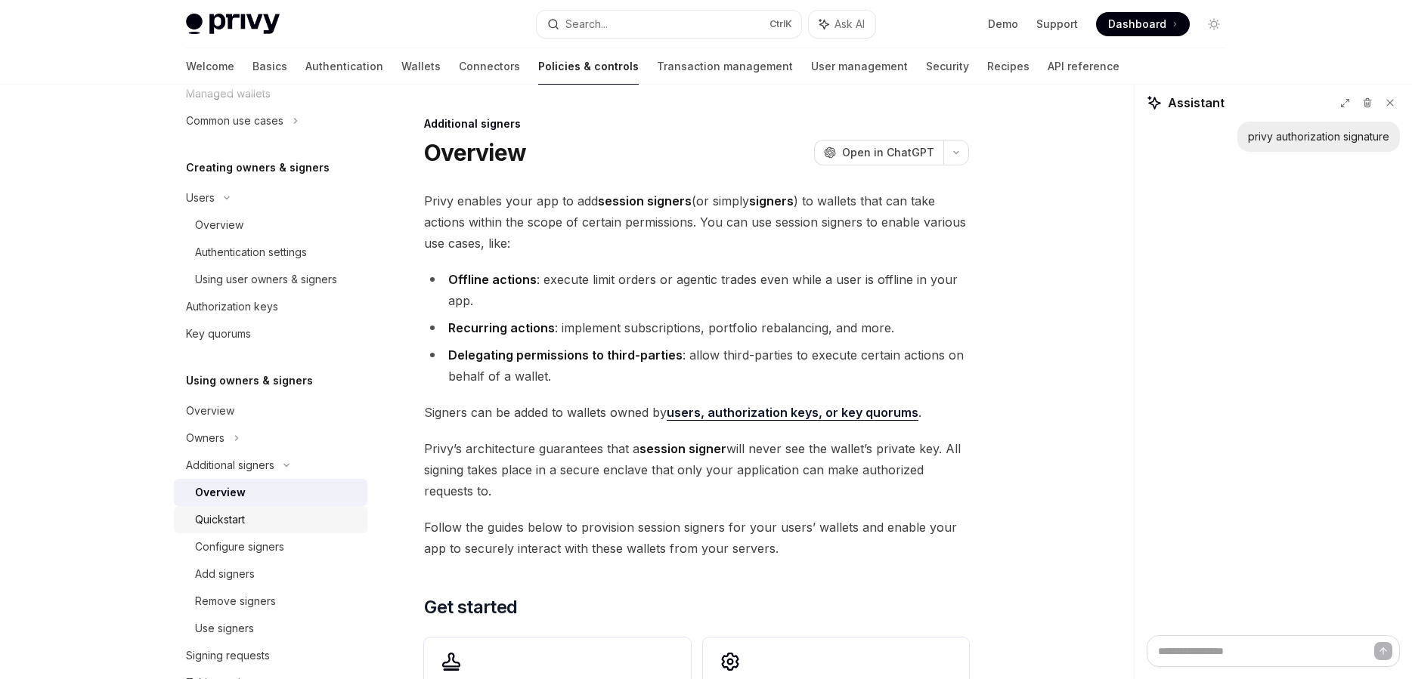
click at [277, 520] on div "Quickstart" at bounding box center [276, 520] width 163 height 18
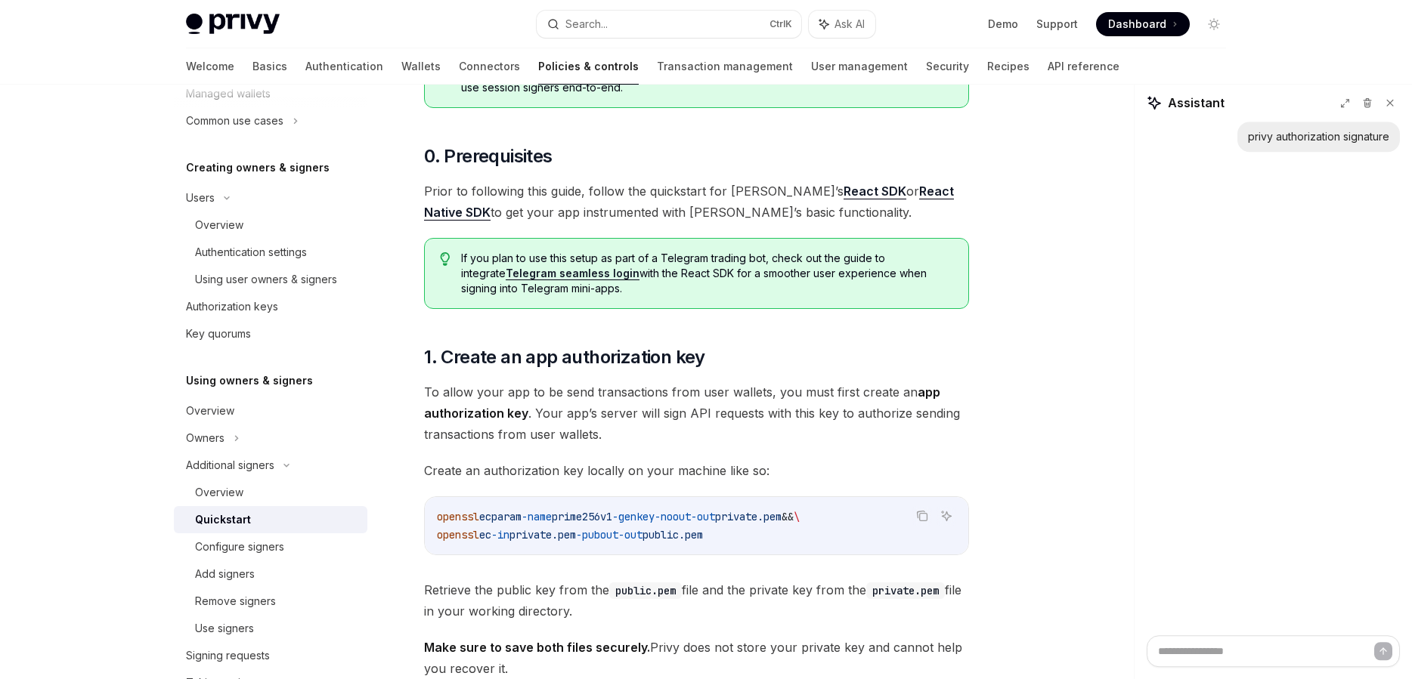
scroll to position [517, 0]
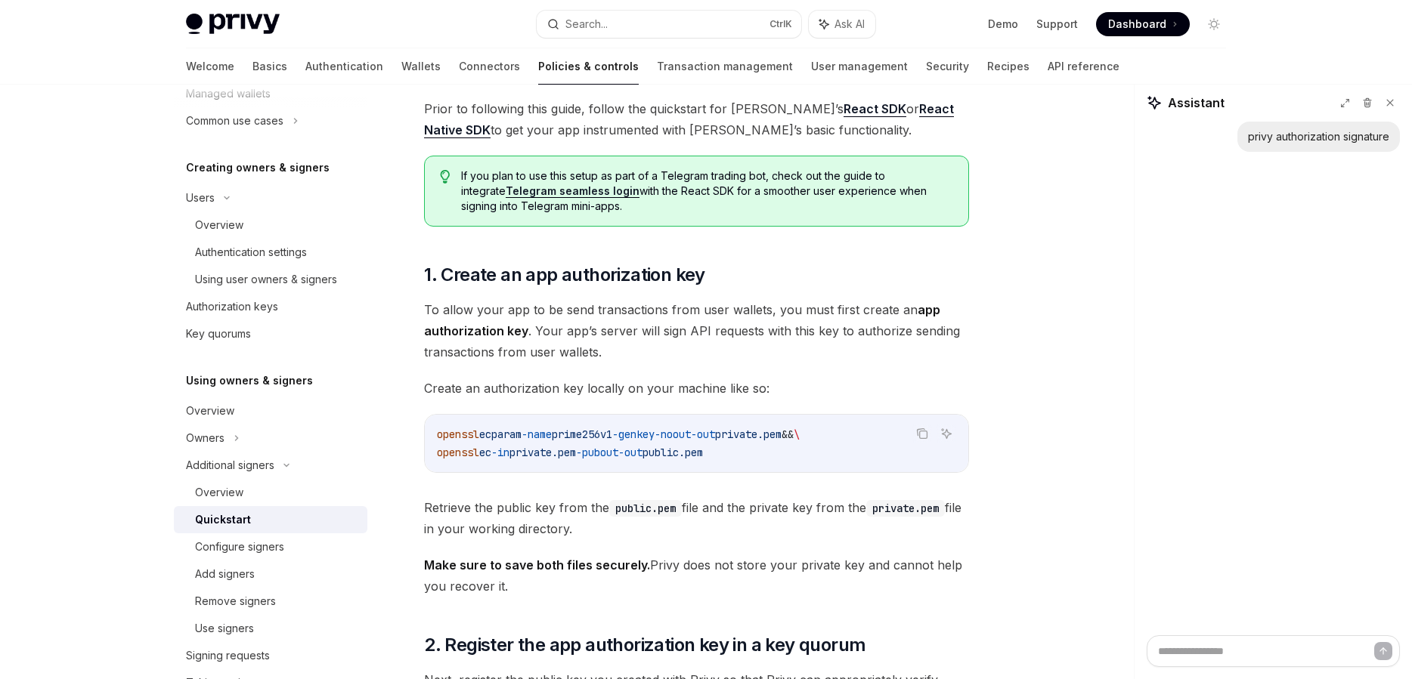
click at [729, 458] on code "openssl ecparam -name prime256v1 -genkey -noout -out private.pem && \ openssl e…" at bounding box center [696, 444] width 519 height 36
drag, startPoint x: 729, startPoint y: 446, endPoint x: 717, endPoint y: 446, distance: 12.8
click at [721, 445] on code "openssl ecparam -name prime256v1 -genkey -noout -out private.pem && \ openssl e…" at bounding box center [696, 444] width 519 height 36
drag, startPoint x: 700, startPoint y: 451, endPoint x: 698, endPoint y: 460, distance: 9.2
click at [699, 454] on span "public.pem" at bounding box center [672, 453] width 60 height 14
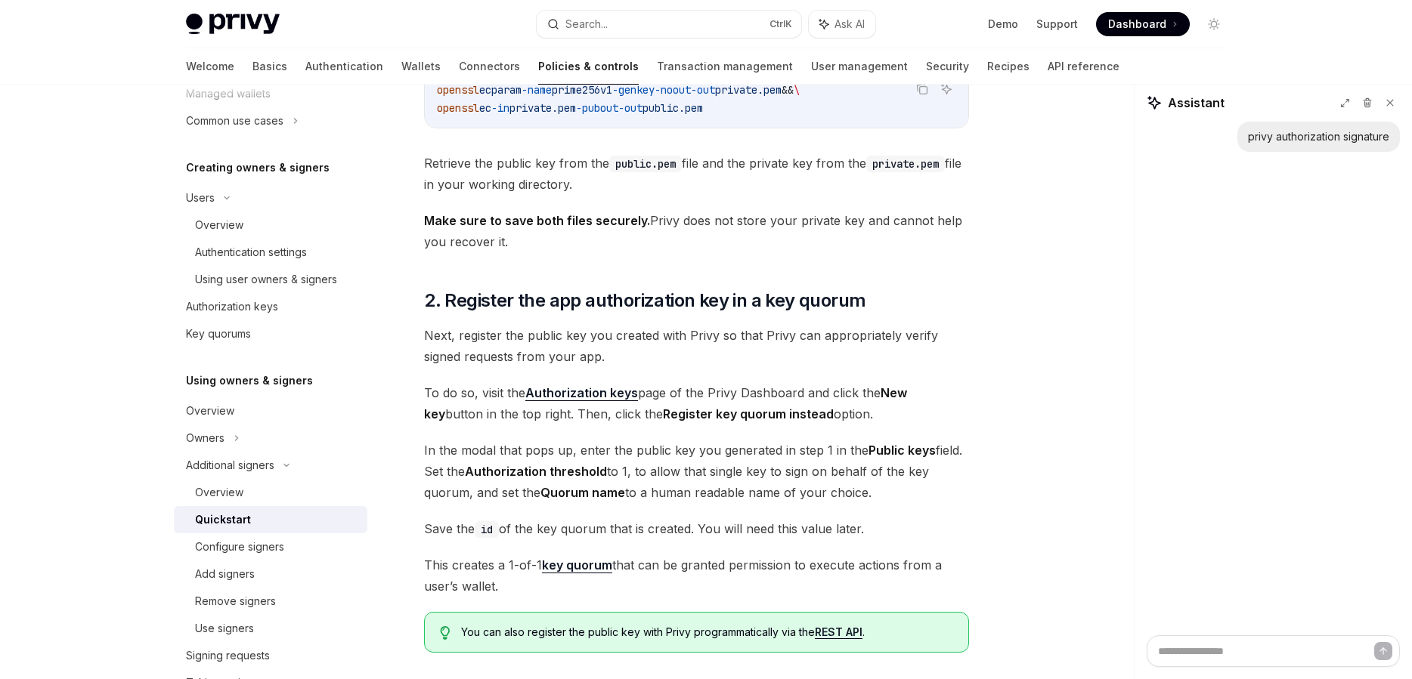
scroll to position [1379, 0]
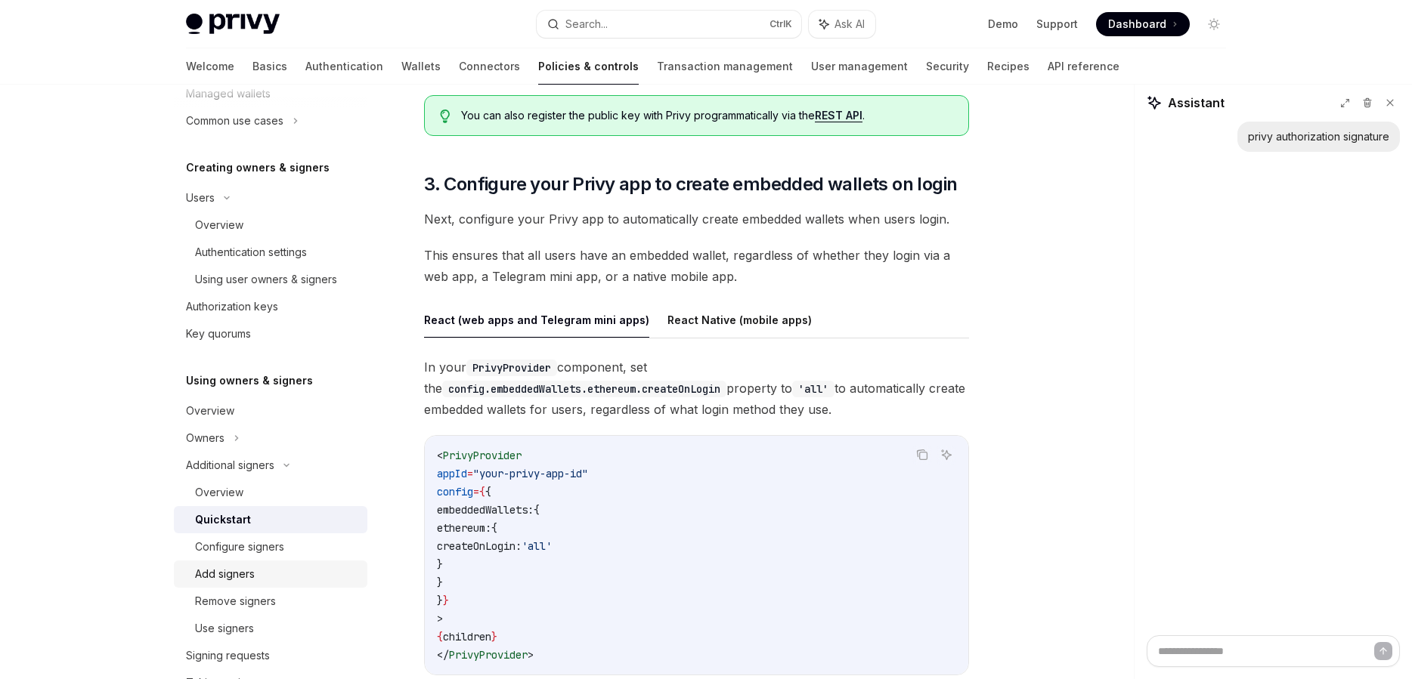
click at [291, 561] on link "Add signers" at bounding box center [270, 574] width 193 height 27
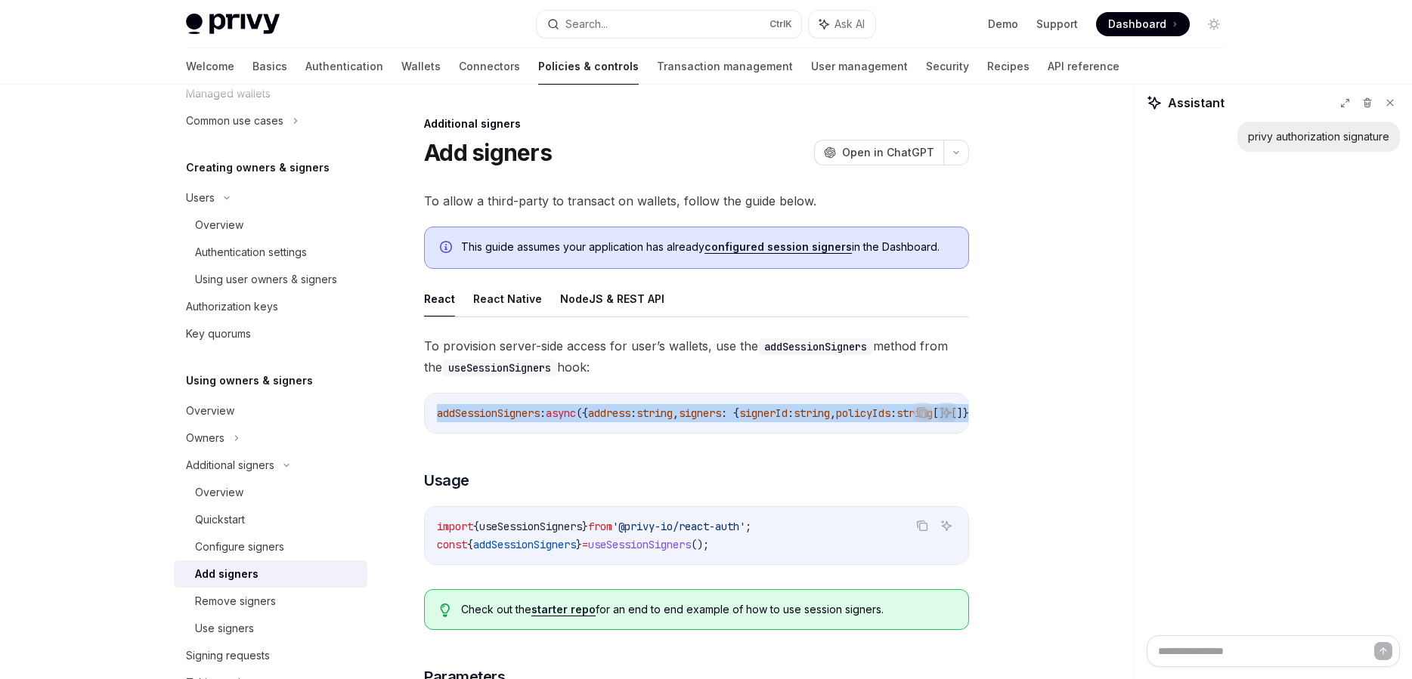
drag, startPoint x: 818, startPoint y: 424, endPoint x: 956, endPoint y: 434, distance: 138.7
click at [956, 433] on div "addSessionSigners : async ({ address : string , signers : { signerId : string ,…" at bounding box center [696, 413] width 543 height 39
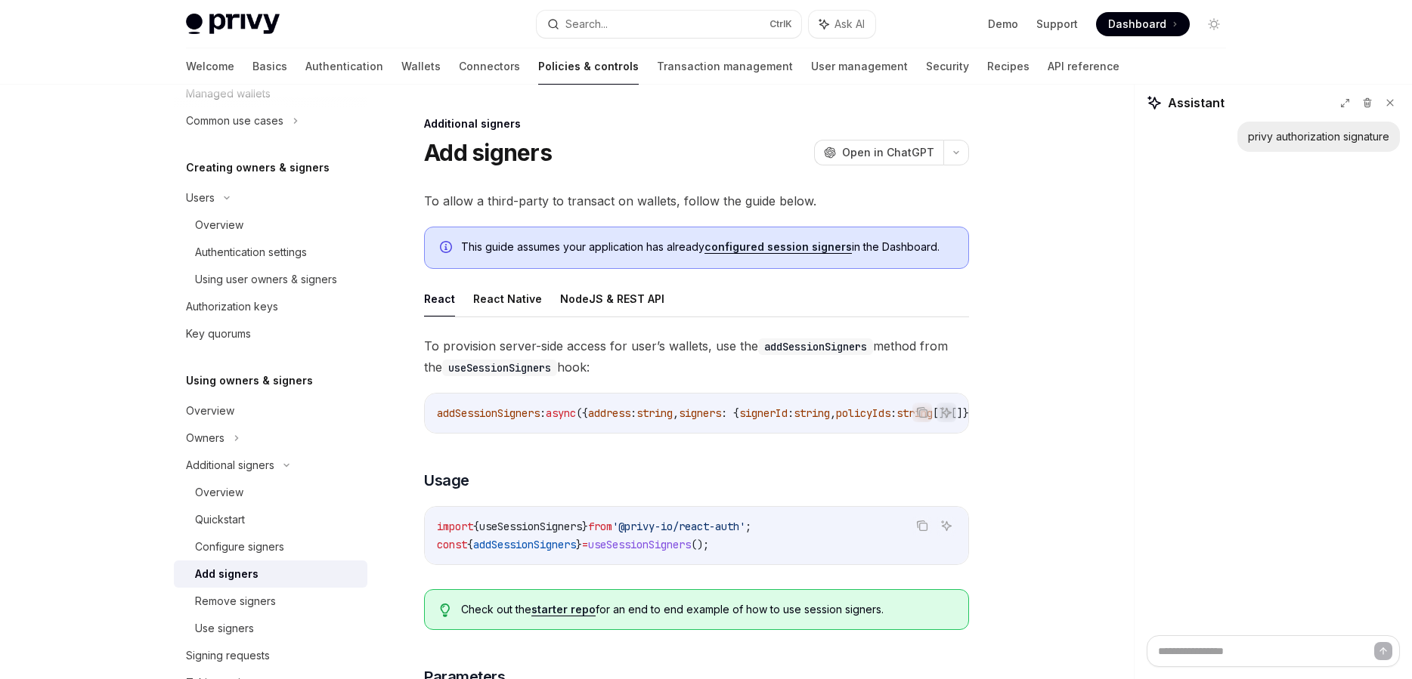
drag, startPoint x: 765, startPoint y: 426, endPoint x: 778, endPoint y: 428, distance: 12.9
click at [778, 428] on div "addSessionSigners : async ({ address : string , signers : { signerId : string ,…" at bounding box center [696, 413] width 543 height 39
drag, startPoint x: 731, startPoint y: 427, endPoint x: 750, endPoint y: 432, distance: 19.6
click at [750, 432] on div "addSessionSigners : async ({ address : string , signers : { signerId : string ,…" at bounding box center [696, 413] width 543 height 39
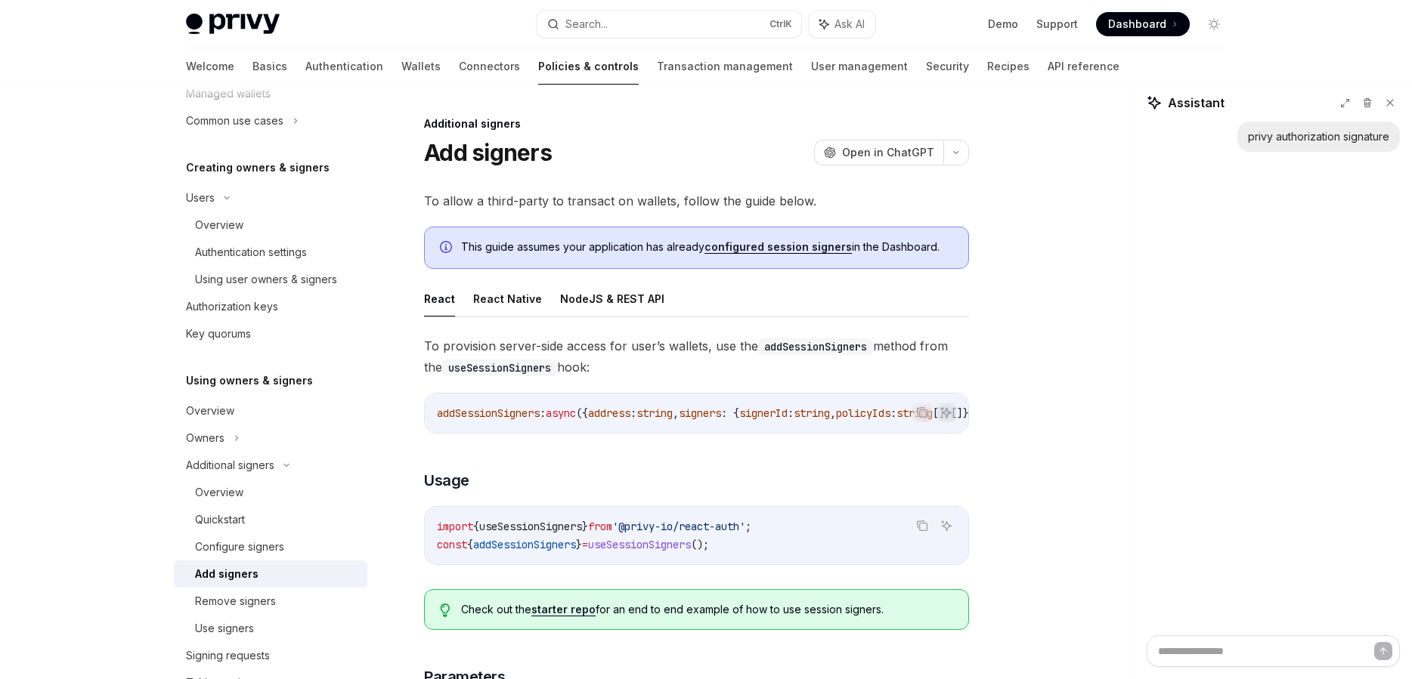
drag, startPoint x: 727, startPoint y: 435, endPoint x: 751, endPoint y: 434, distance: 23.5
click at [590, 310] on button "NodeJS & REST API" at bounding box center [612, 299] width 104 height 36
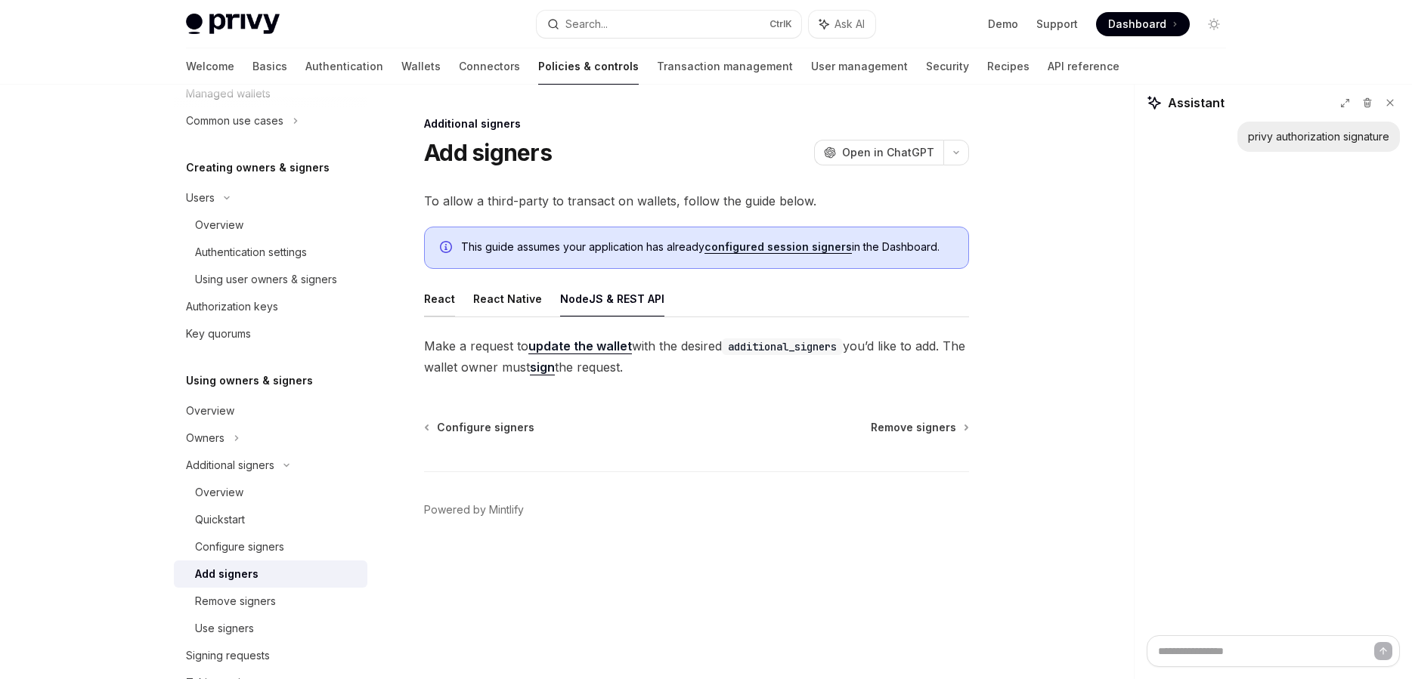
click at [444, 305] on button "React" at bounding box center [439, 299] width 31 height 36
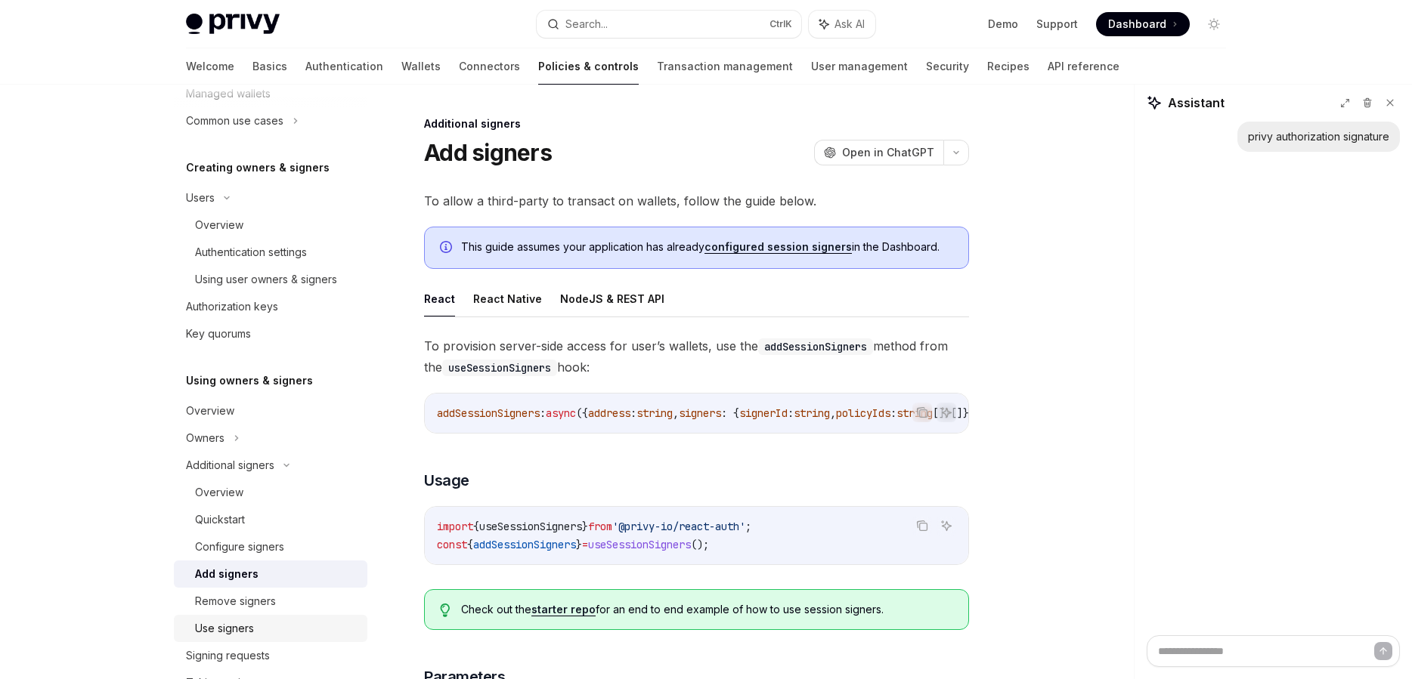
click at [309, 621] on div "Use signers" at bounding box center [276, 629] width 163 height 18
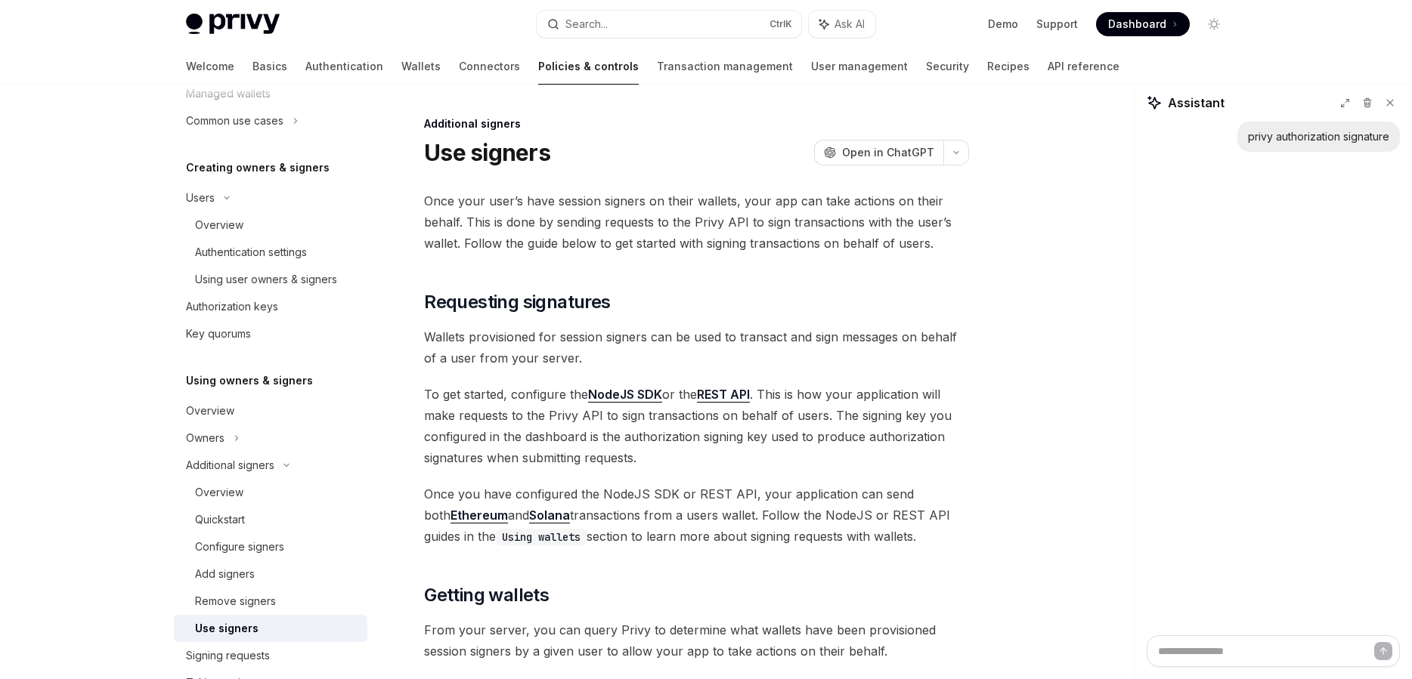
type textarea "*"
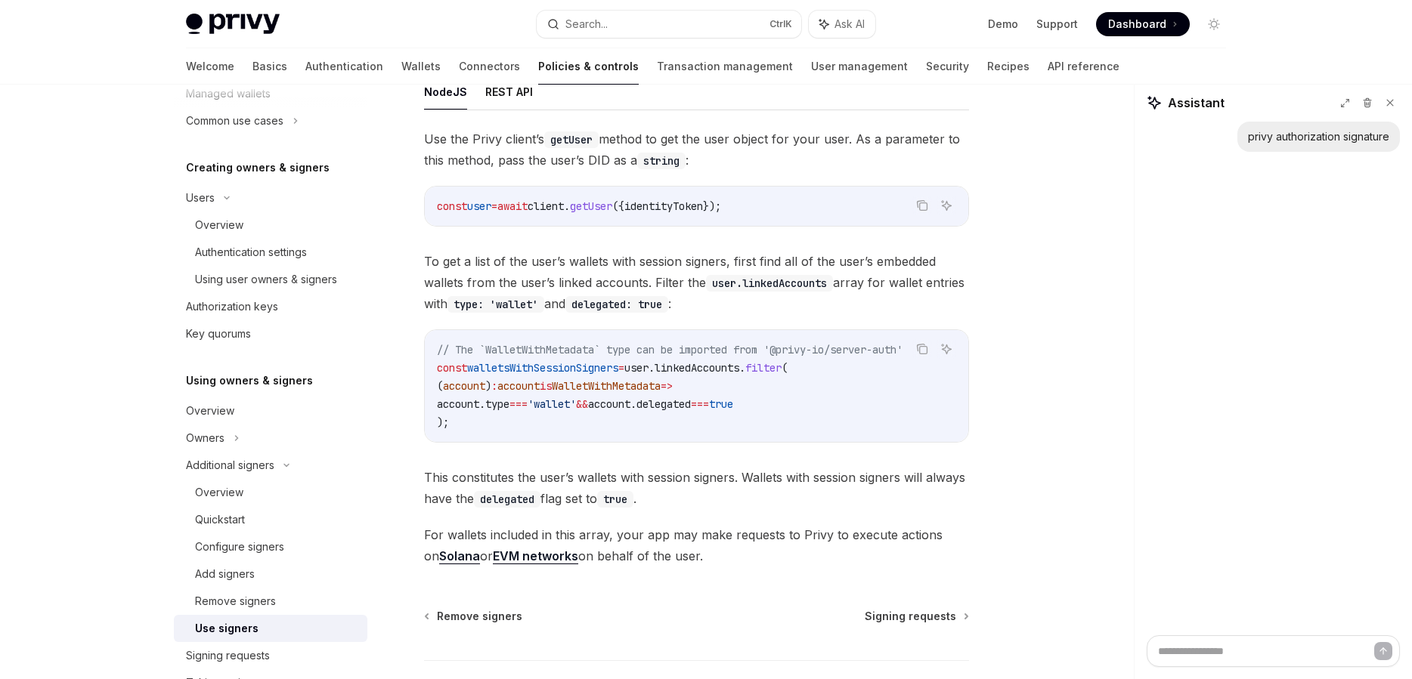
scroll to position [431, 0]
